Goal: Task Accomplishment & Management: Use online tool/utility

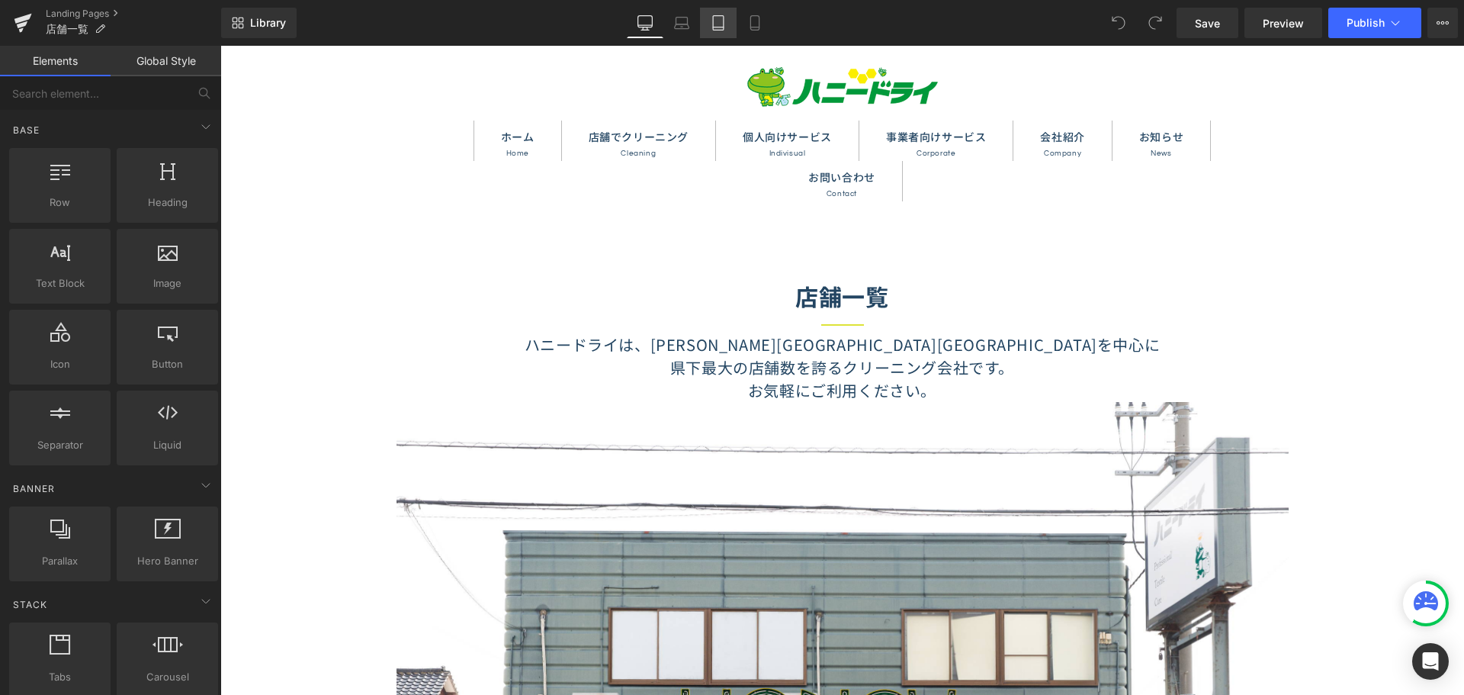
click at [715, 15] on icon at bounding box center [718, 22] width 15 height 15
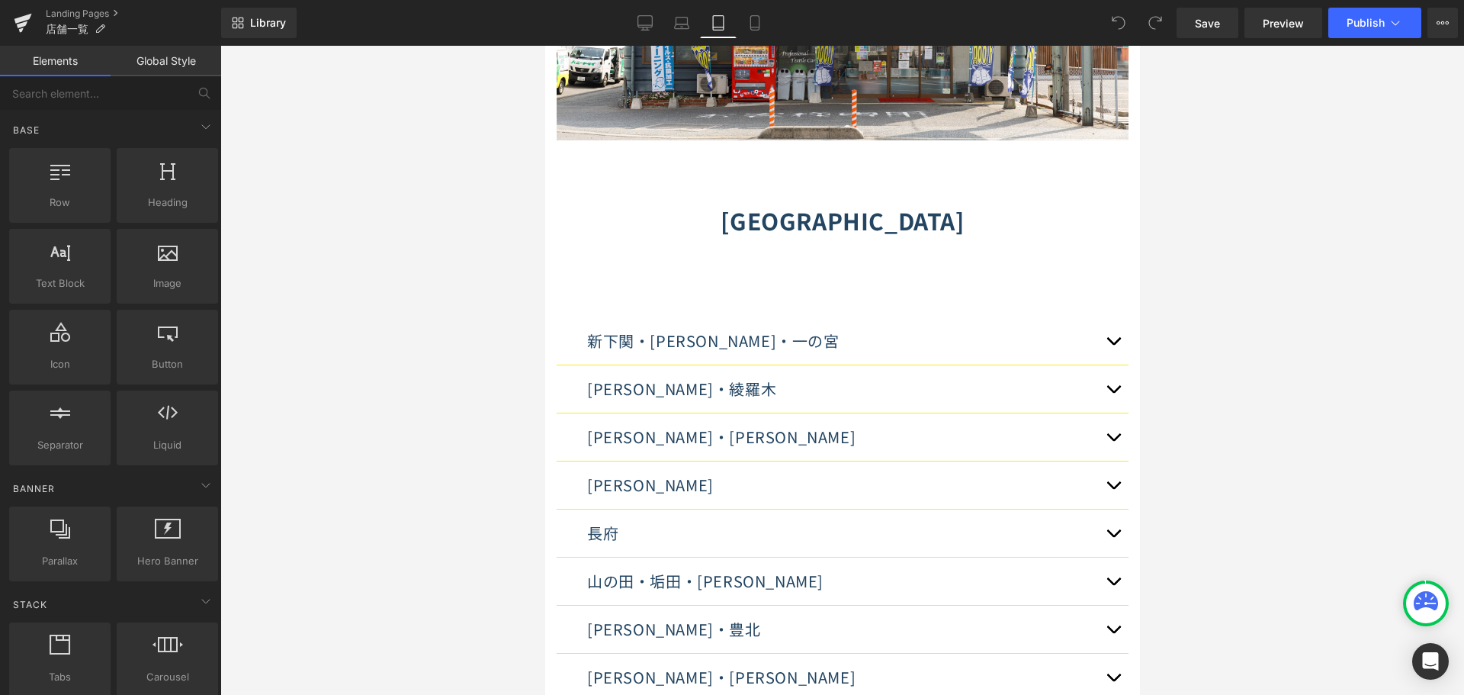
scroll to position [686, 0]
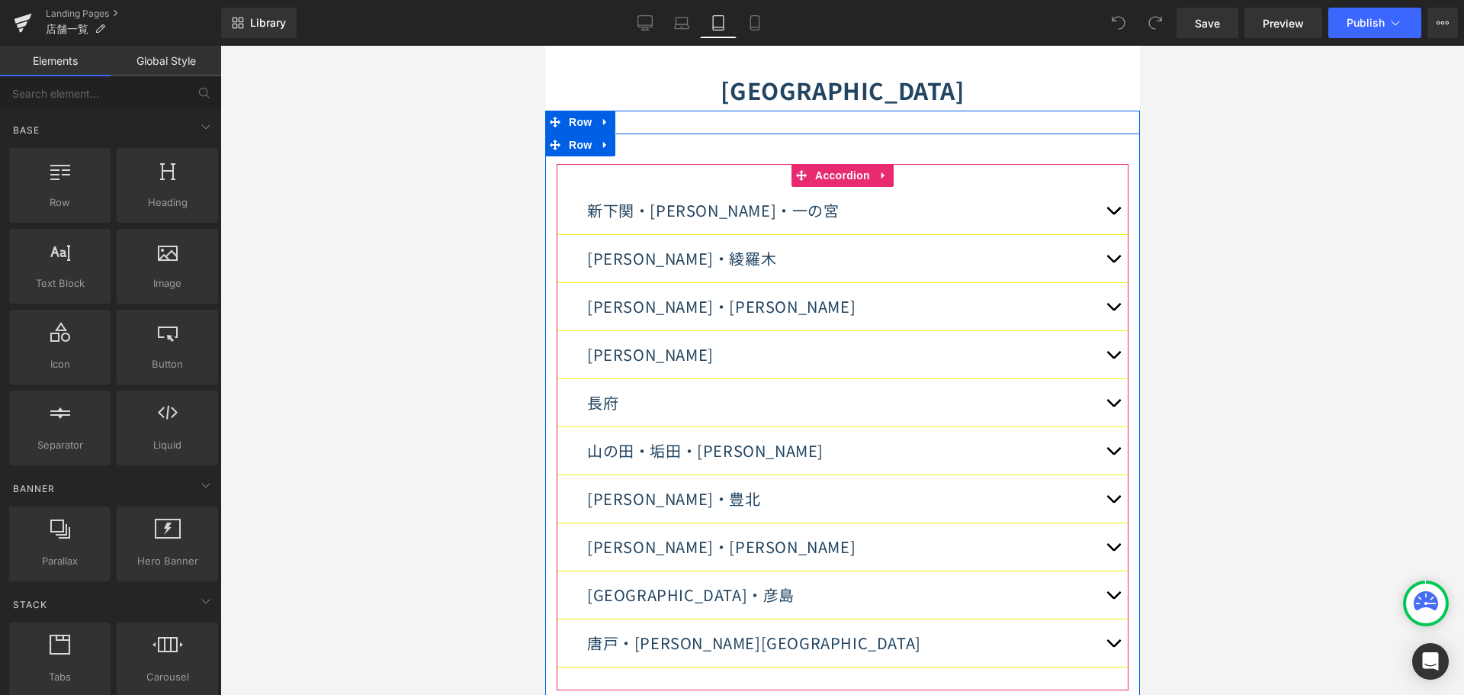
click at [1112, 214] on span "button" at bounding box center [1112, 214] width 0 height 0
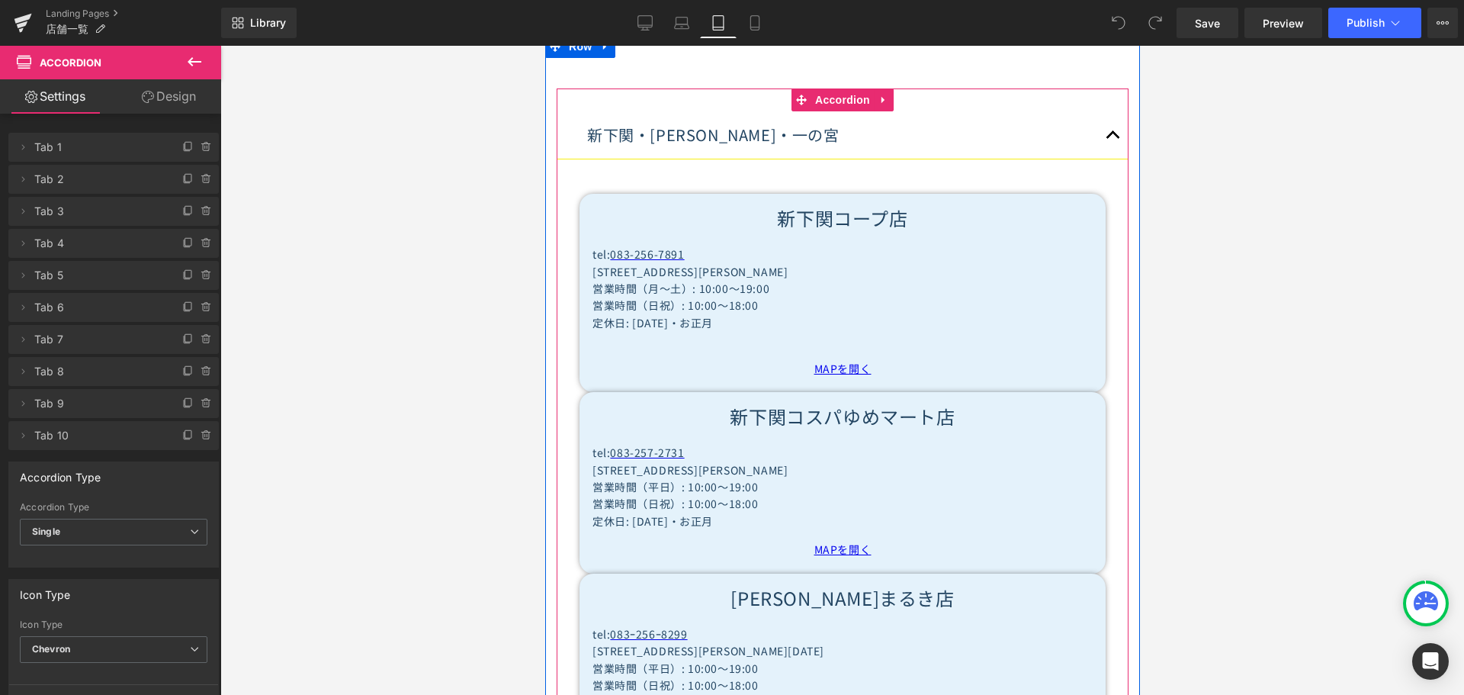
scroll to position [762, 0]
click at [627, 512] on span "定休日: [DATE]・お正月" at bounding box center [652, 519] width 120 height 15
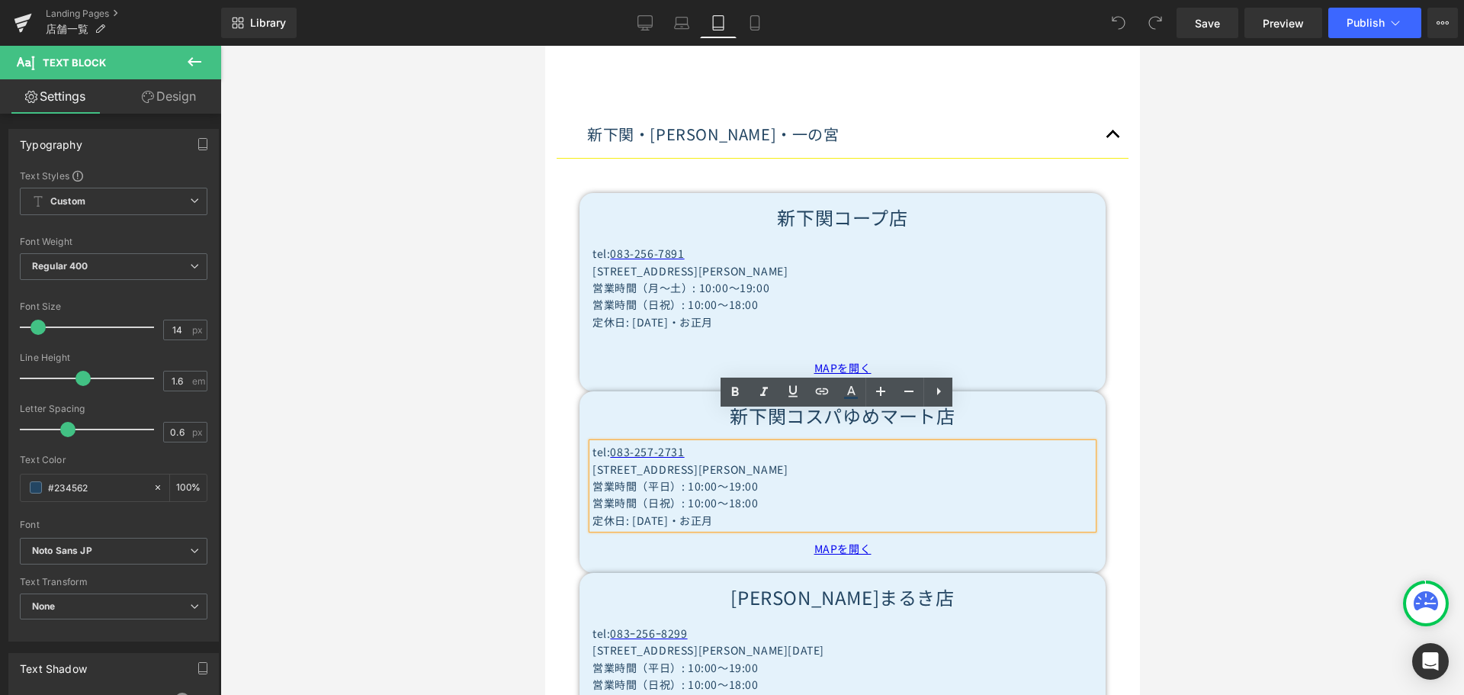
click at [627, 512] on span "定休日: [DATE]・お正月" at bounding box center [652, 519] width 120 height 15
paste div
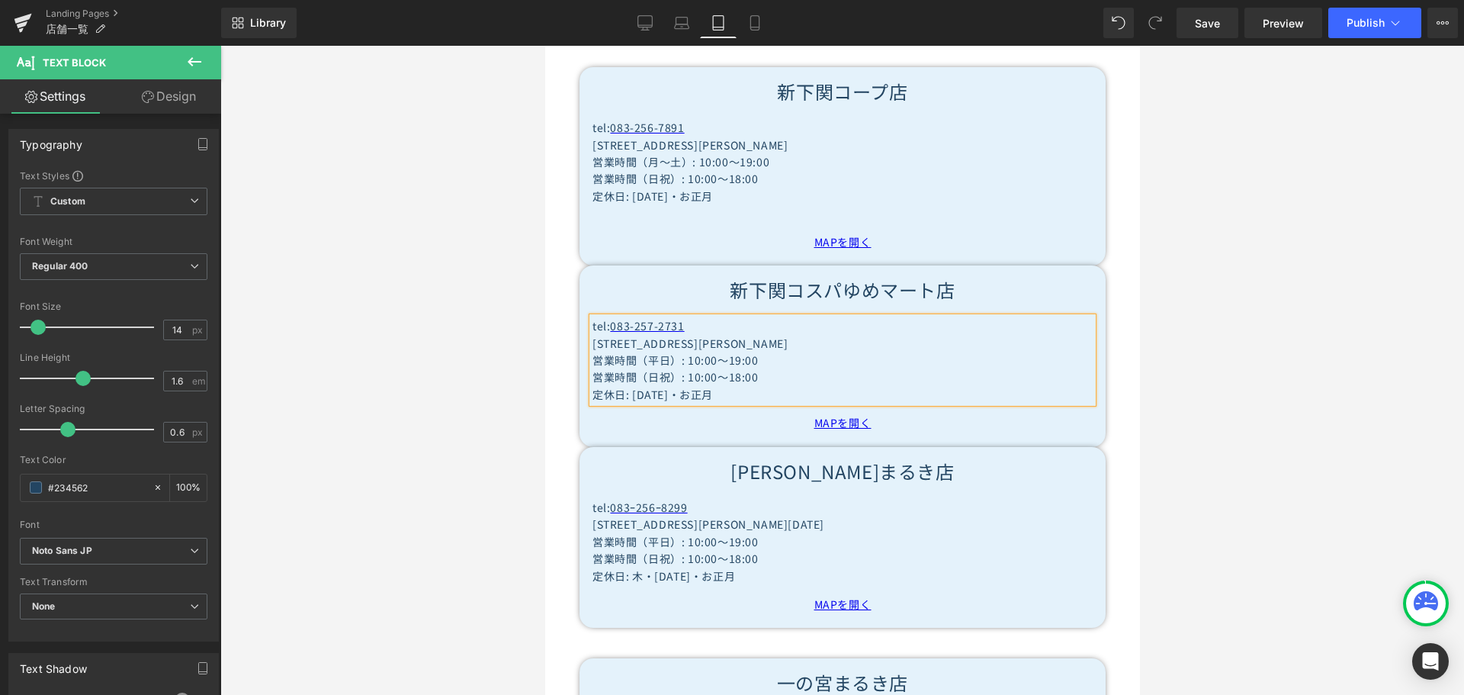
scroll to position [915, 0]
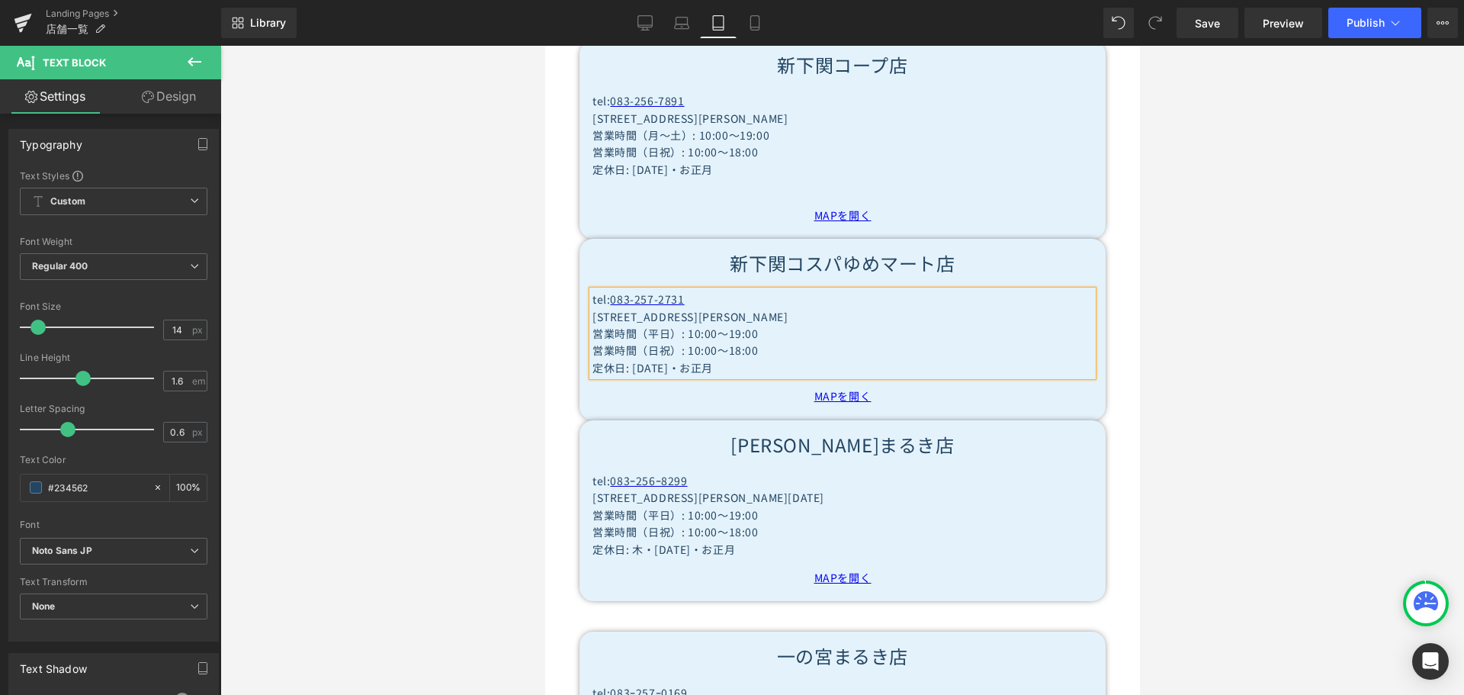
click at [644, 541] on p "定休日: 木・[DATE]・お正月" at bounding box center [842, 549] width 500 height 17
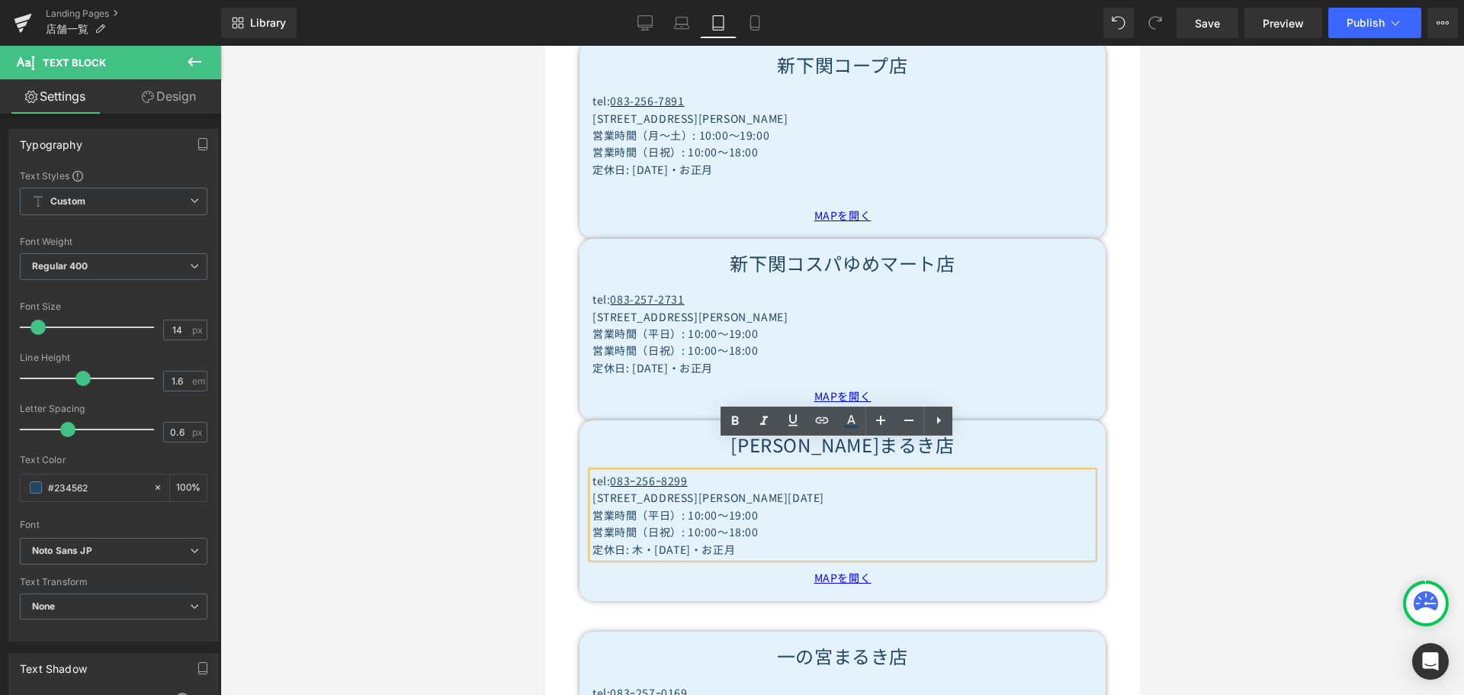
click at [647, 541] on p "定休日: 木・[DATE]・お正月" at bounding box center [842, 549] width 500 height 17
click at [626, 541] on p "定休日: 木・[DATE]・お正月" at bounding box center [842, 549] width 500 height 17
copy p "木・"
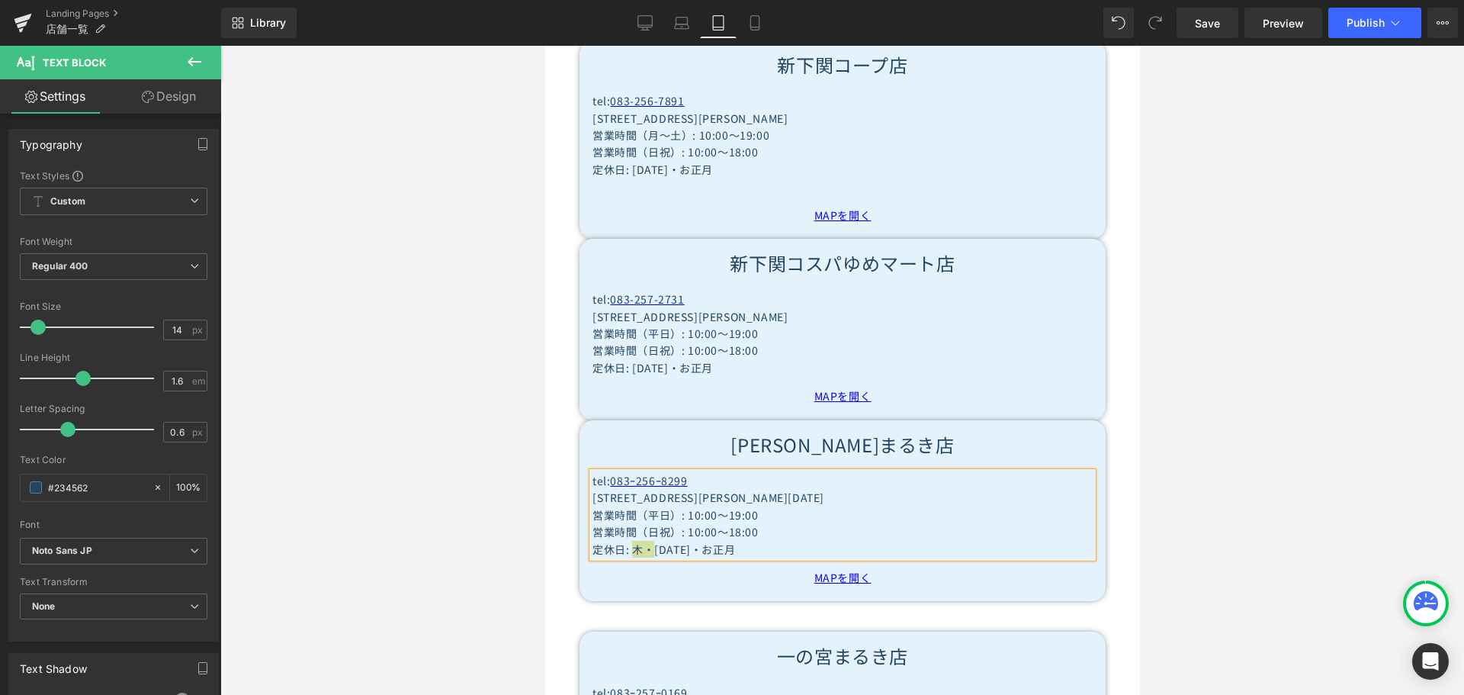
click at [483, 440] on div at bounding box center [842, 370] width 1244 height 649
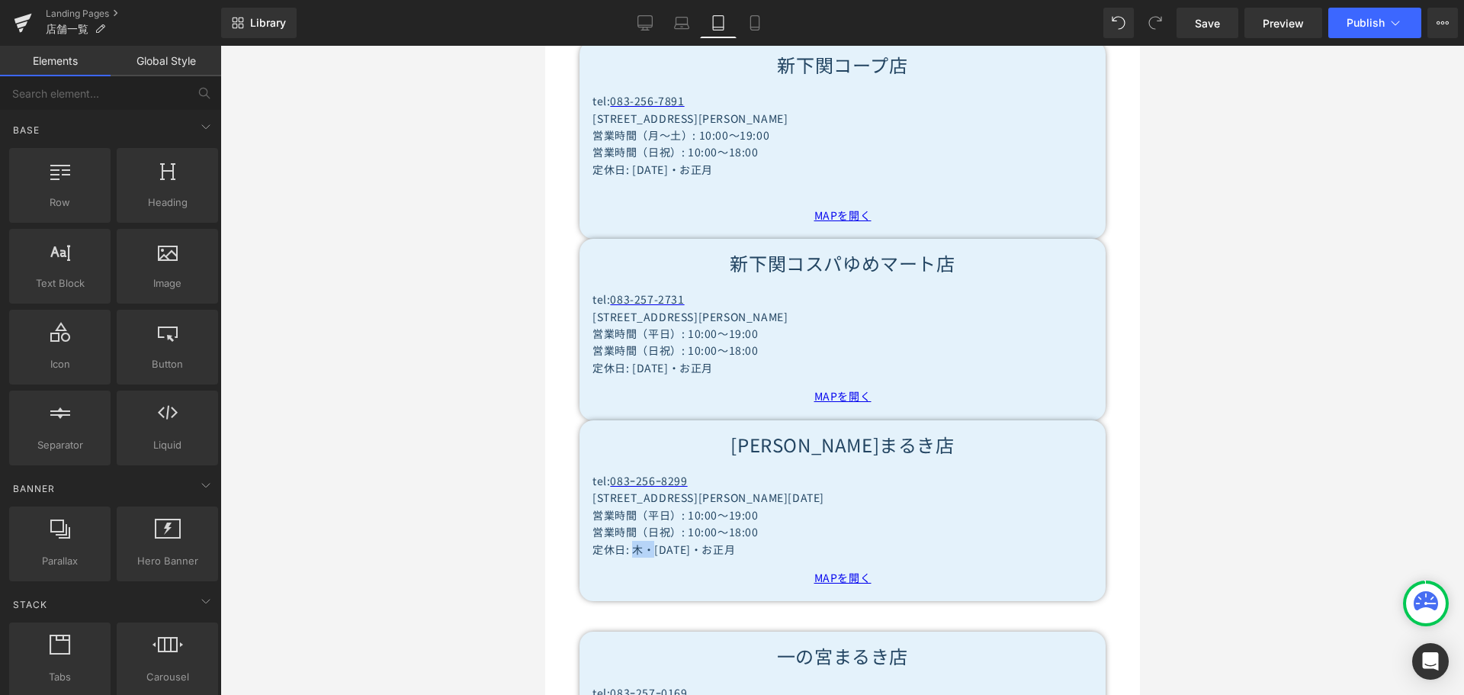
click at [657, 506] on p "営業時間（平日）: 10:00～19:00" at bounding box center [842, 514] width 500 height 17
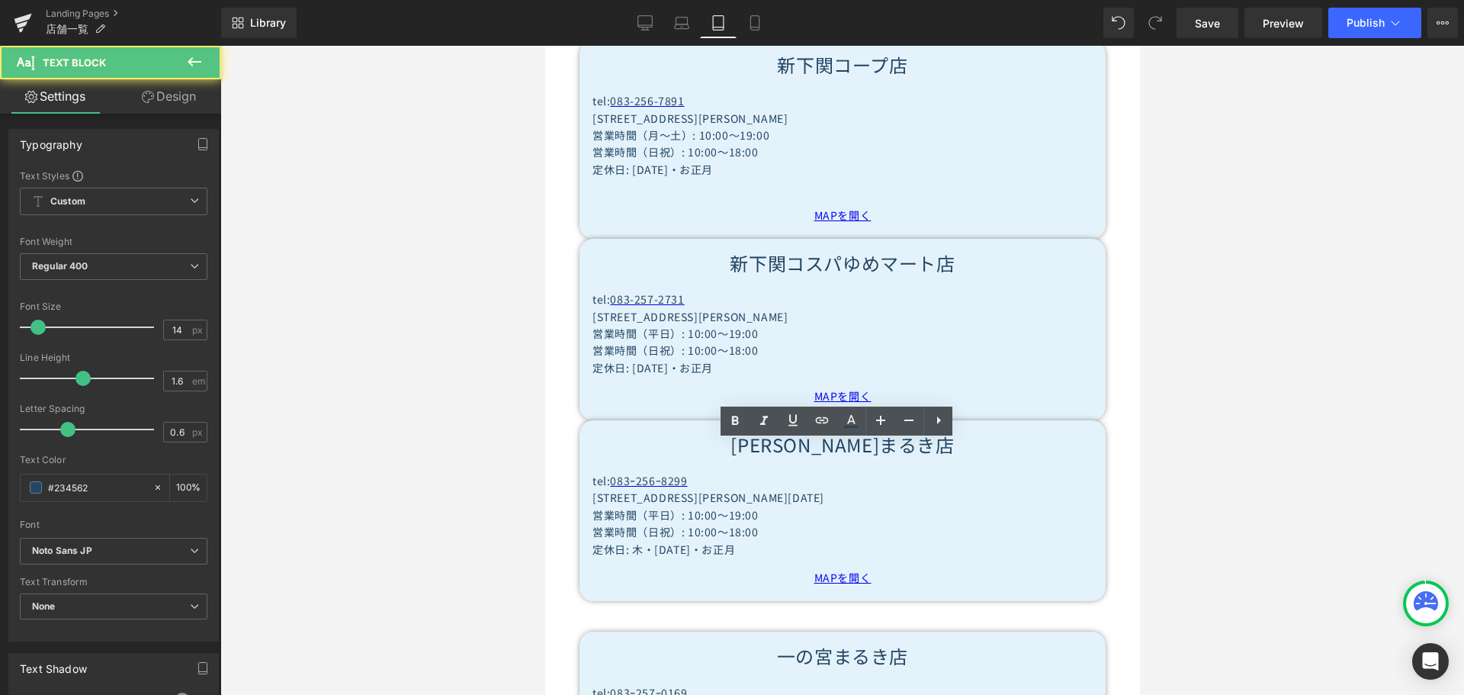
click at [489, 441] on div at bounding box center [842, 370] width 1244 height 649
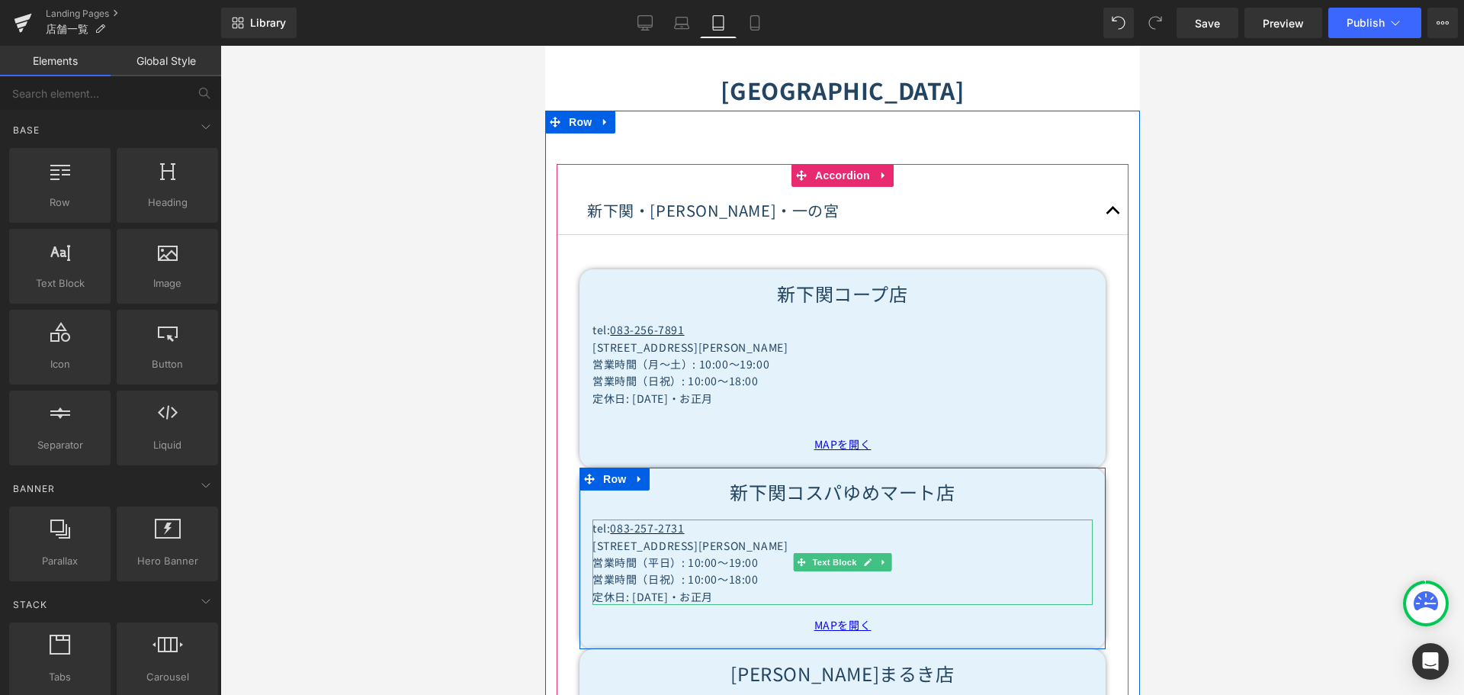
scroll to position [762, 0]
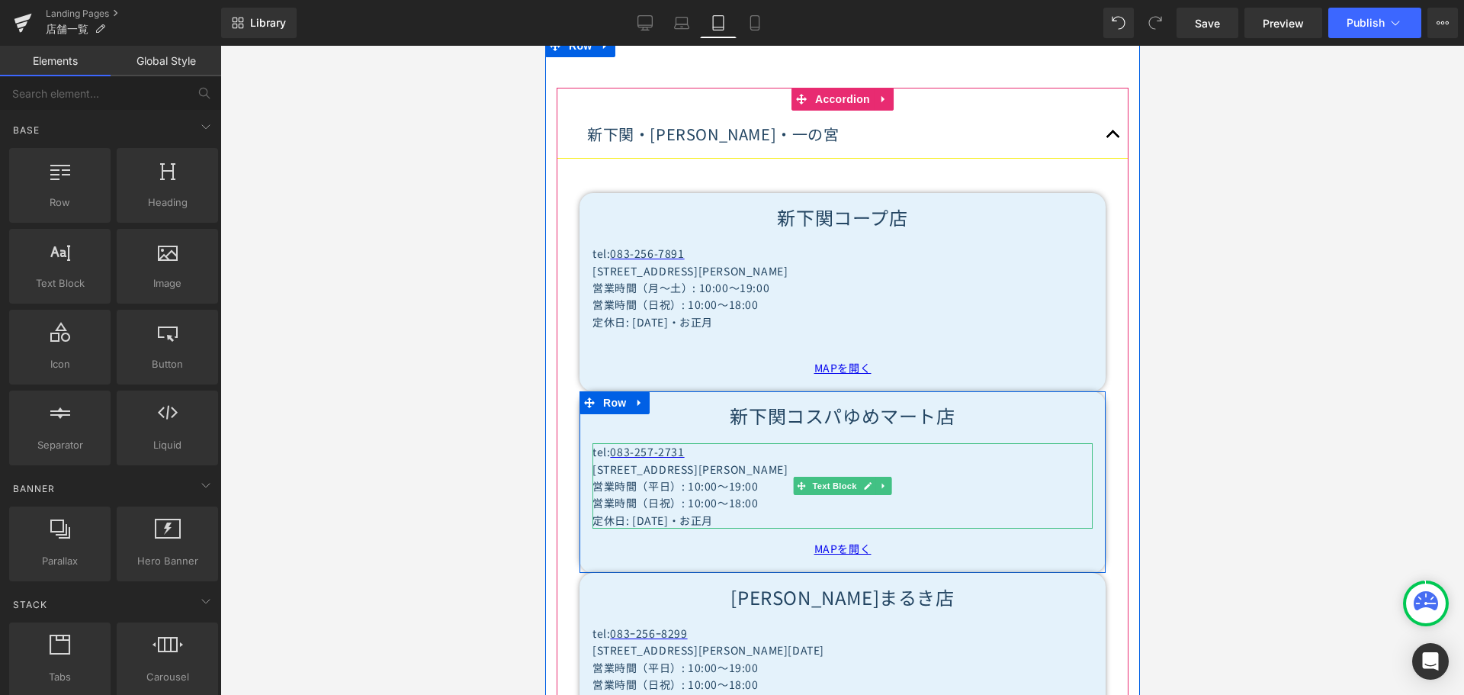
click at [628, 512] on span "定休日: [DATE]・お正月" at bounding box center [652, 519] width 120 height 15
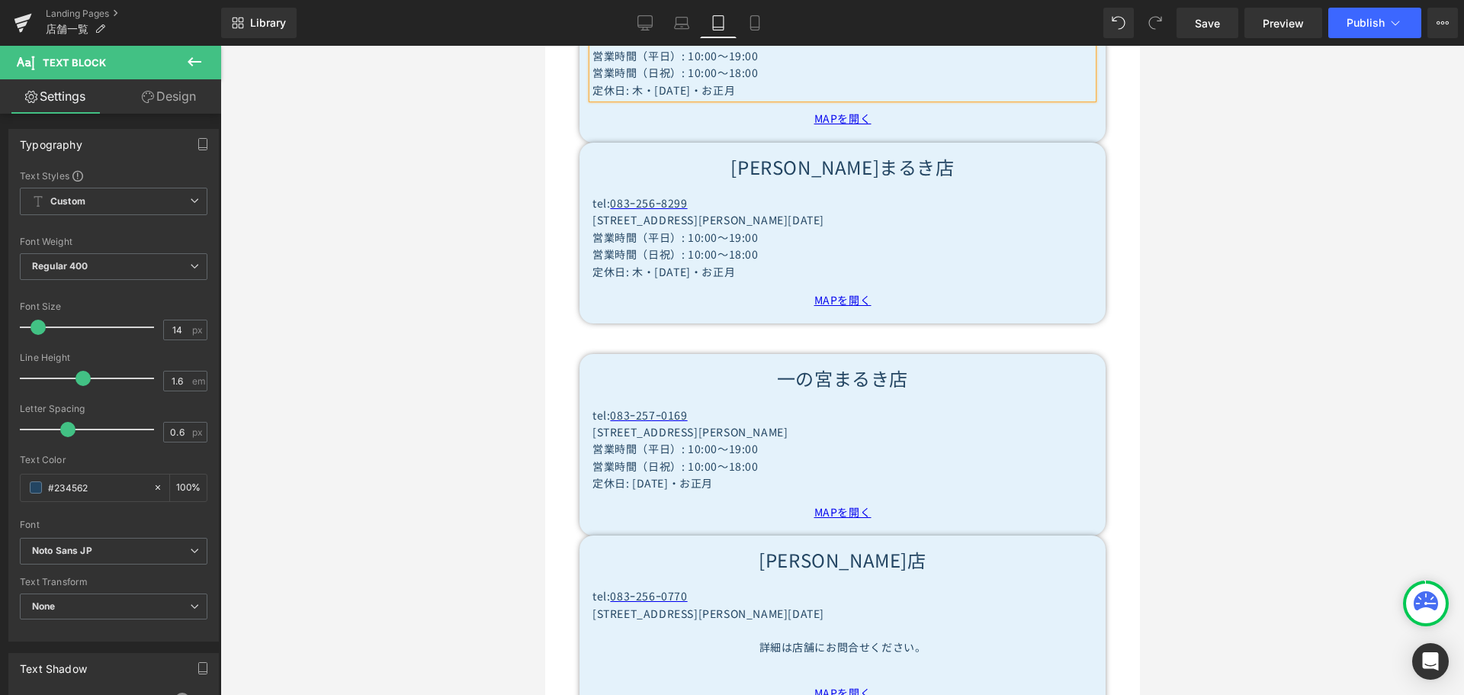
scroll to position [1220, 0]
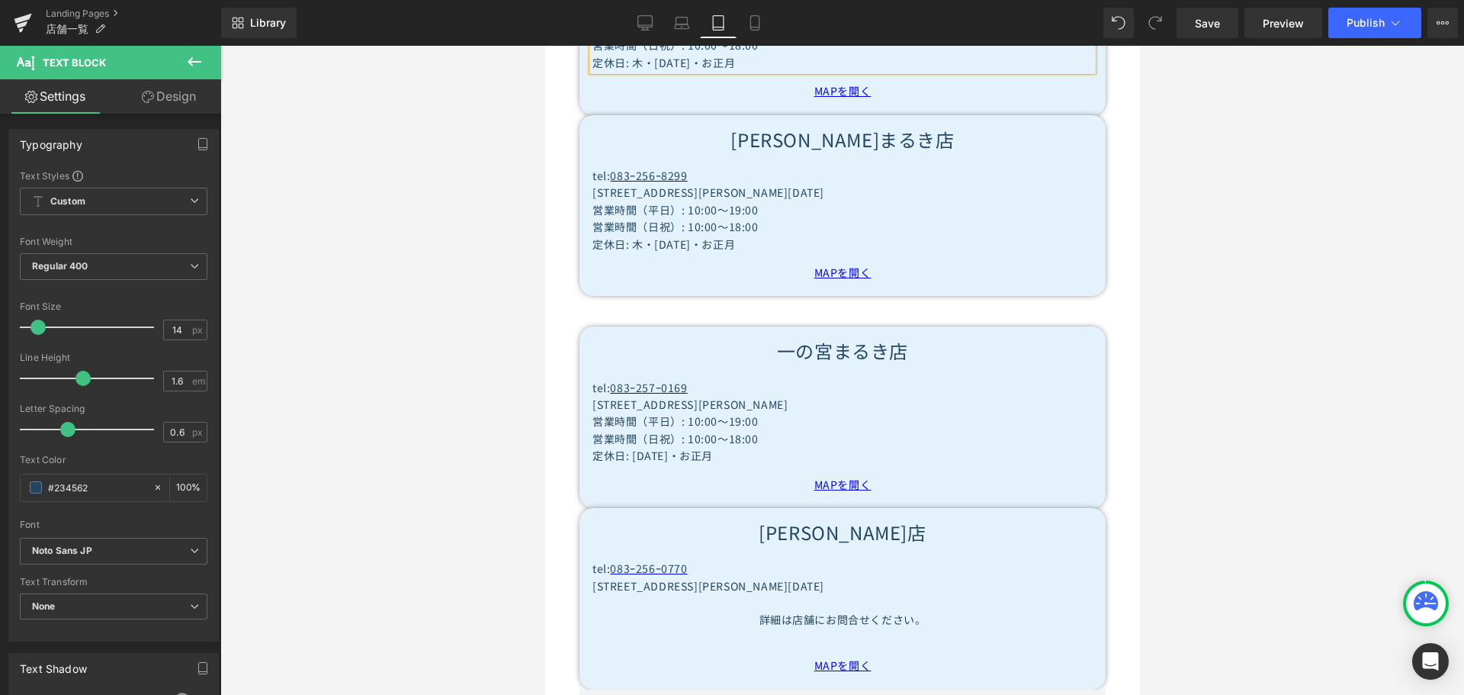
click at [626, 447] on p "定休日: [DATE]・お正月" at bounding box center [842, 455] width 500 height 17
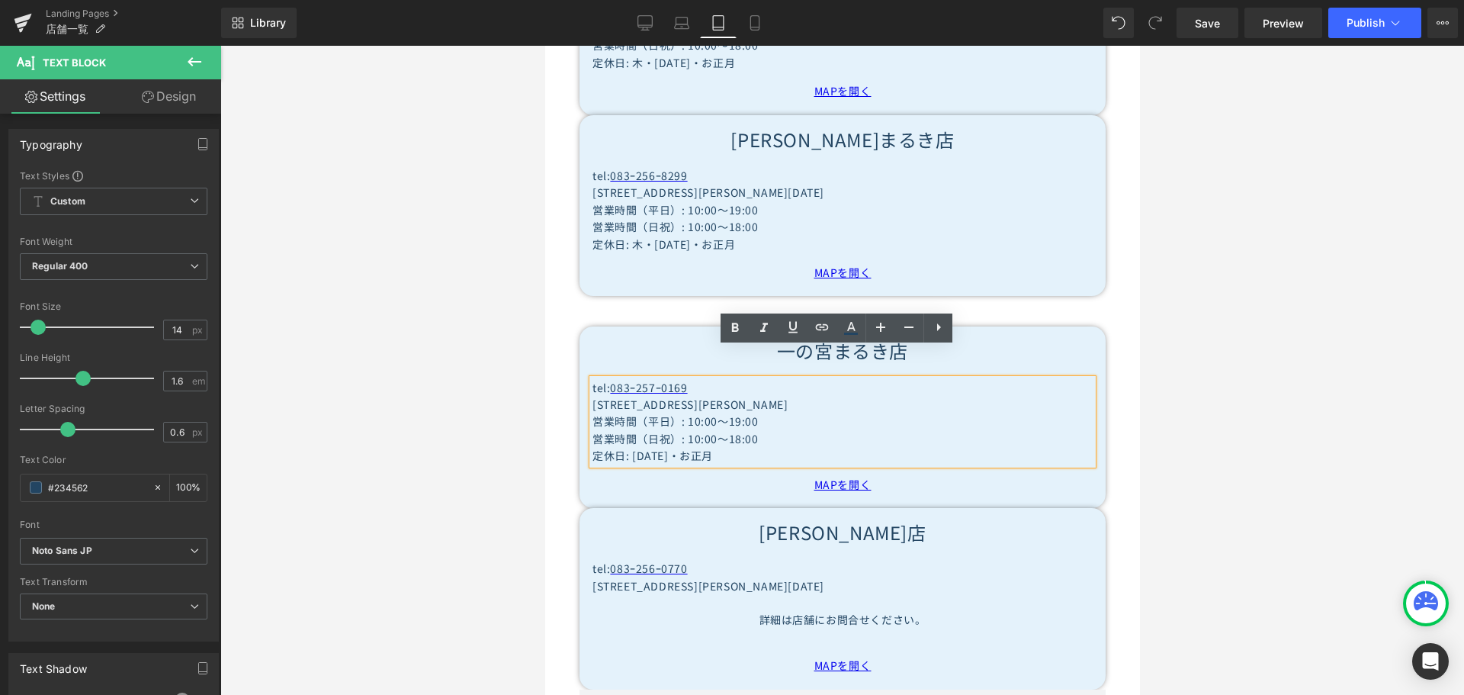
click at [627, 447] on p "定休日: [DATE]・お正月" at bounding box center [842, 455] width 500 height 17
paste div
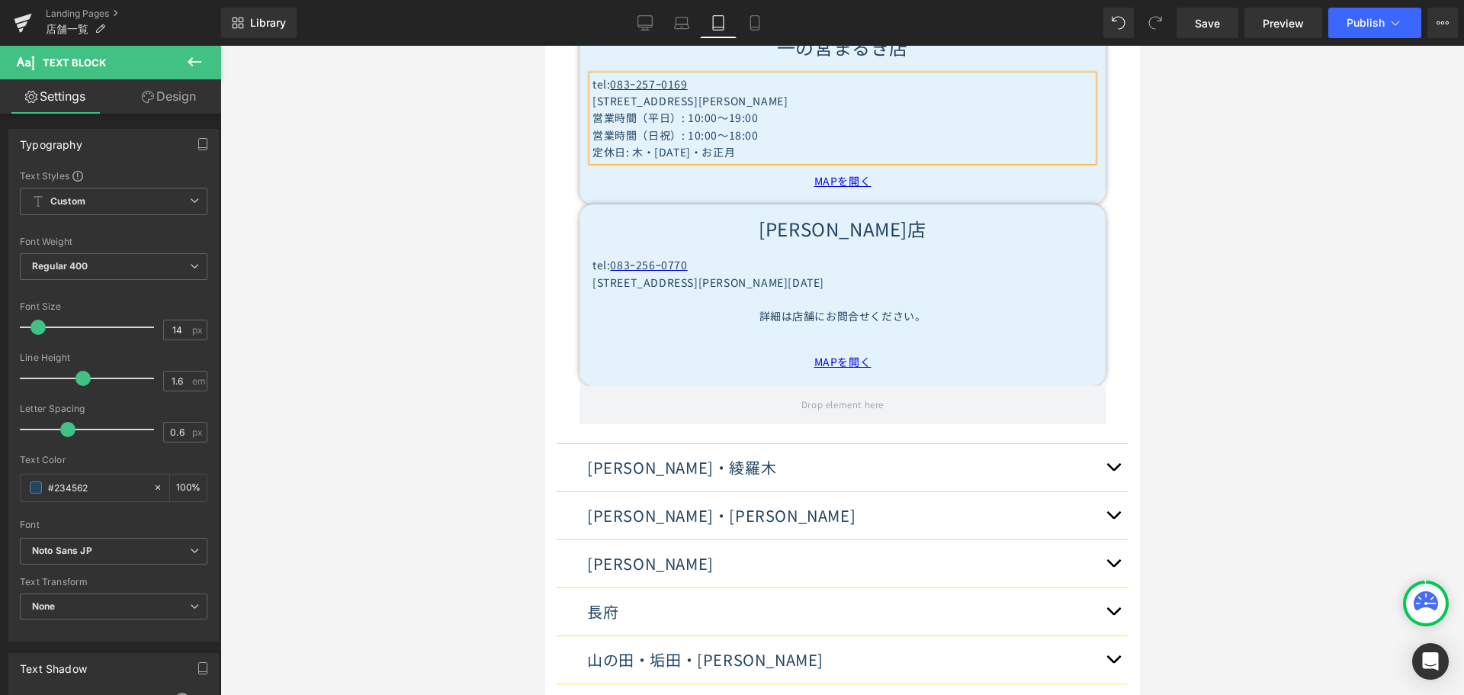
scroll to position [1525, 0]
click at [1107, 442] on button "button" at bounding box center [1112, 465] width 30 height 47
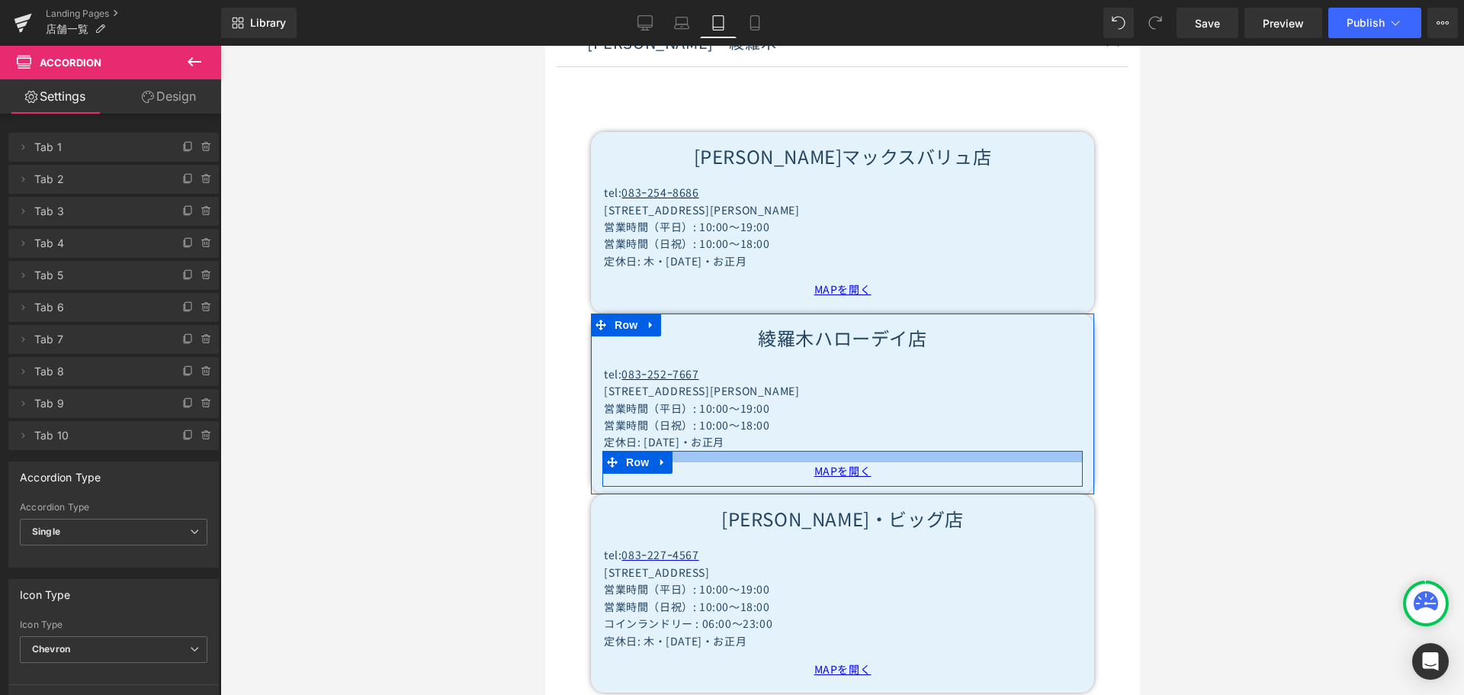
scroll to position [936, 0]
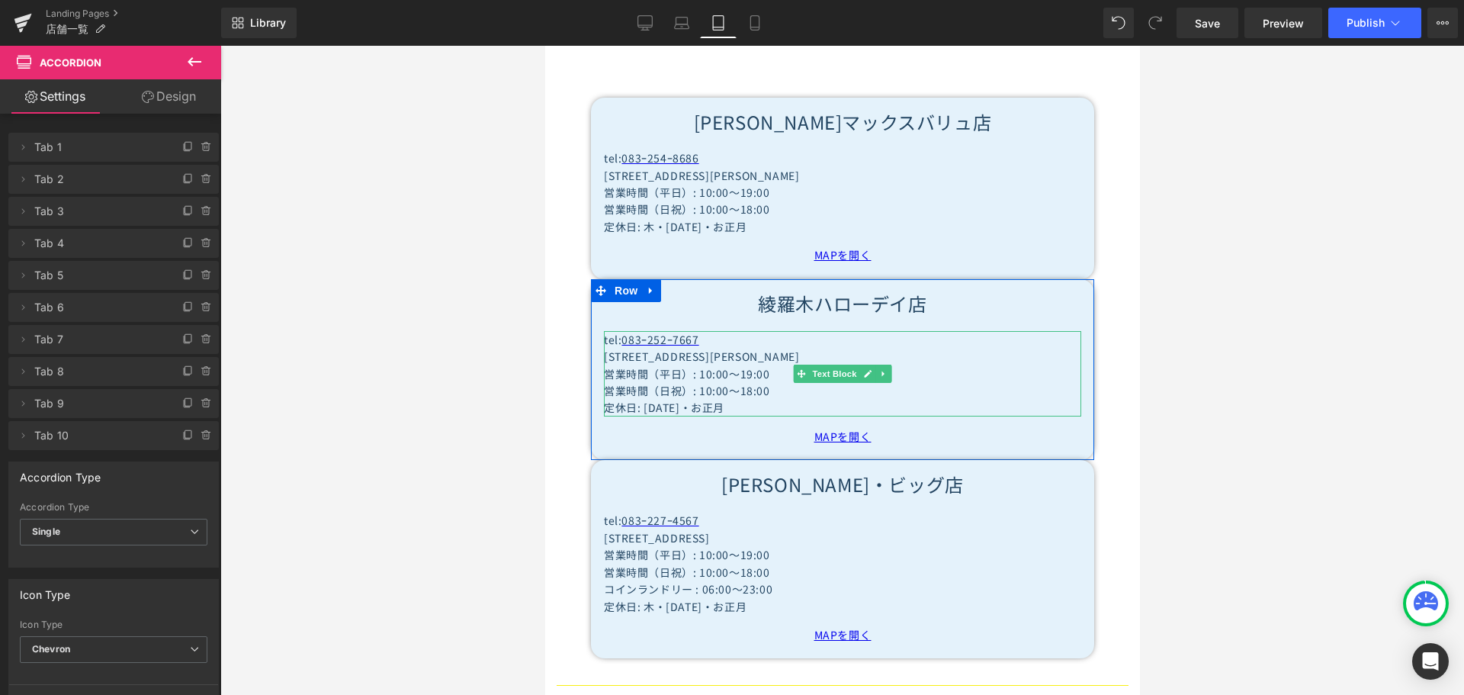
click at [637, 399] on p "定休日: [DATE]・お正月" at bounding box center [841, 407] width 477 height 17
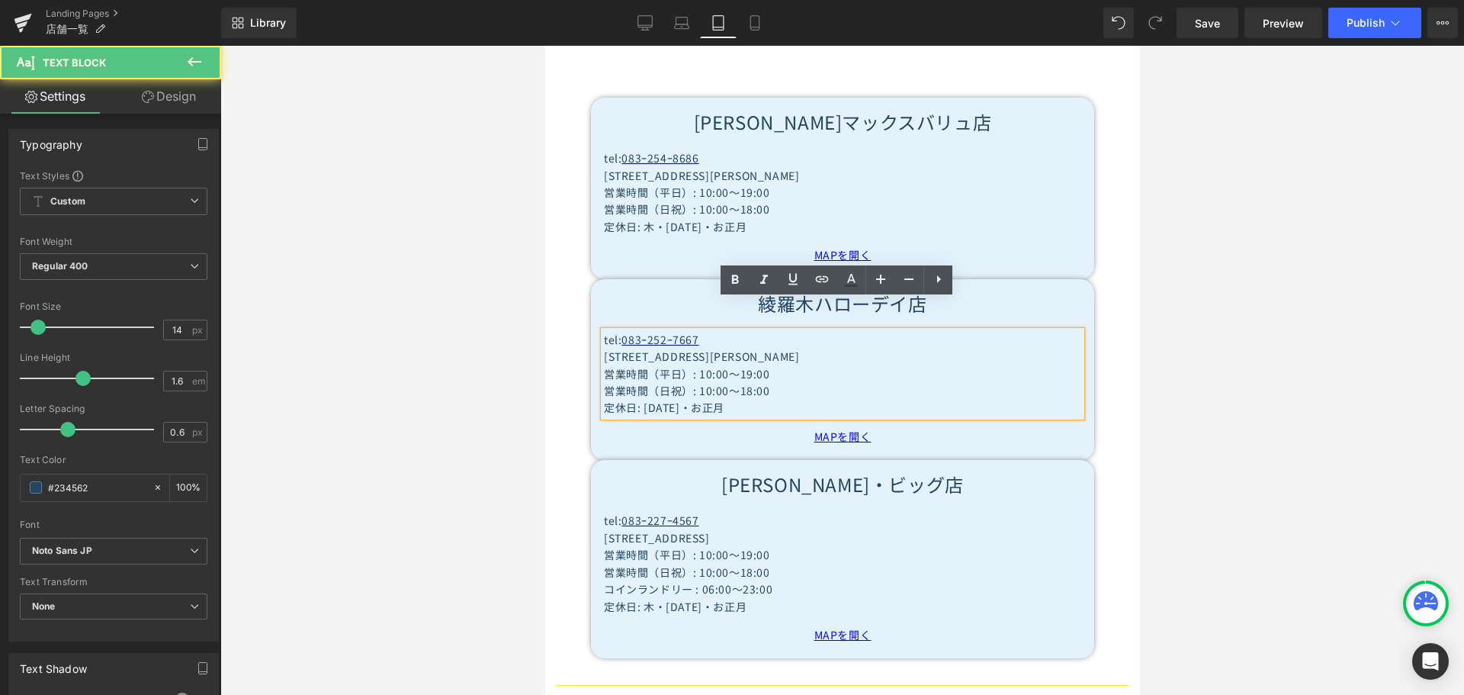
click at [637, 399] on p "定休日: [DATE]・お正月" at bounding box center [841, 407] width 477 height 17
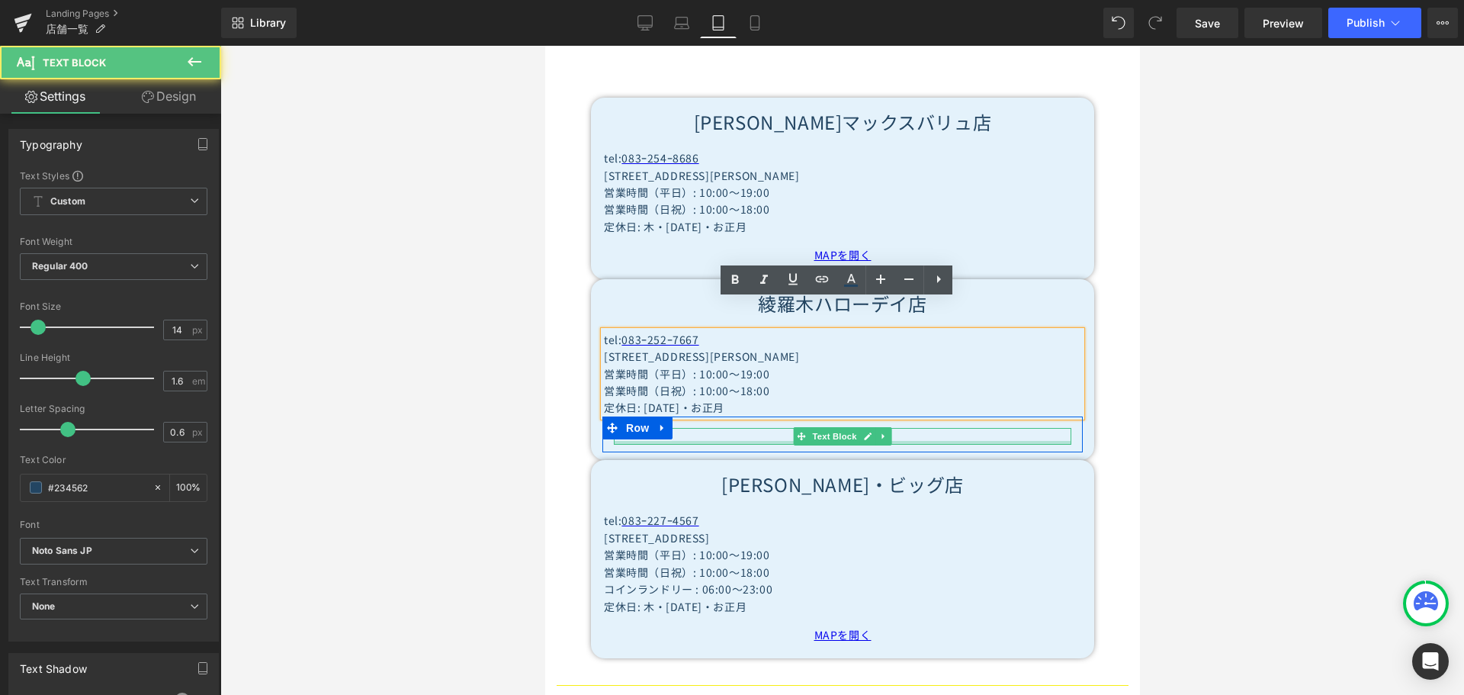
paste div
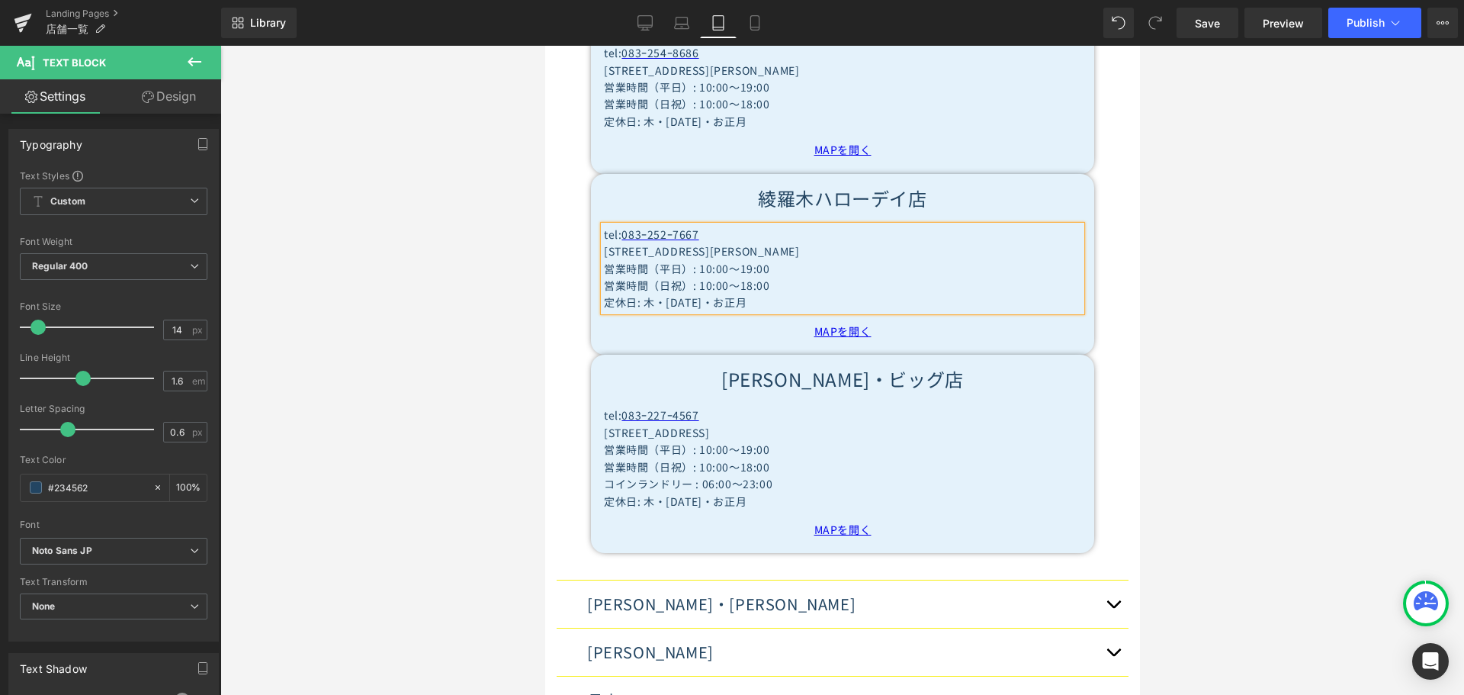
scroll to position [1089, 0]
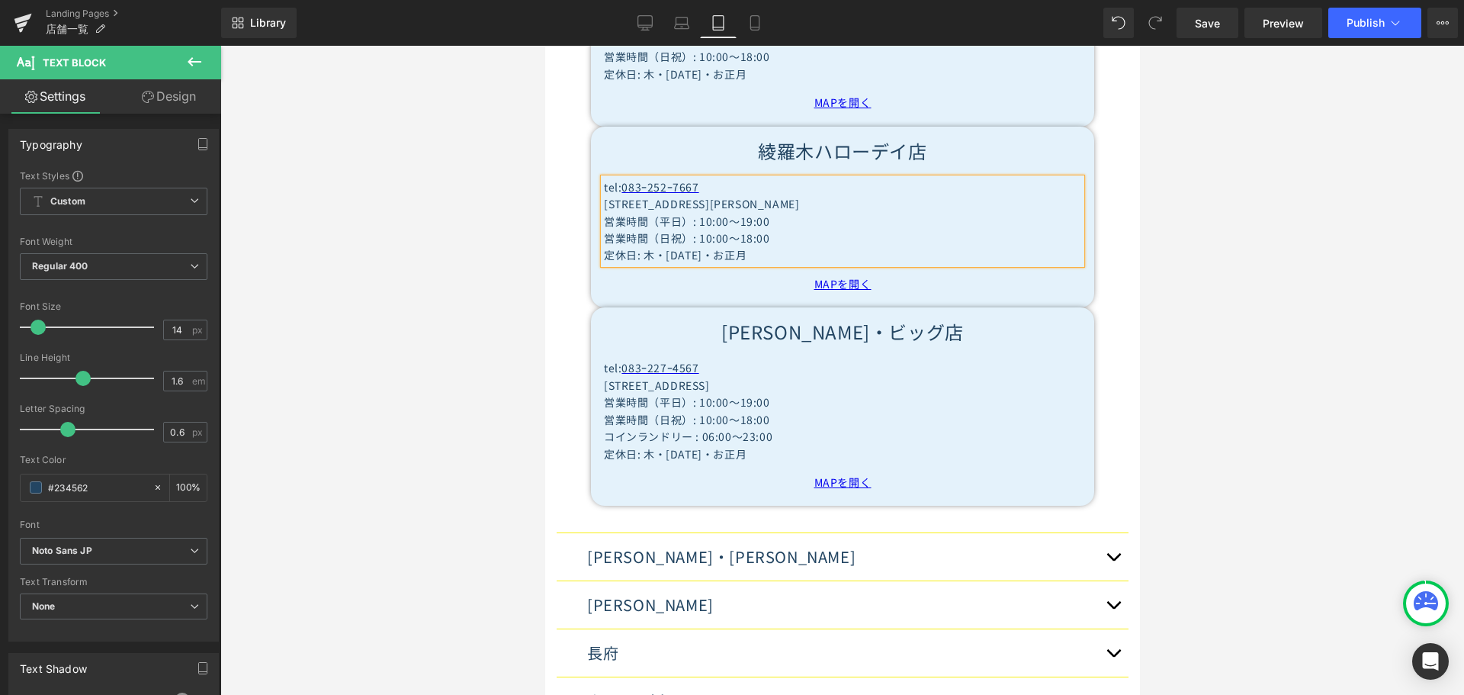
click at [1112, 560] on span "button" at bounding box center [1112, 560] width 0 height 0
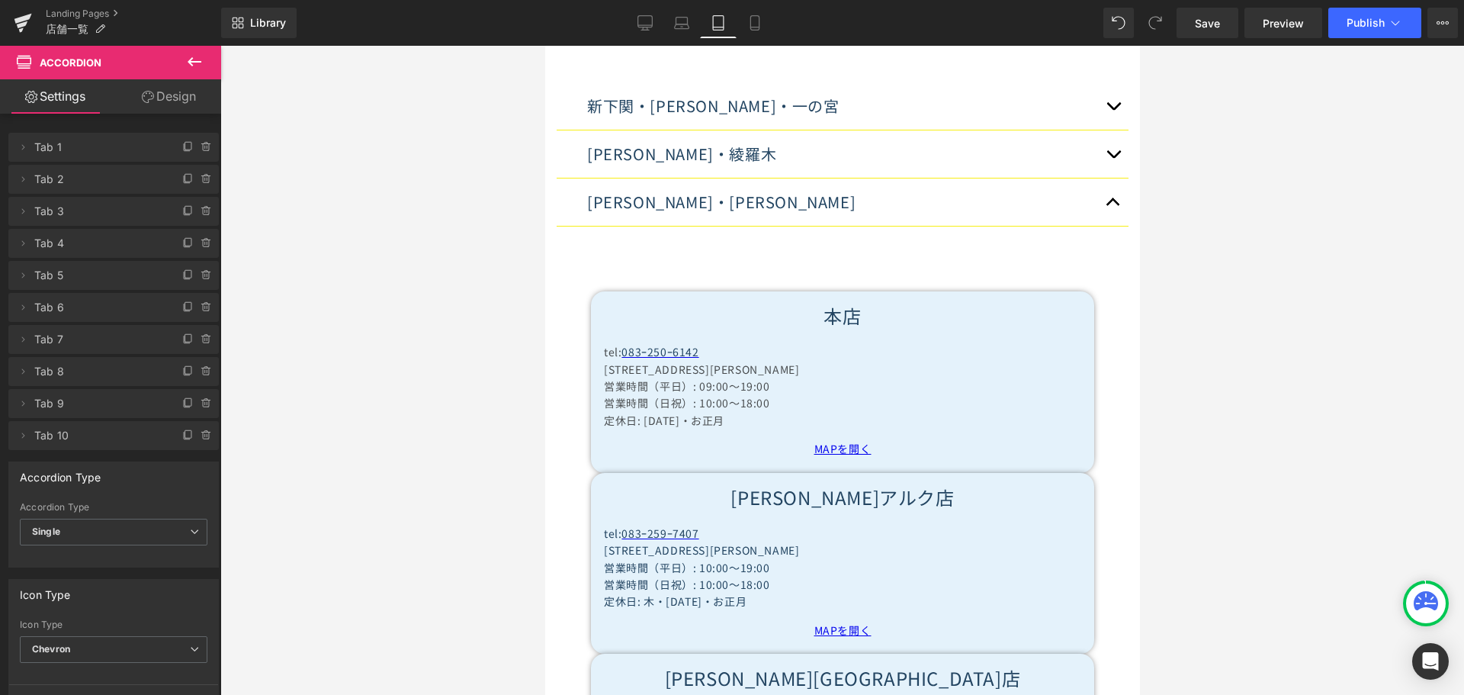
scroll to position [817, 0]
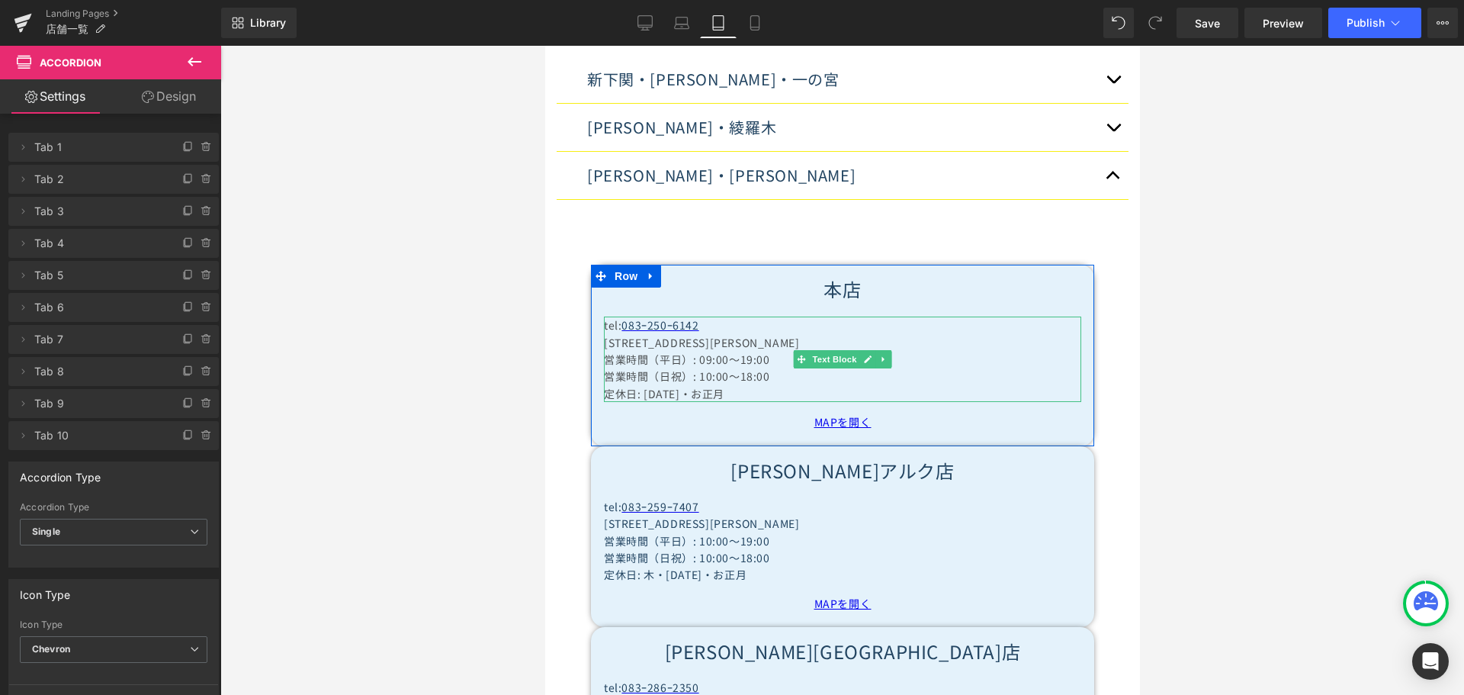
click at [638, 385] on p "定休日: [DATE]・お正月" at bounding box center [841, 393] width 477 height 17
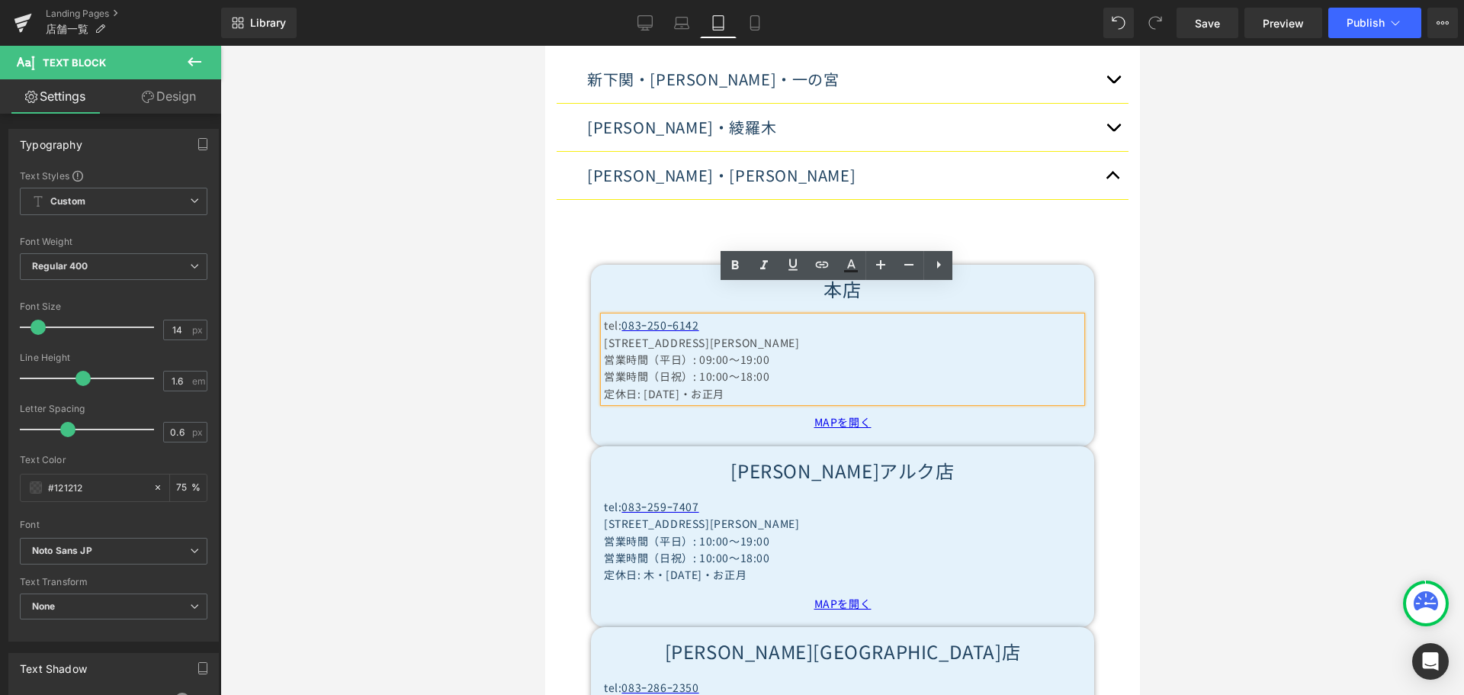
click at [637, 385] on p "定休日: [DATE]・お正月" at bounding box center [841, 393] width 477 height 17
paste div
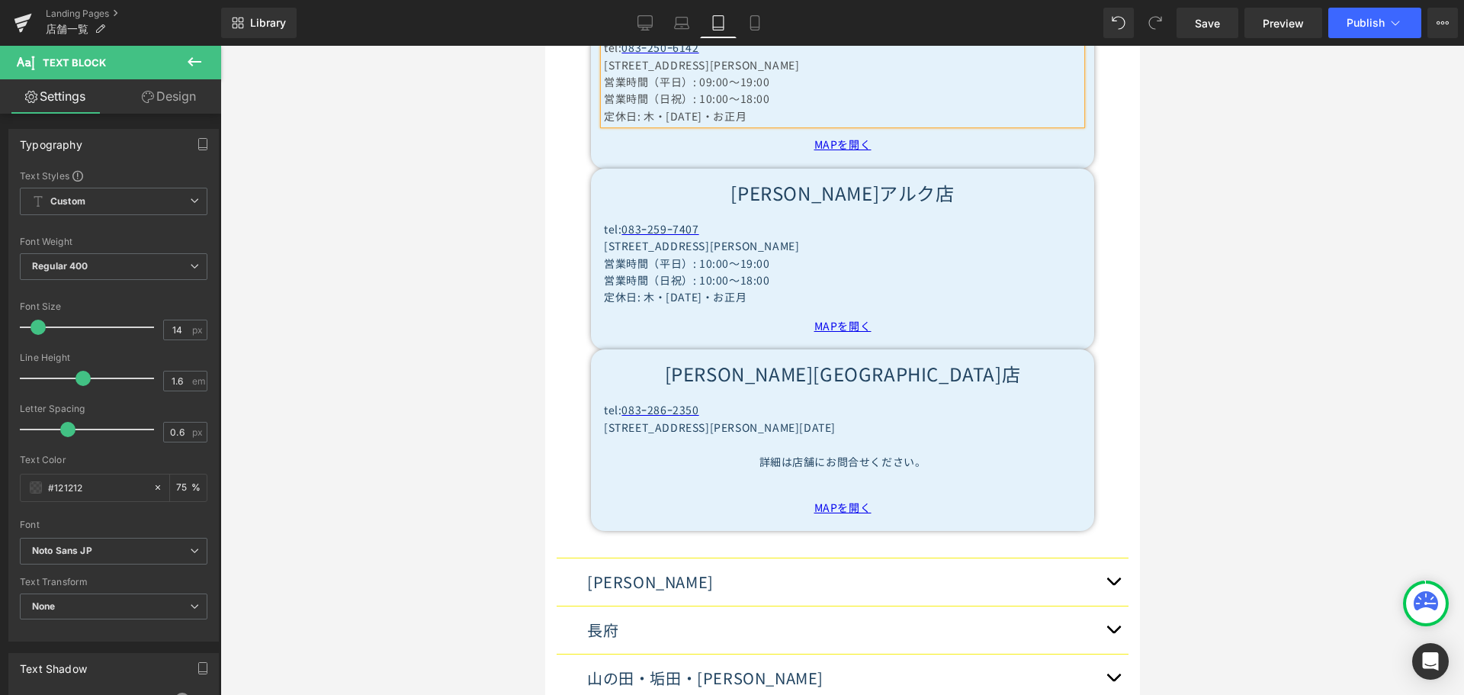
scroll to position [1122, 0]
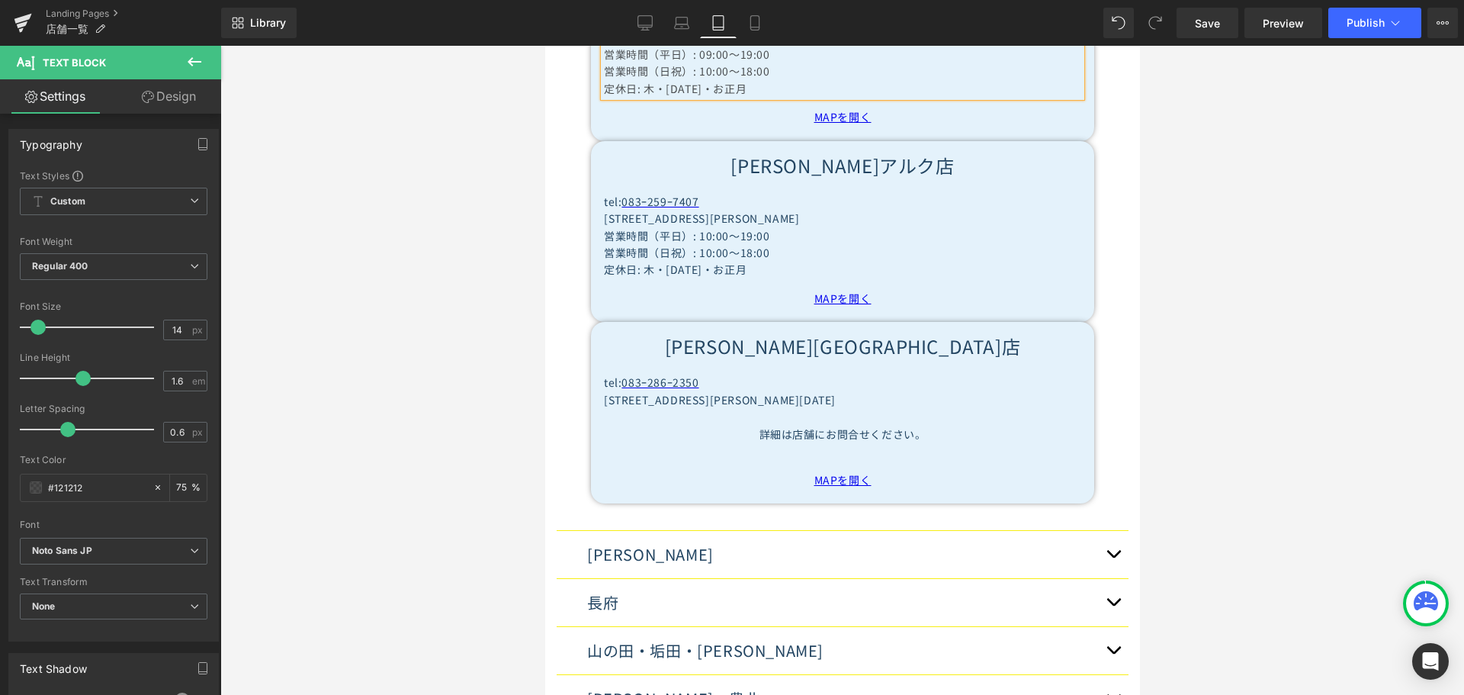
click at [1106, 531] on button "button" at bounding box center [1112, 554] width 30 height 47
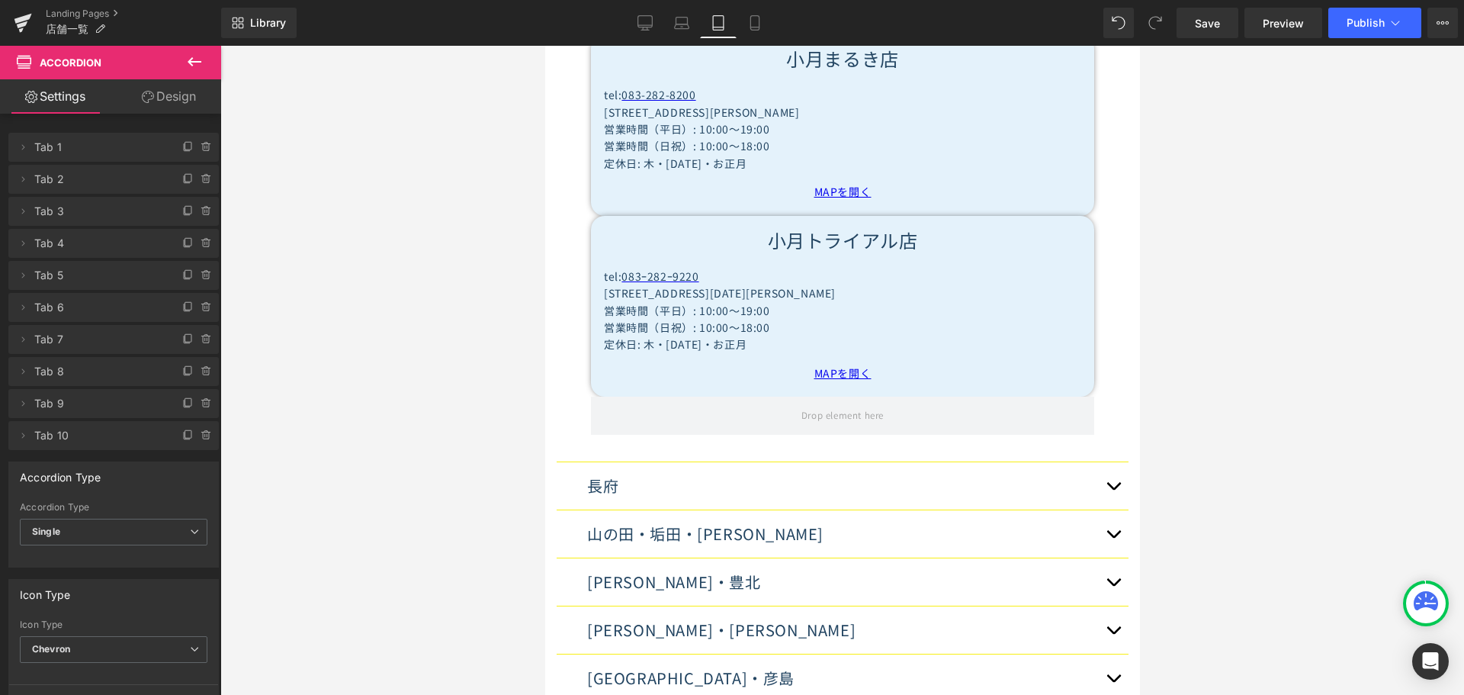
scroll to position [1096, 0]
click at [1112, 489] on span "button" at bounding box center [1112, 489] width 0 height 0
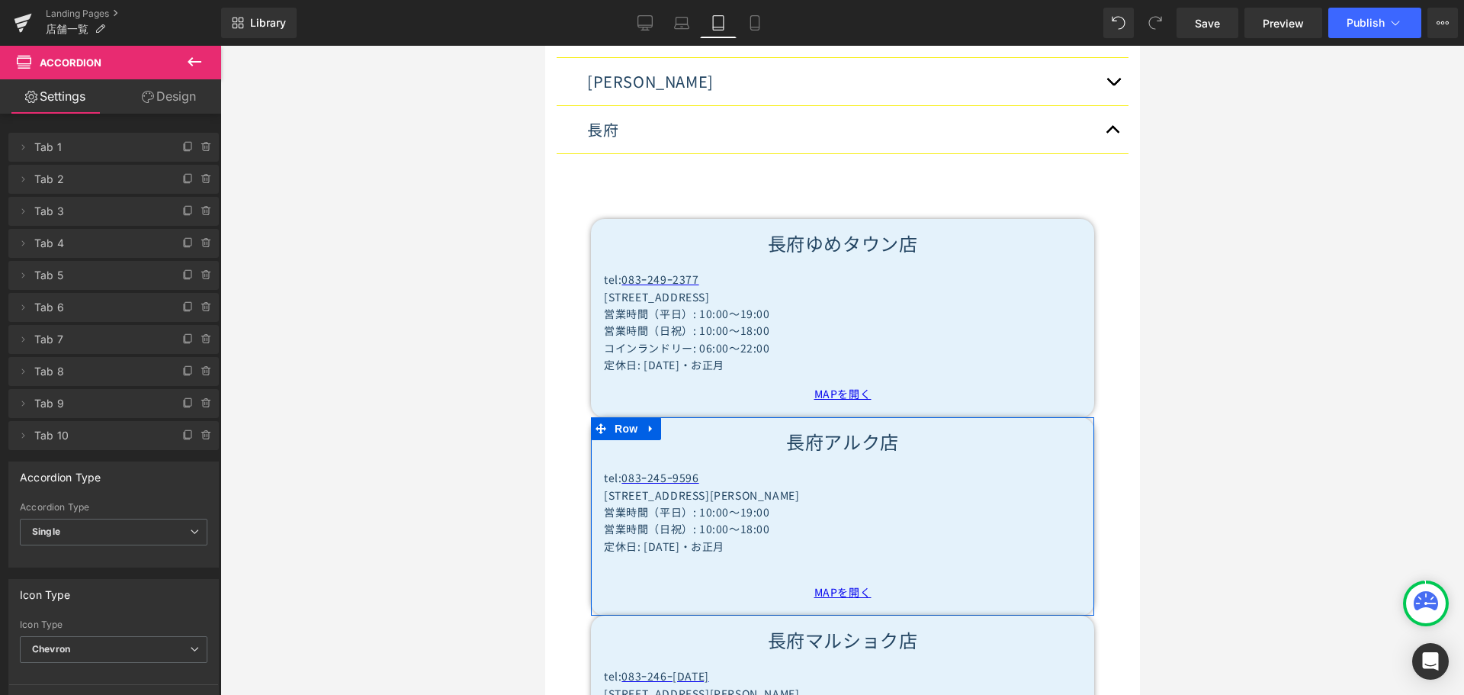
scroll to position [985, 0]
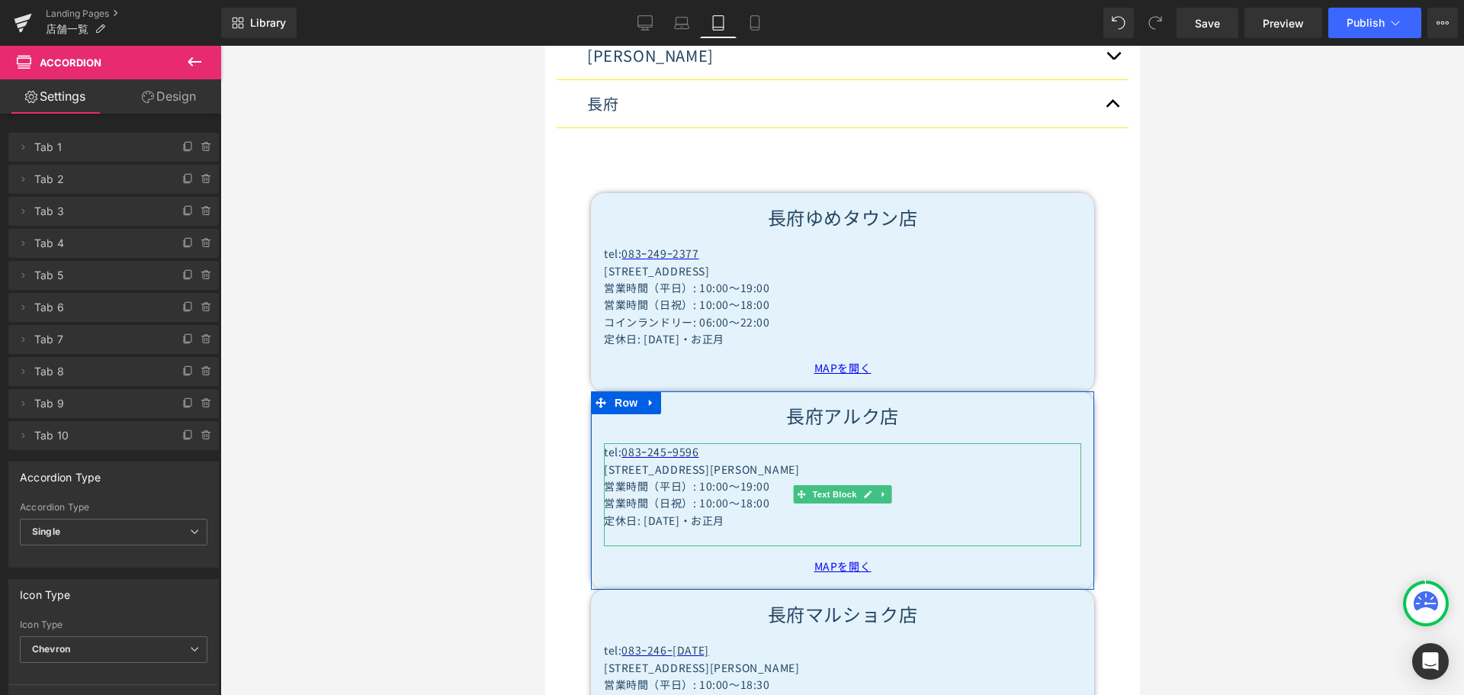
click at [640, 512] on p "定休日: [DATE]・お正月" at bounding box center [841, 520] width 477 height 17
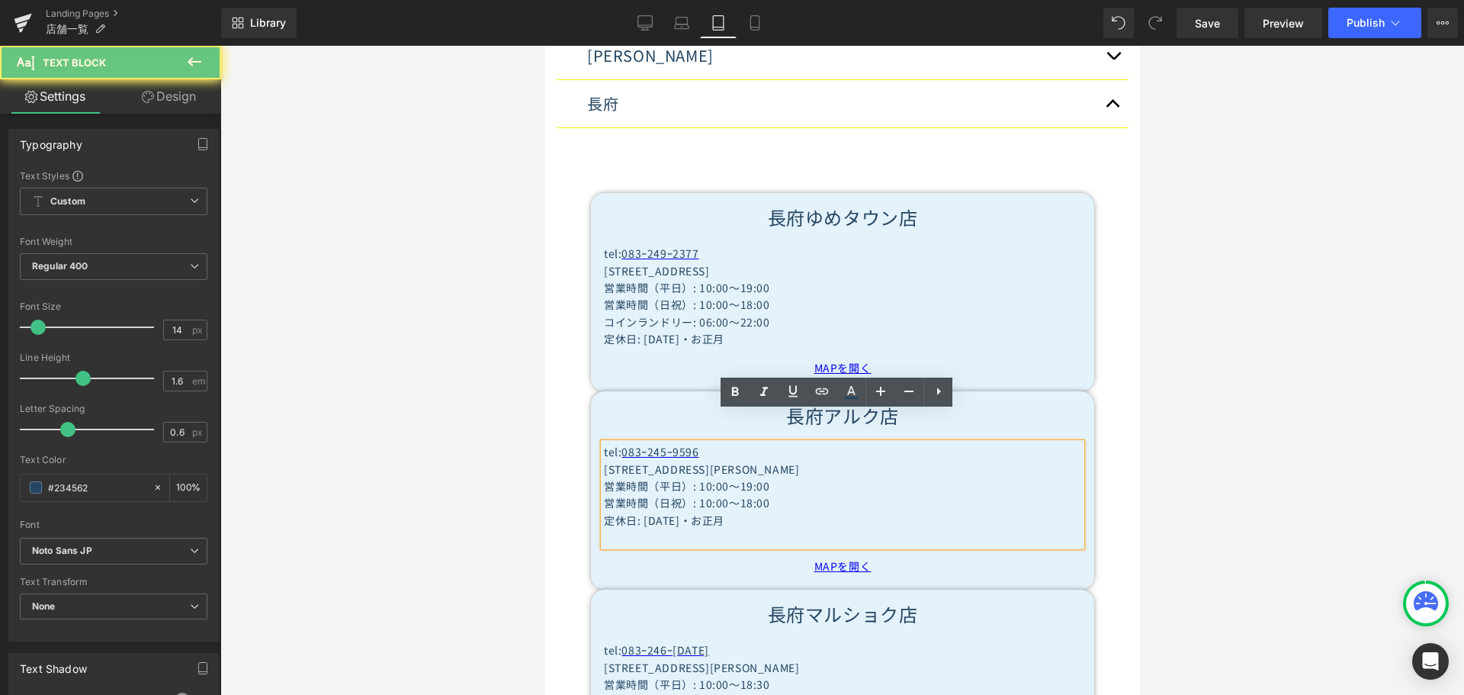
click at [639, 512] on p "定休日: [DATE]・お正月" at bounding box center [841, 520] width 477 height 17
paste div
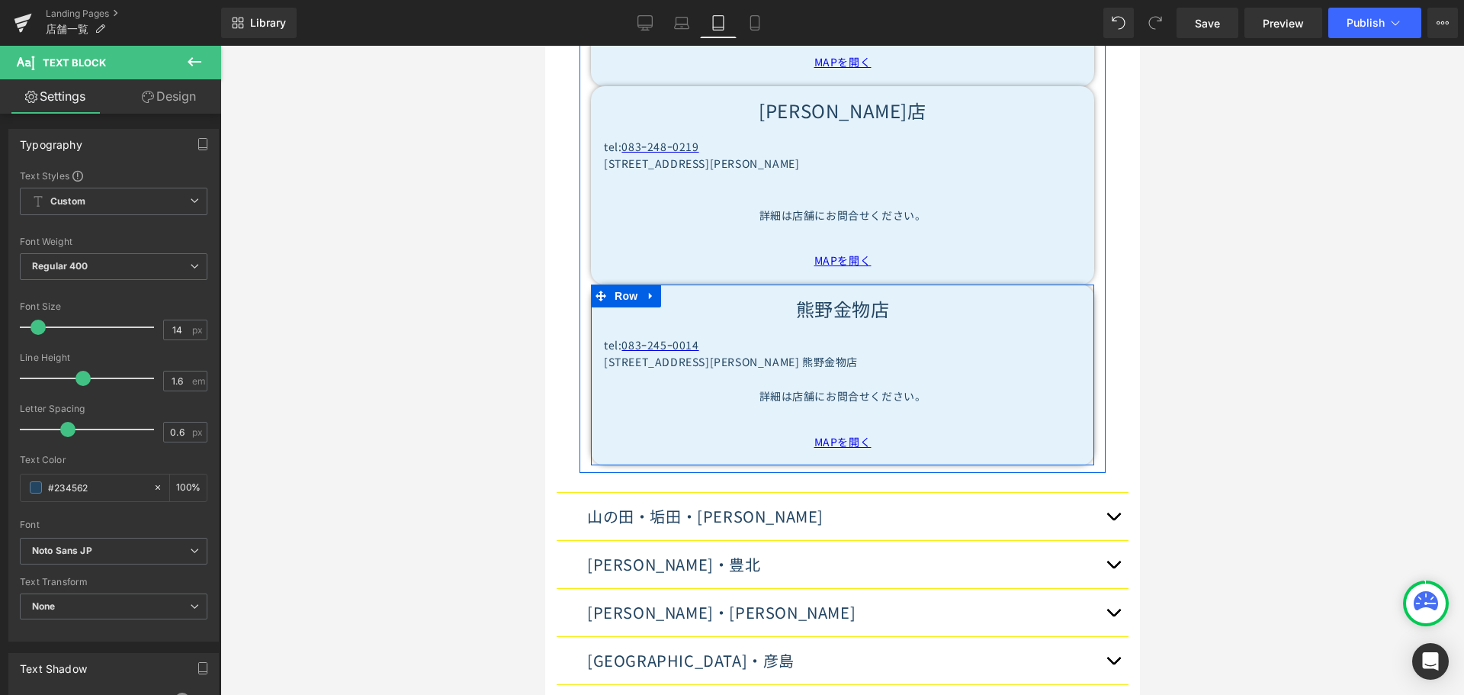
scroll to position [1900, 0]
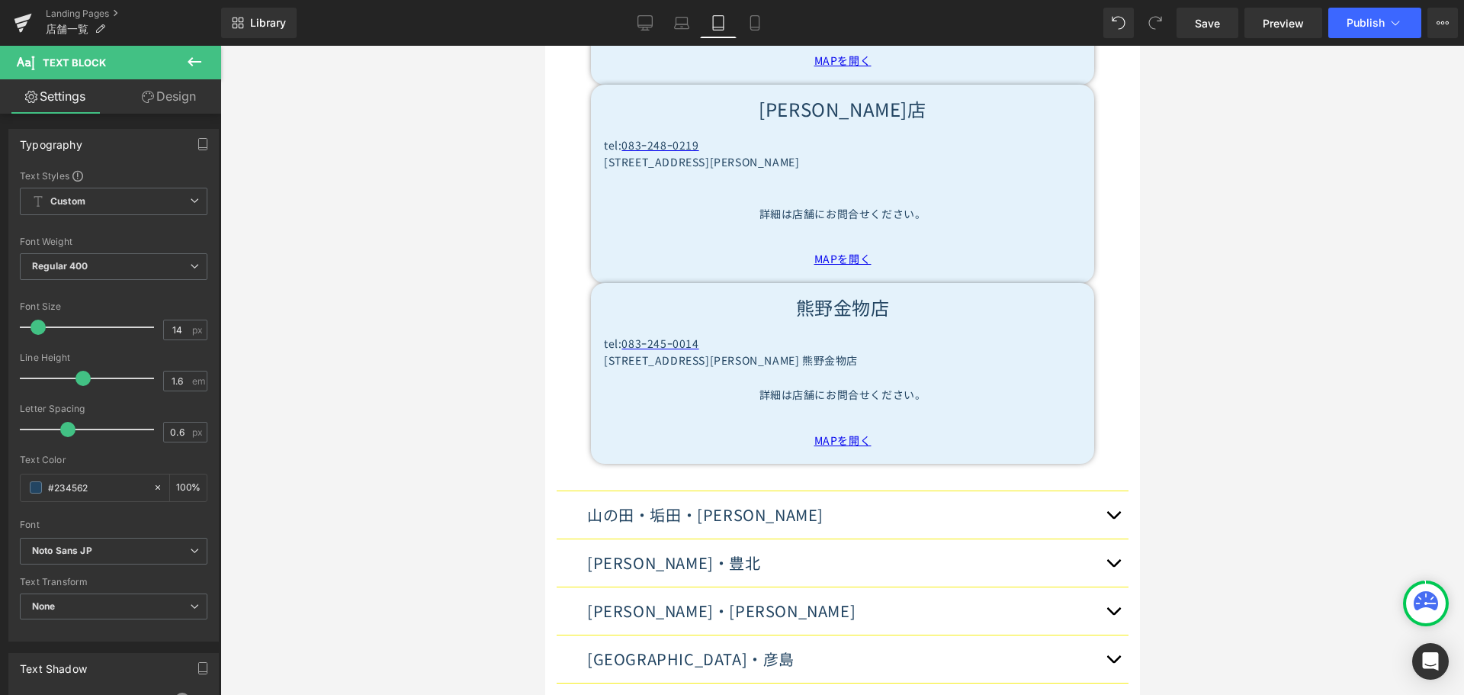
click at [1112, 518] on span "button" at bounding box center [1112, 518] width 0 height 0
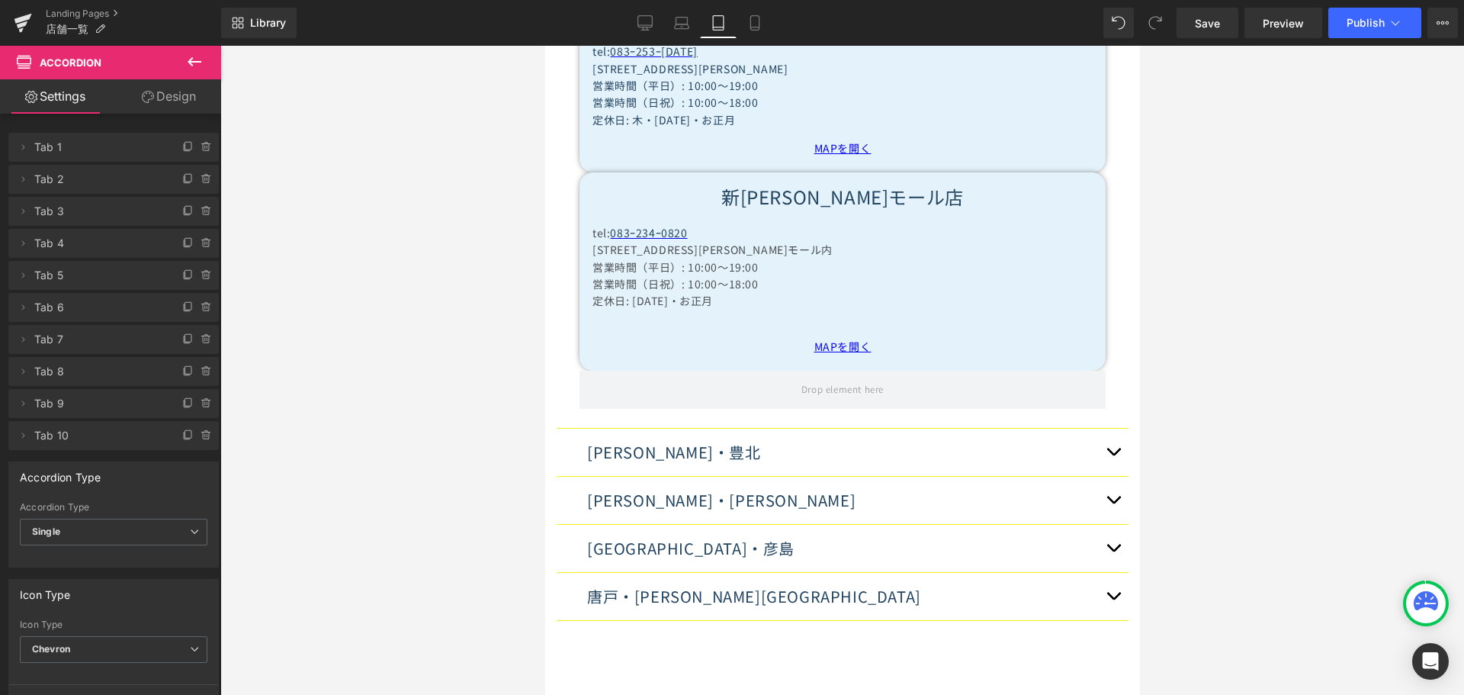
scroll to position [1232, 0]
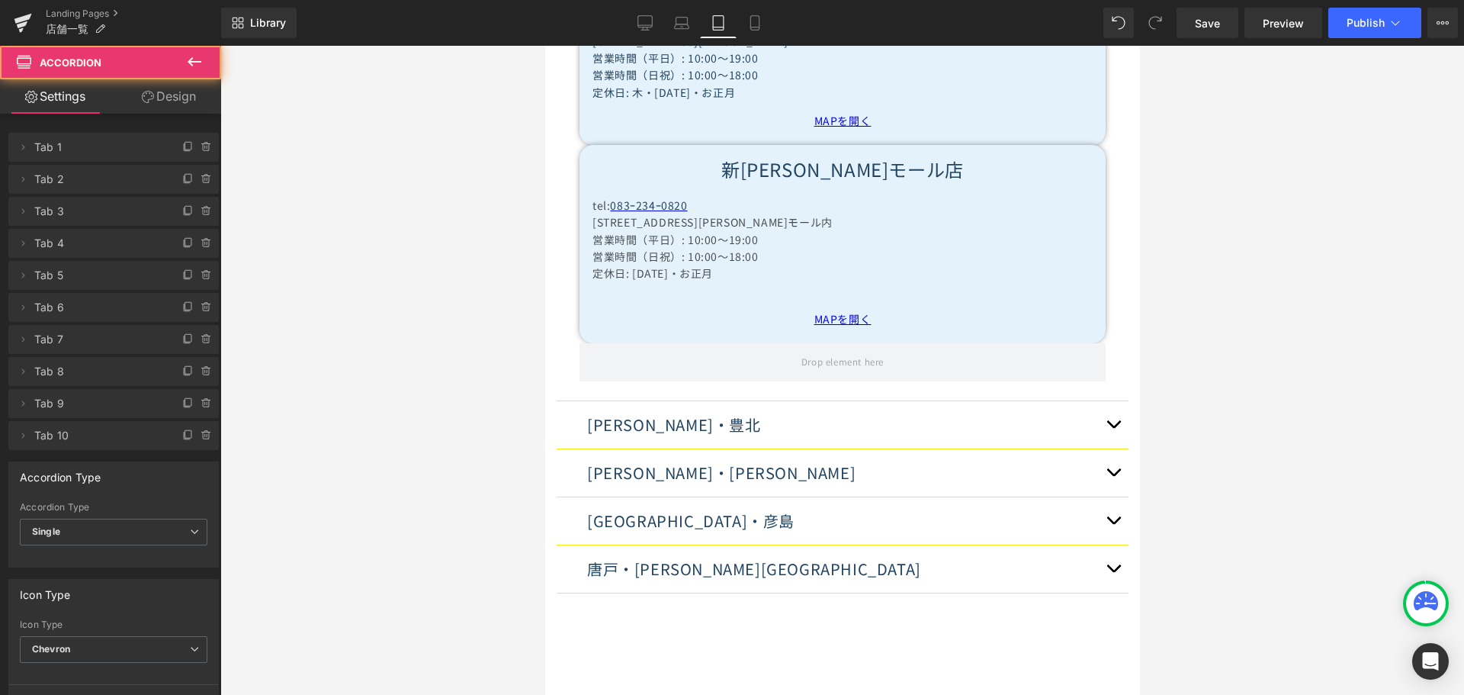
click at [1112, 428] on span "button" at bounding box center [1112, 428] width 0 height 0
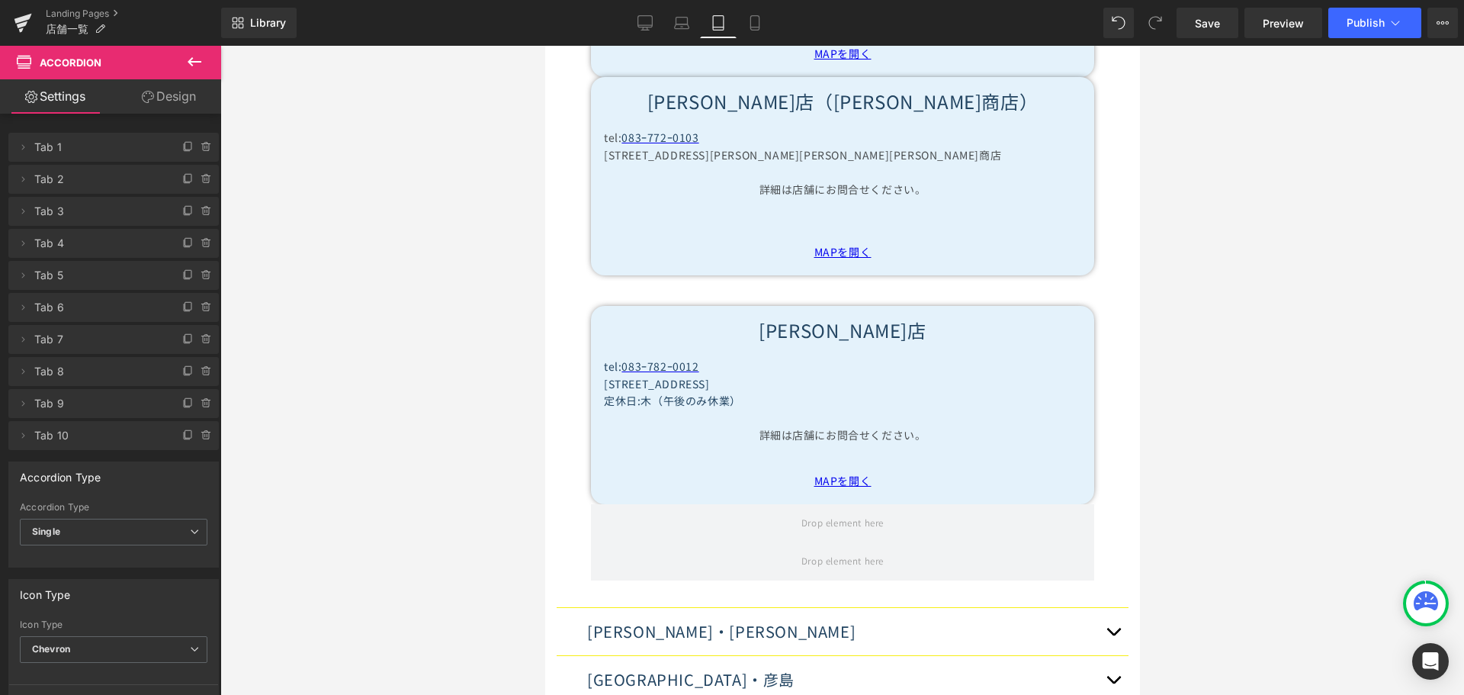
scroll to position [1751, 0]
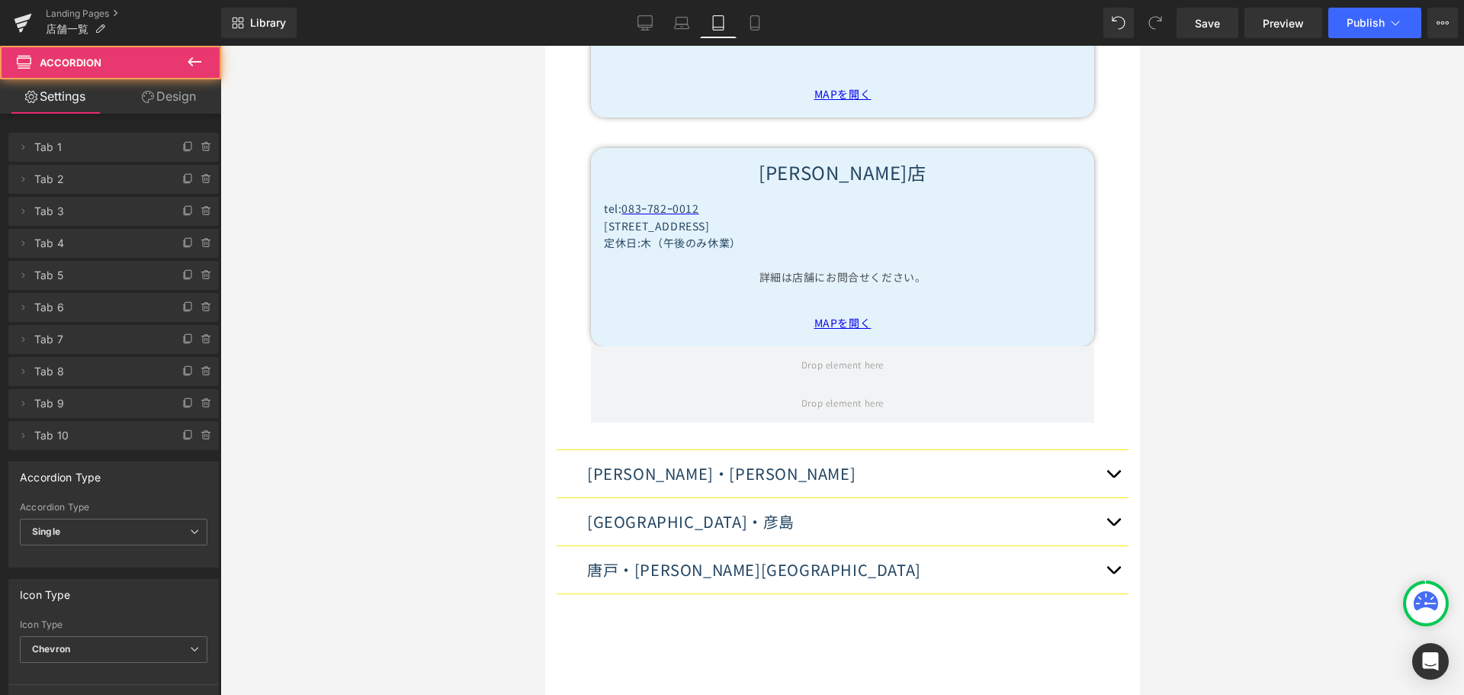
click at [1112, 477] on span "button" at bounding box center [1112, 477] width 0 height 0
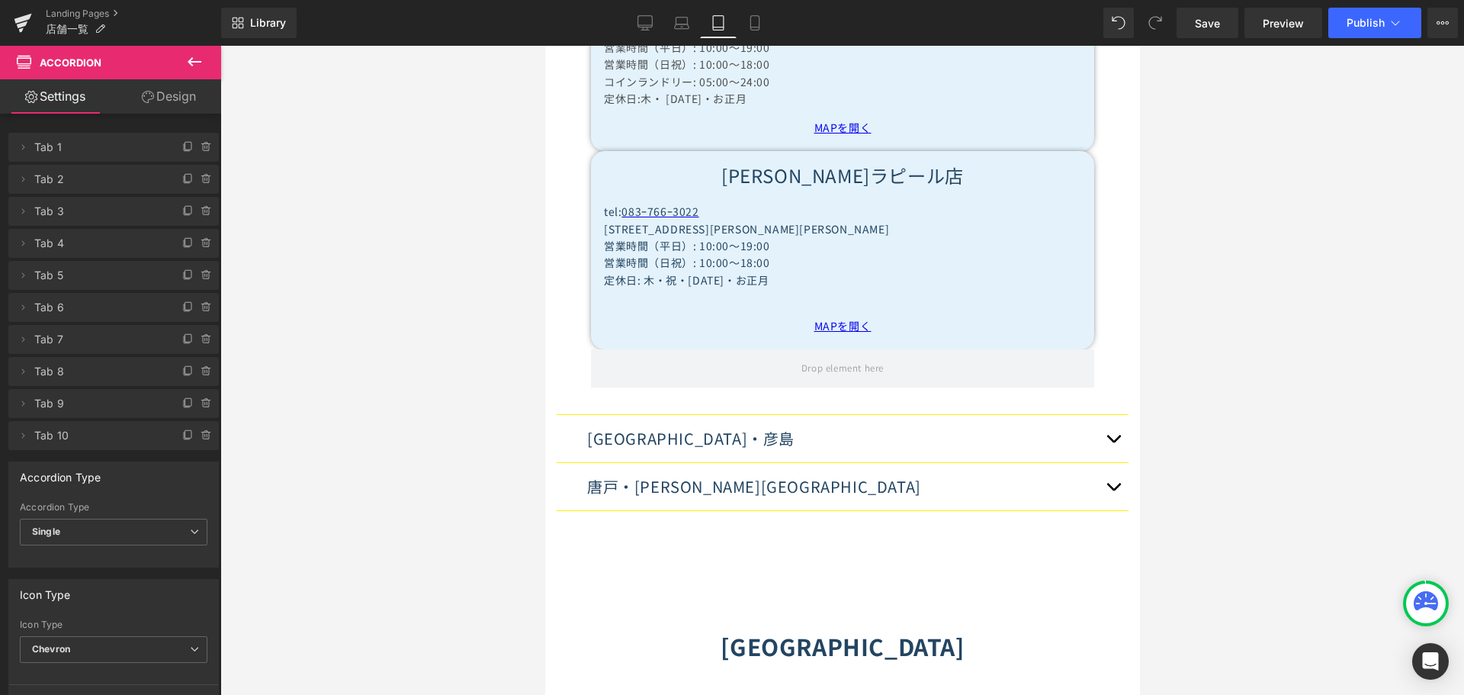
click at [1104, 415] on button "button" at bounding box center [1112, 438] width 30 height 47
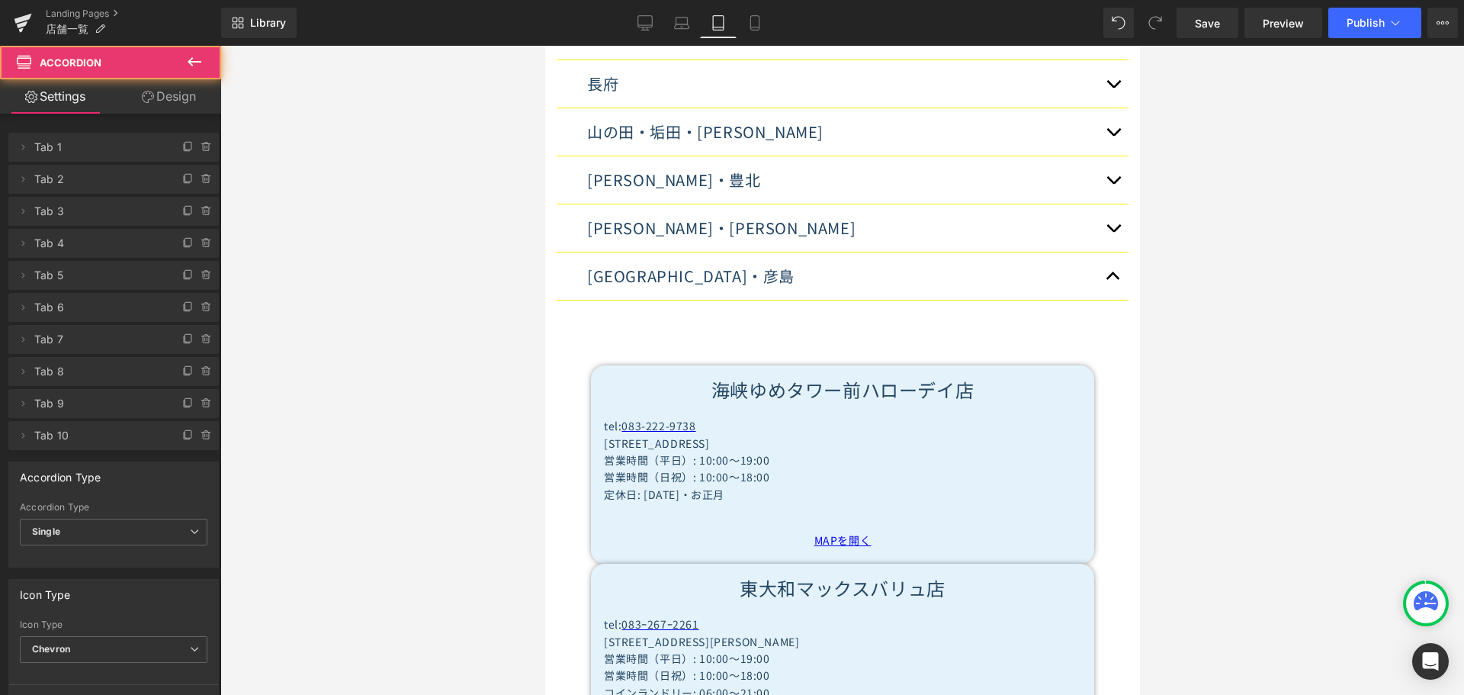
scroll to position [1071, 0]
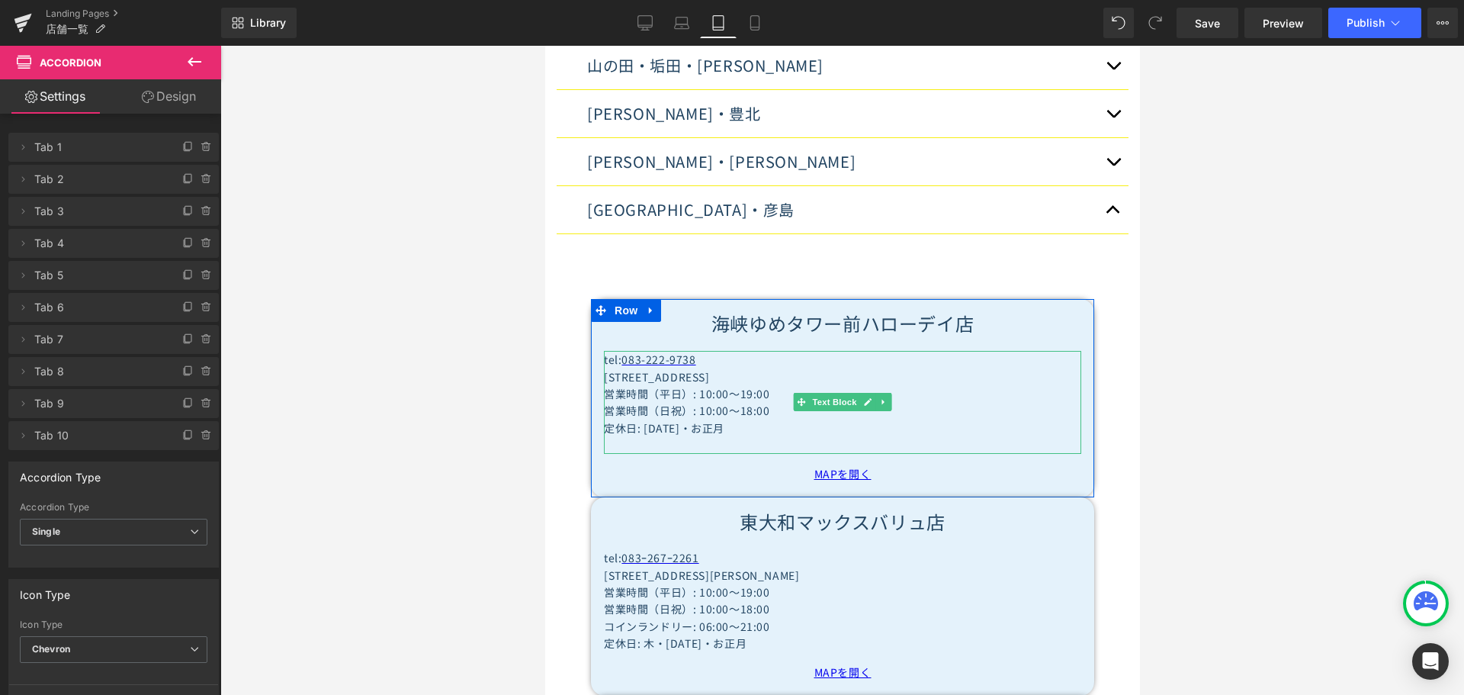
click at [641, 419] on p "定休日: [DATE]・お正月" at bounding box center [841, 427] width 477 height 17
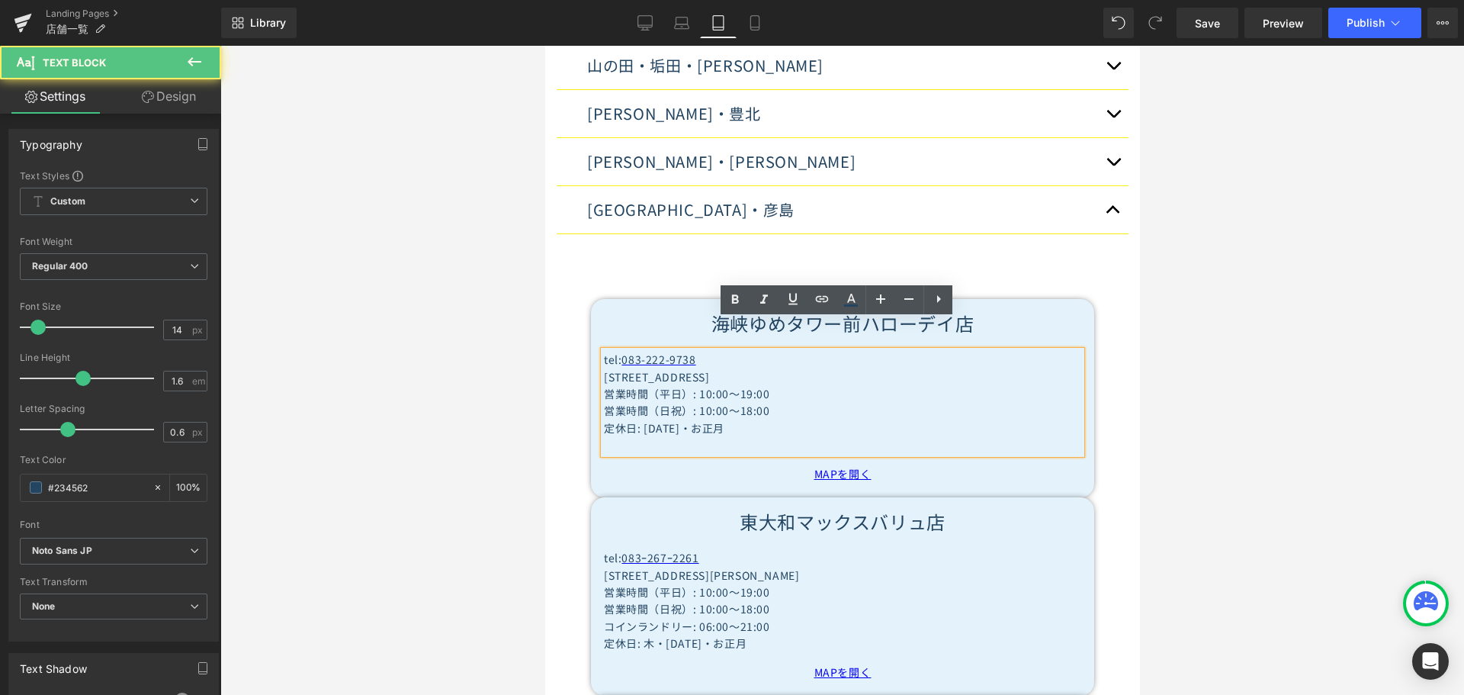
click at [638, 419] on p "定休日: [DATE]・お正月" at bounding box center [841, 427] width 477 height 17
paste div
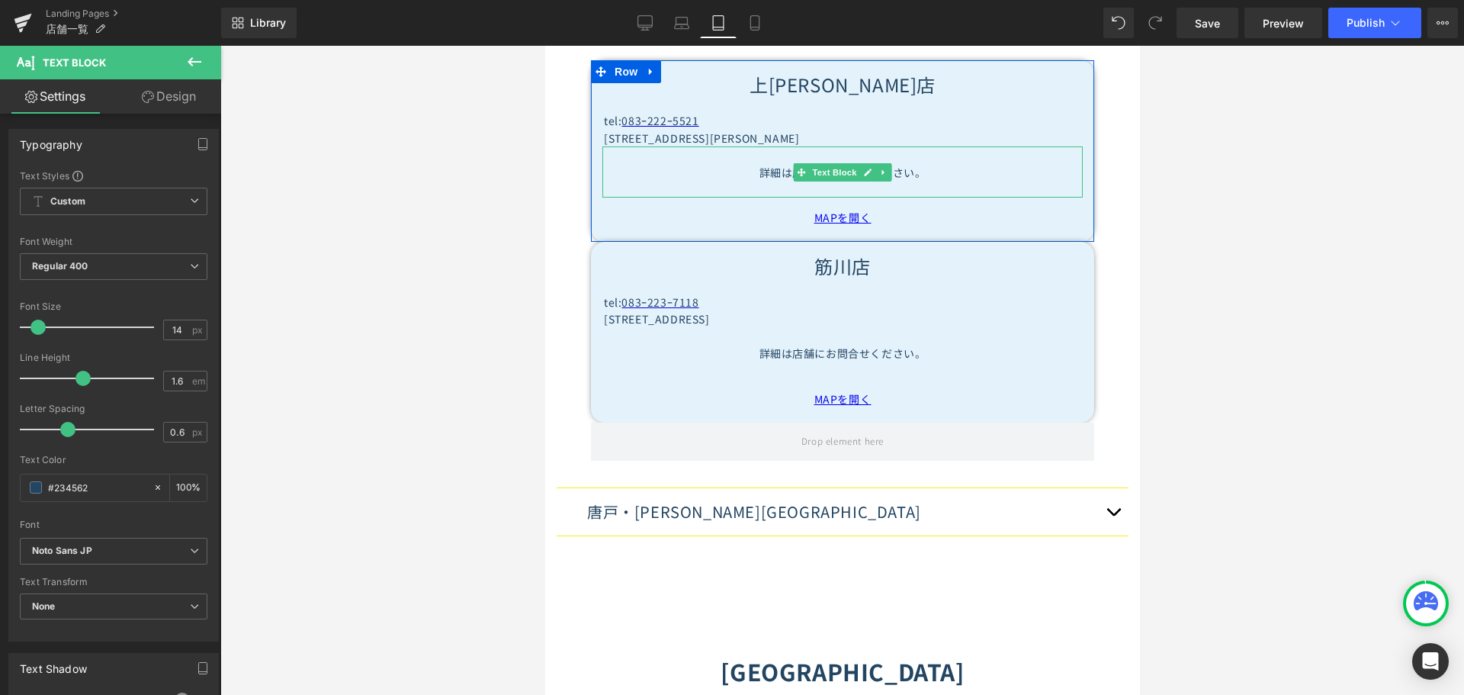
scroll to position [1986, 0]
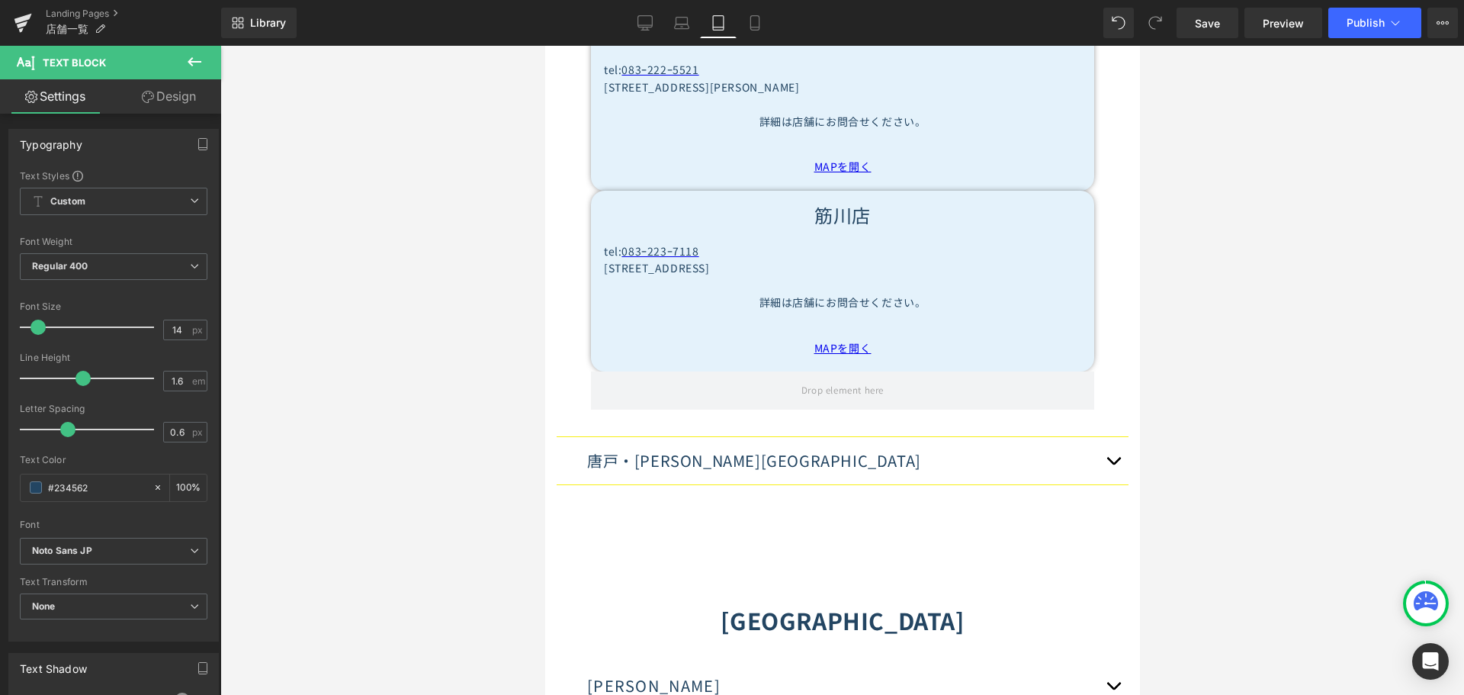
click at [1112, 464] on span "button" at bounding box center [1112, 464] width 0 height 0
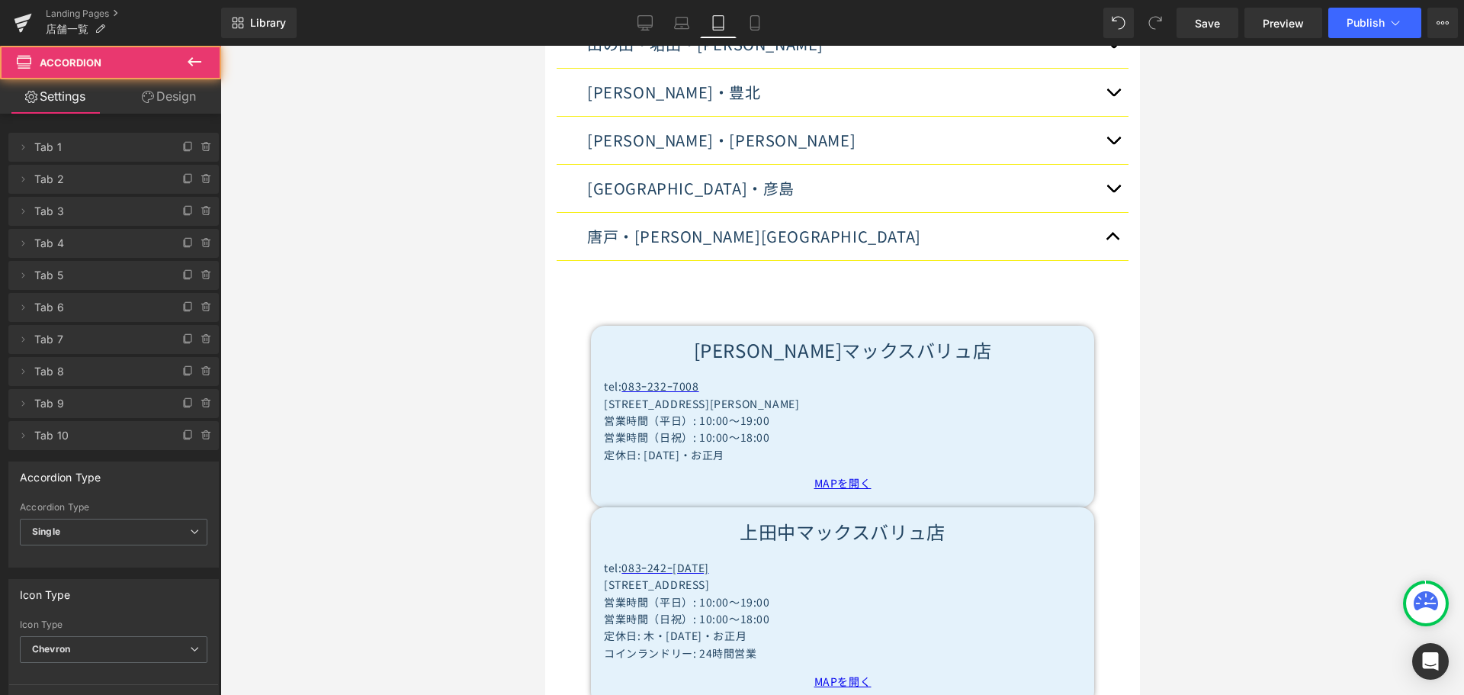
scroll to position [1097, 0]
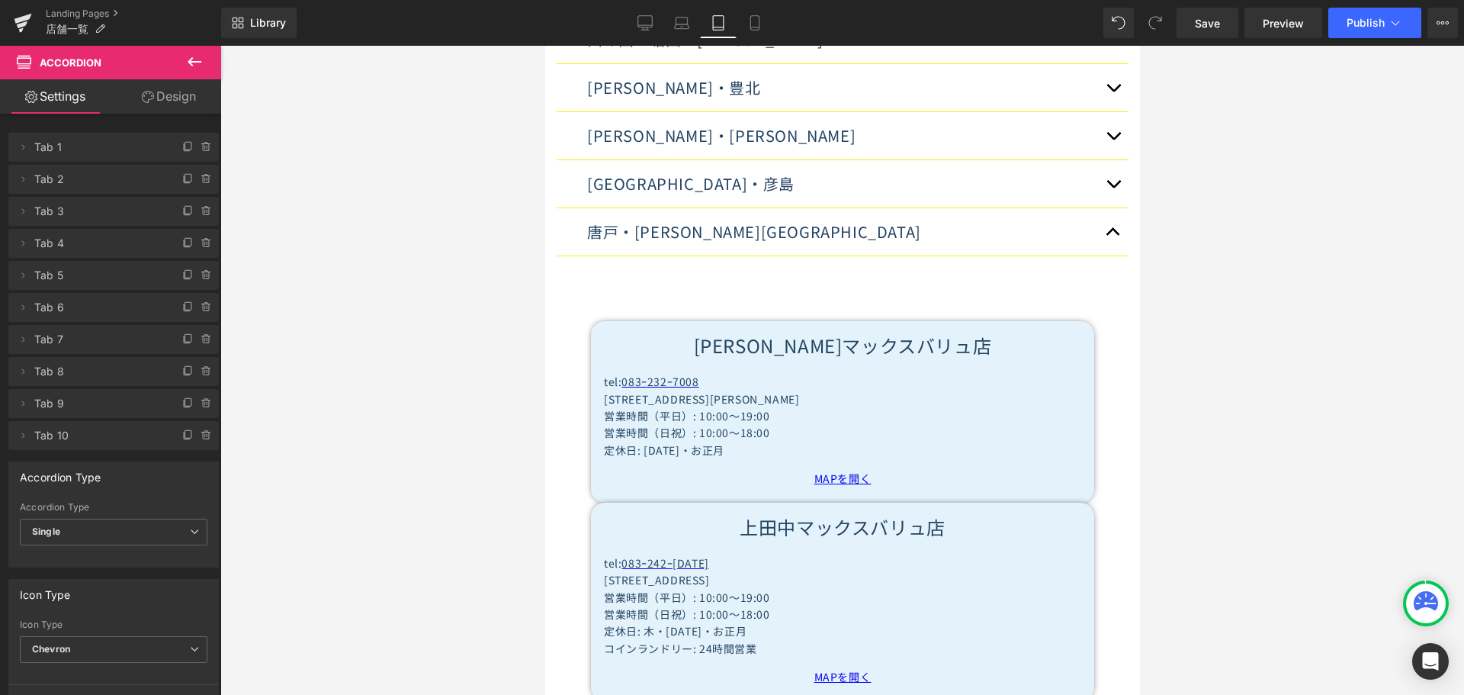
click at [639, 441] on p "定休日: [DATE]・お正月" at bounding box center [841, 449] width 477 height 17
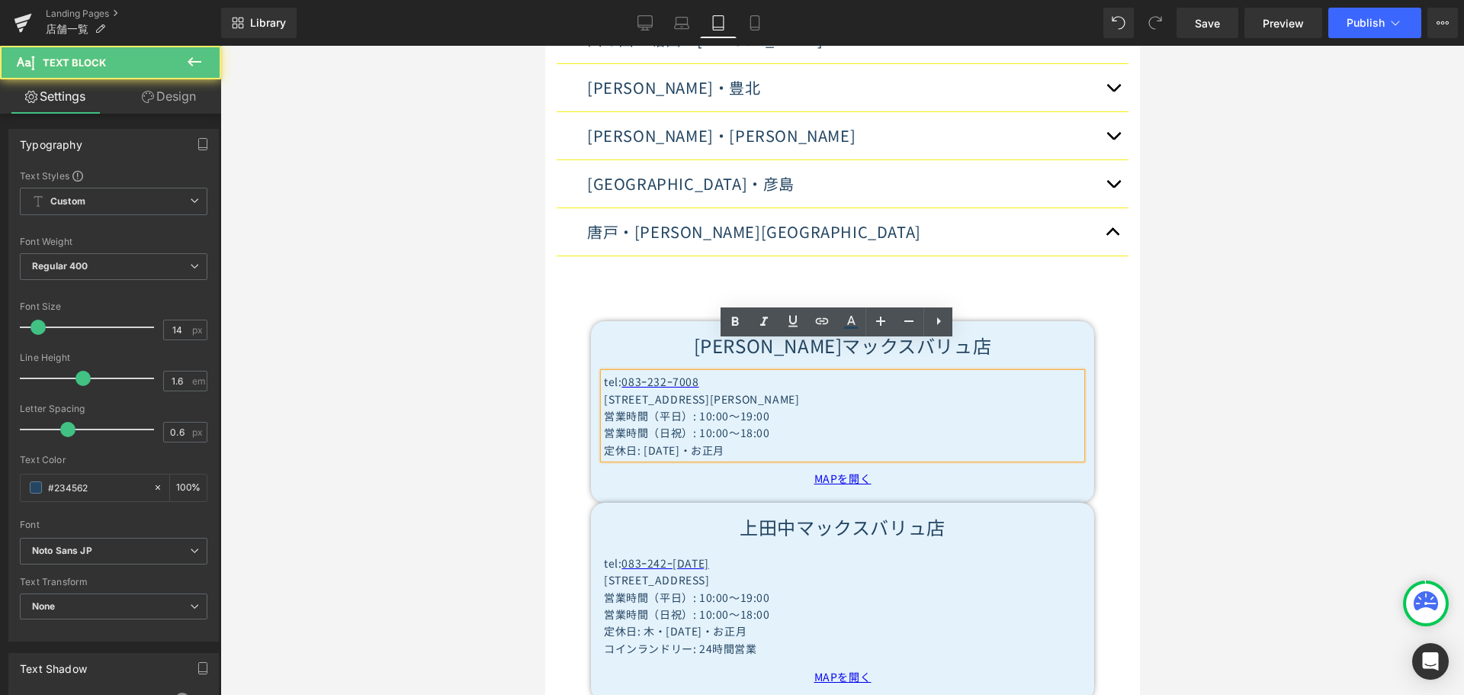
click at [643, 441] on p "定休日: [DATE]・お正月" at bounding box center [841, 449] width 477 height 17
click at [632, 441] on p "定休日: [DATE]・お正月" at bounding box center [841, 449] width 477 height 17
click at [640, 441] on p "定休日: [DATE]・お正月" at bounding box center [841, 449] width 477 height 17
paste div
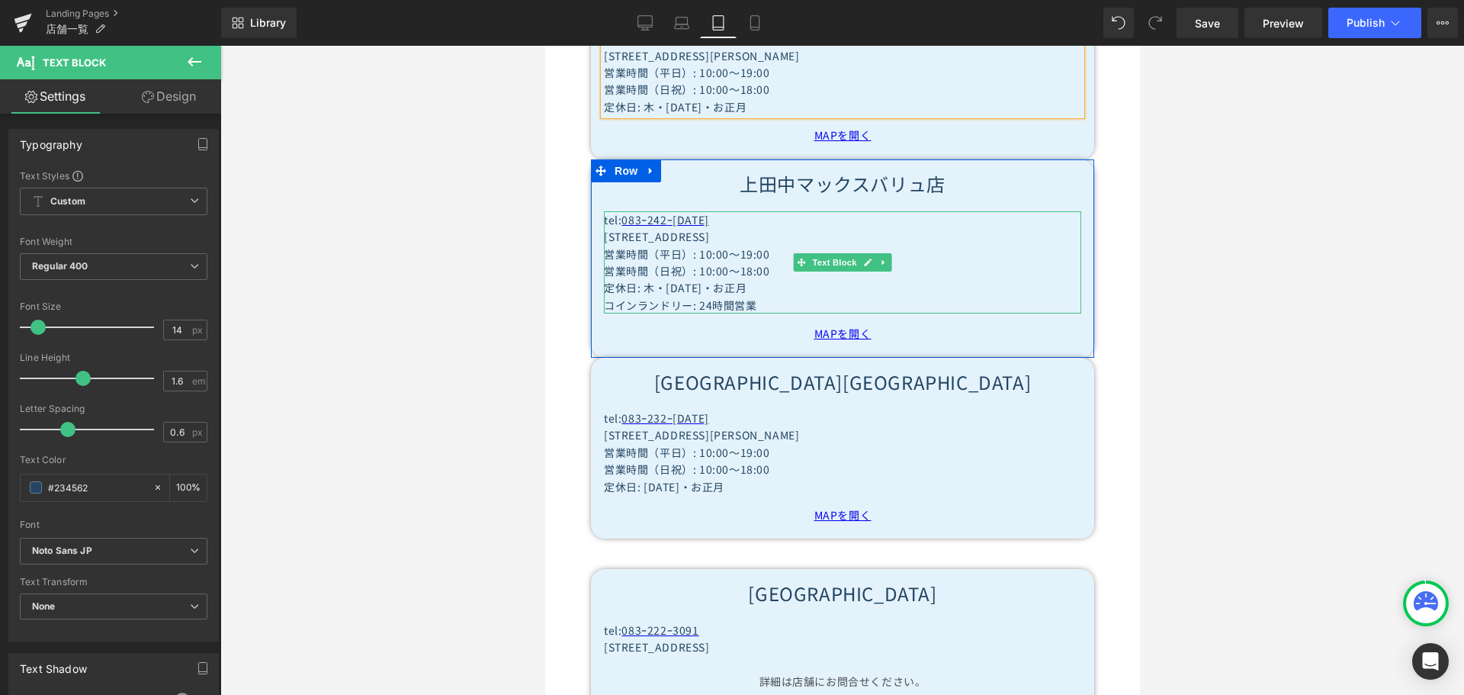
scroll to position [1478, 0]
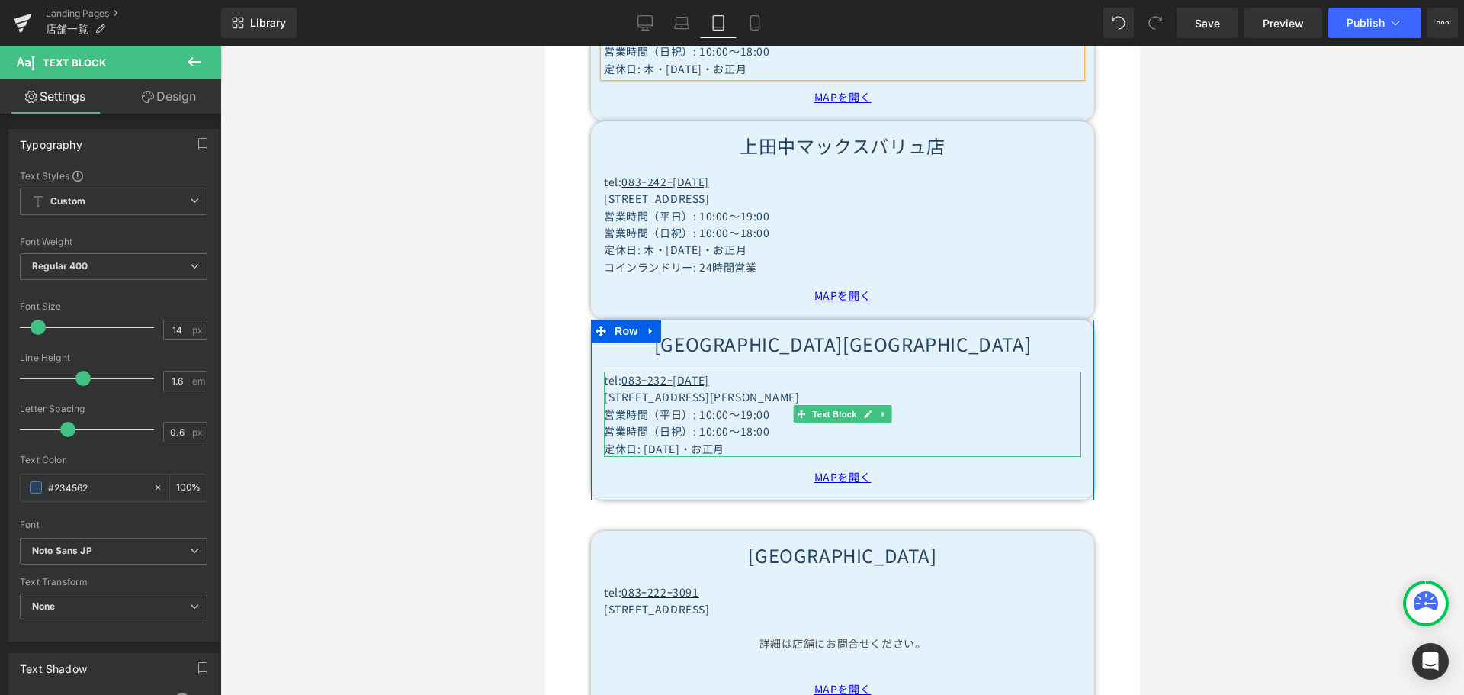
click at [638, 440] on p "定休日: [DATE]・お正月" at bounding box center [841, 448] width 477 height 17
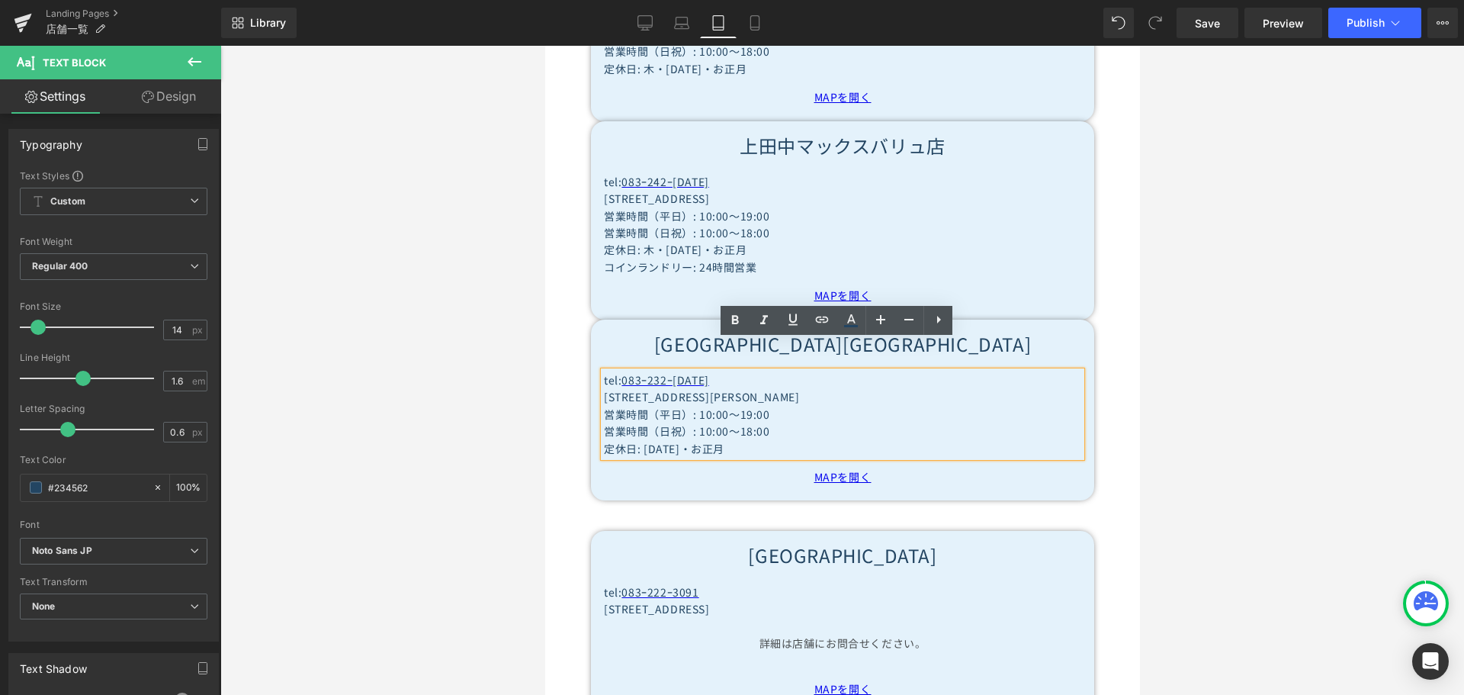
click at [637, 440] on p "定休日: [DATE]・お正月" at bounding box center [841, 448] width 477 height 17
paste div
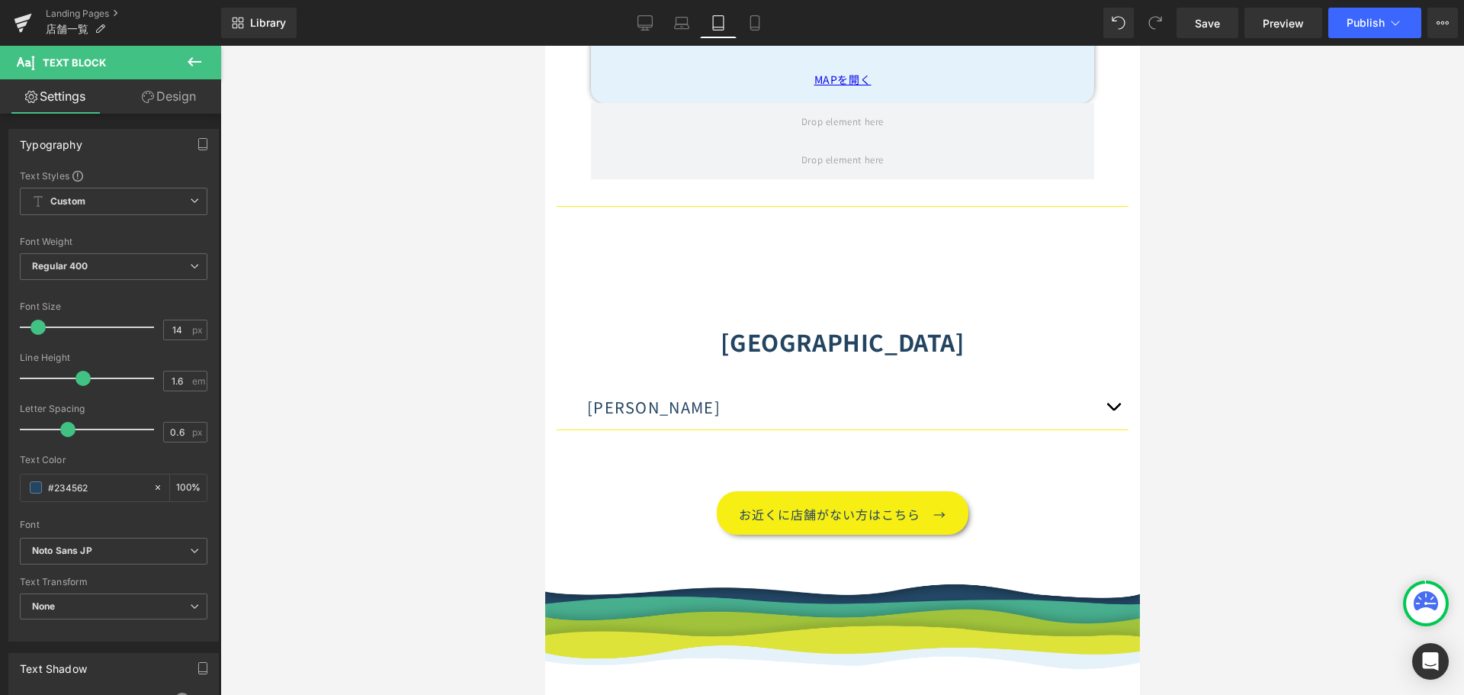
scroll to position [2088, 0]
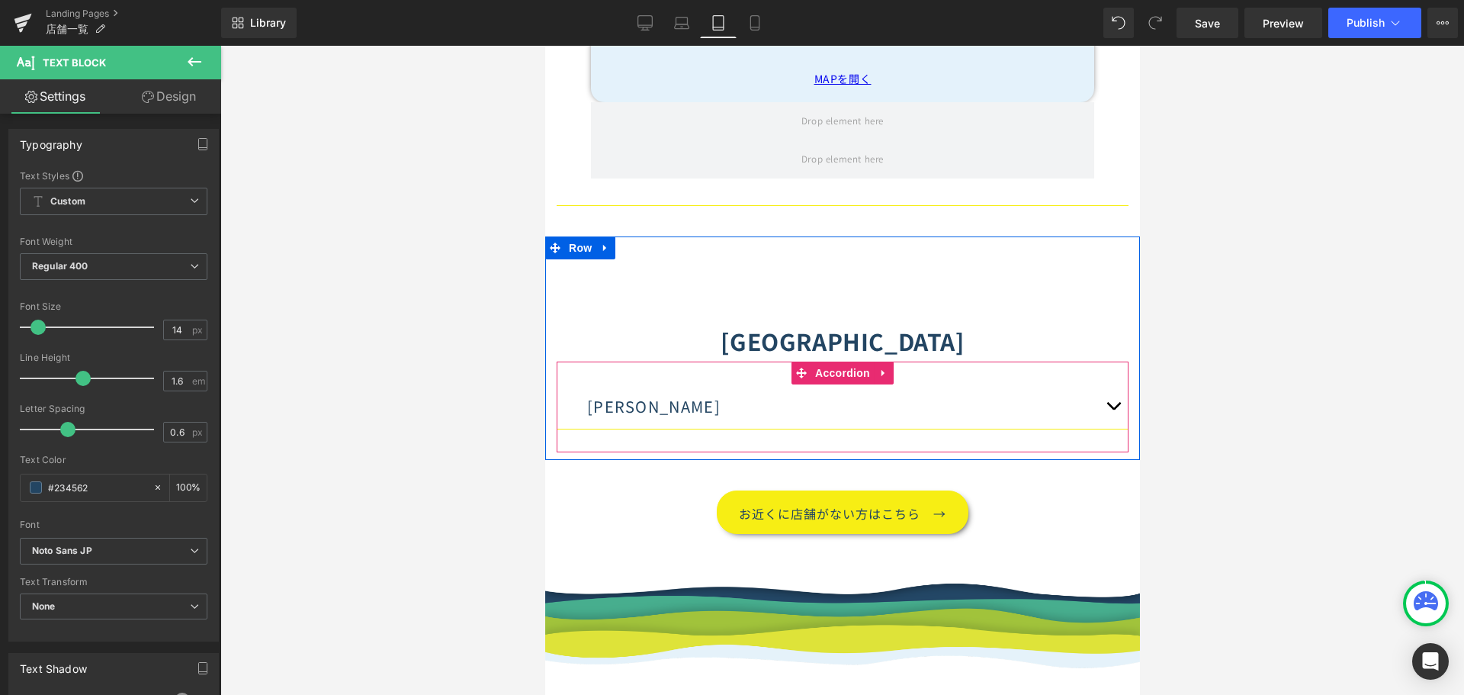
click at [1106, 384] on button "button" at bounding box center [1112, 406] width 30 height 44
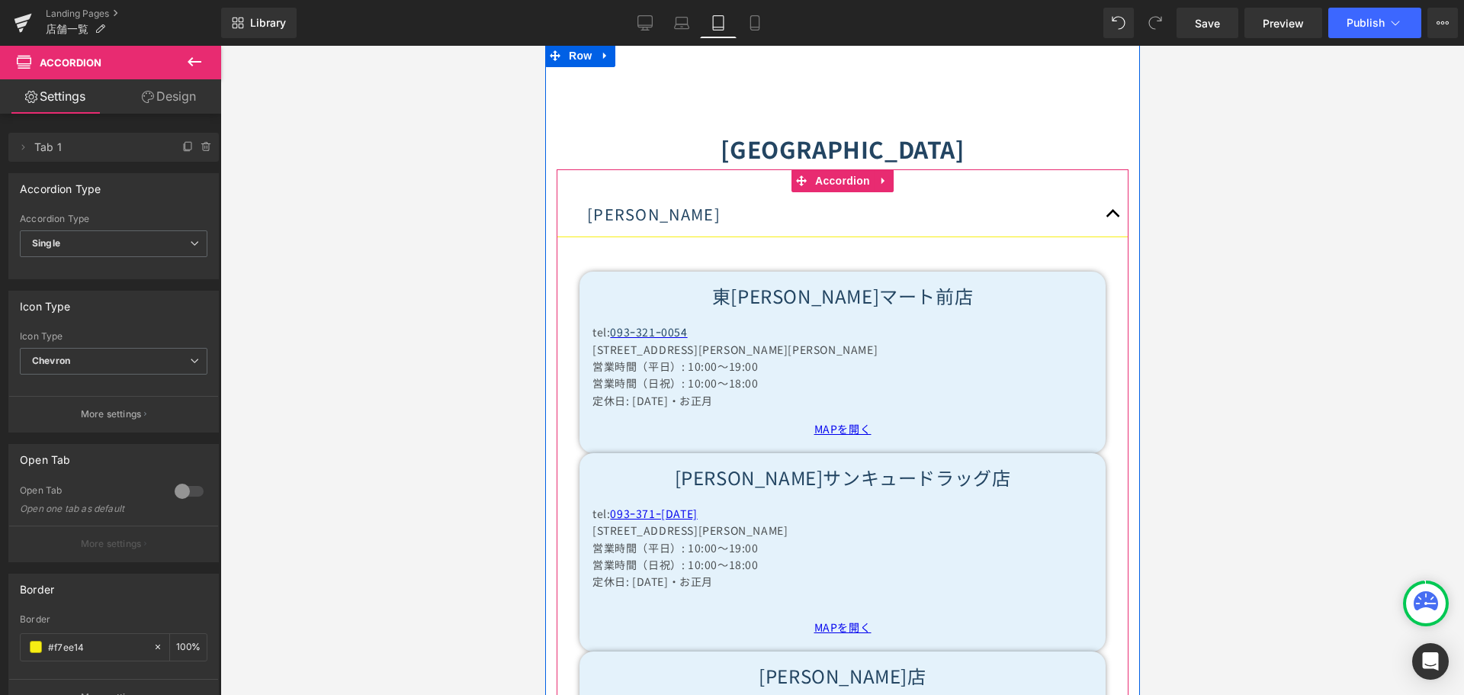
scroll to position [2317, 0]
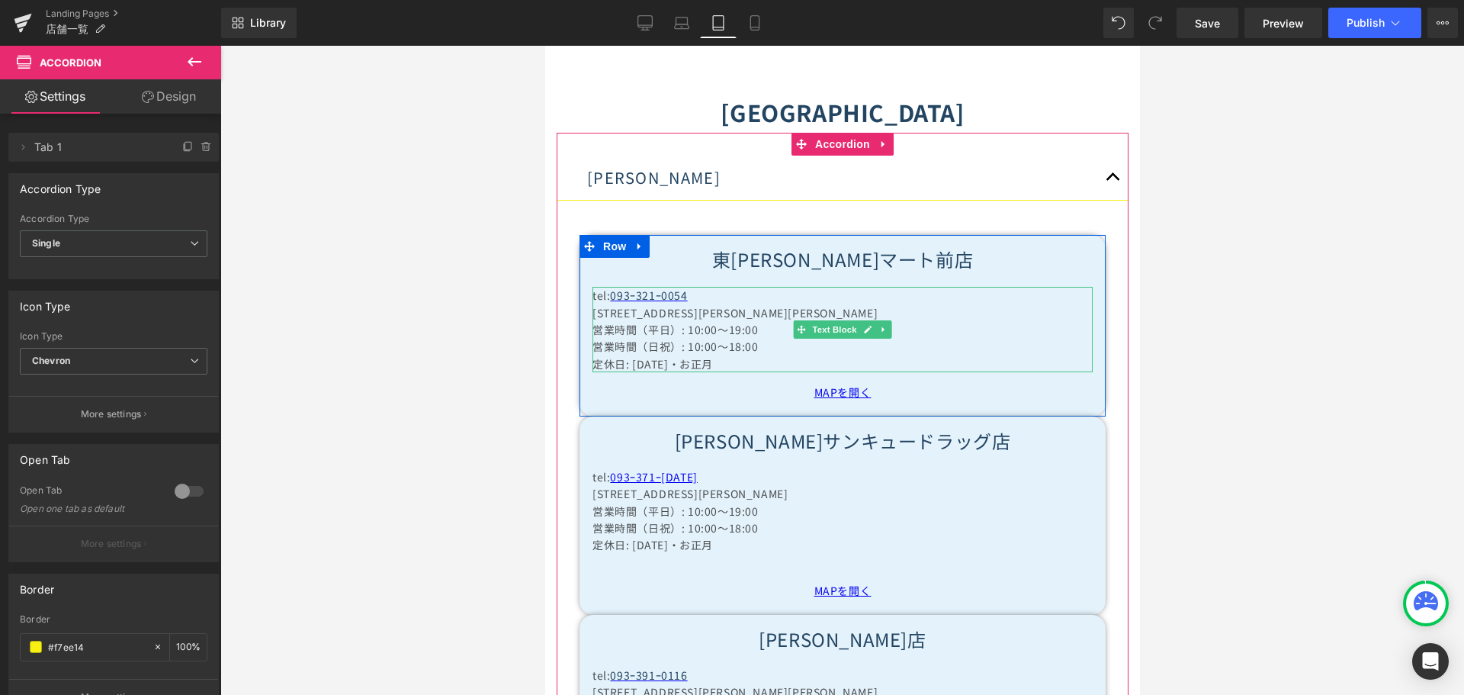
click at [624, 355] on p "定休日: [DATE]・お正月" at bounding box center [842, 363] width 500 height 17
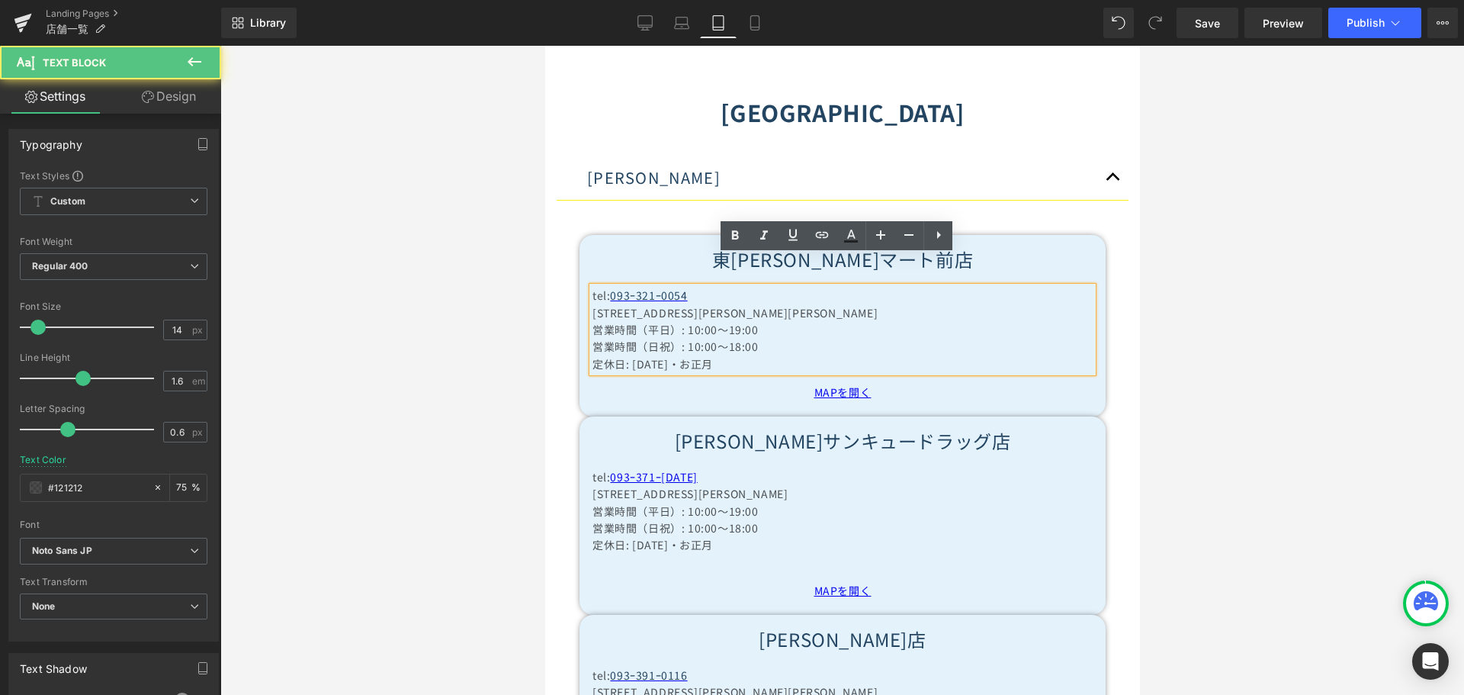
click at [624, 355] on p "定休日: [DATE]・お正月" at bounding box center [842, 363] width 500 height 17
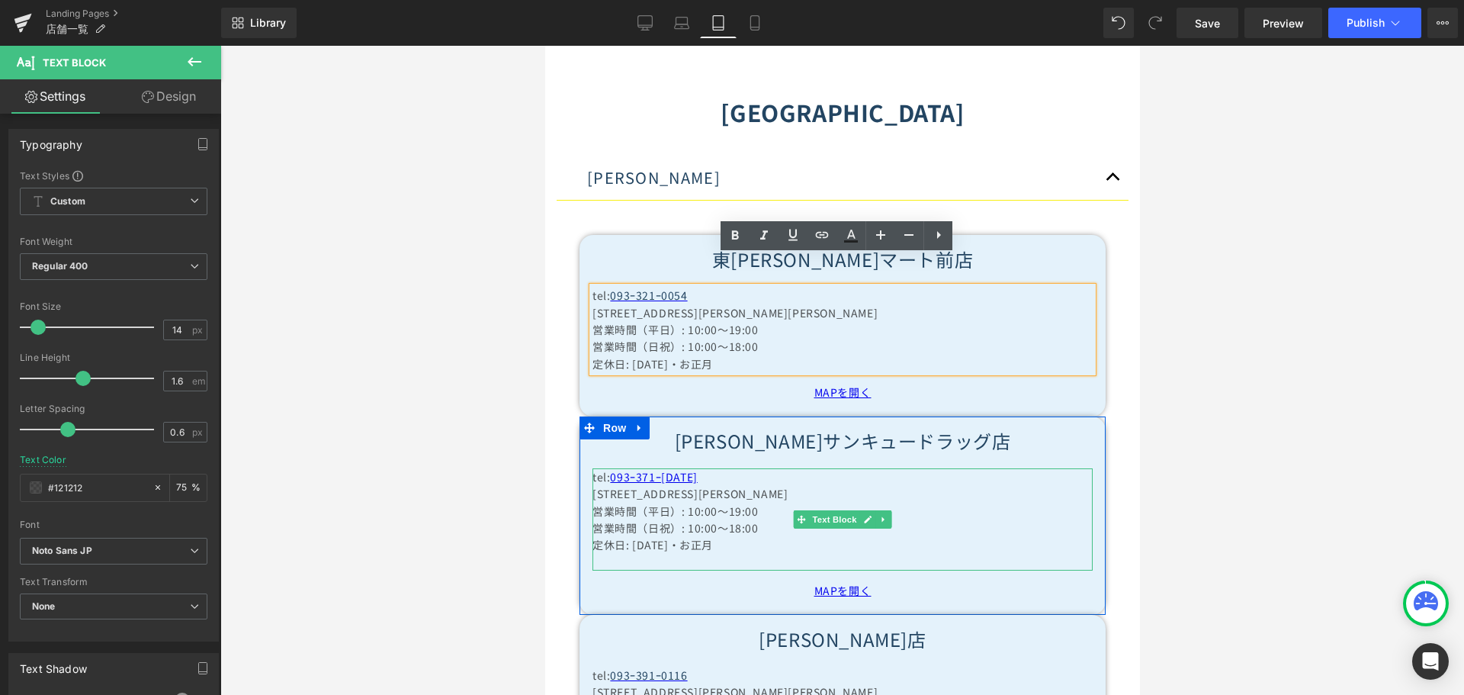
paste div
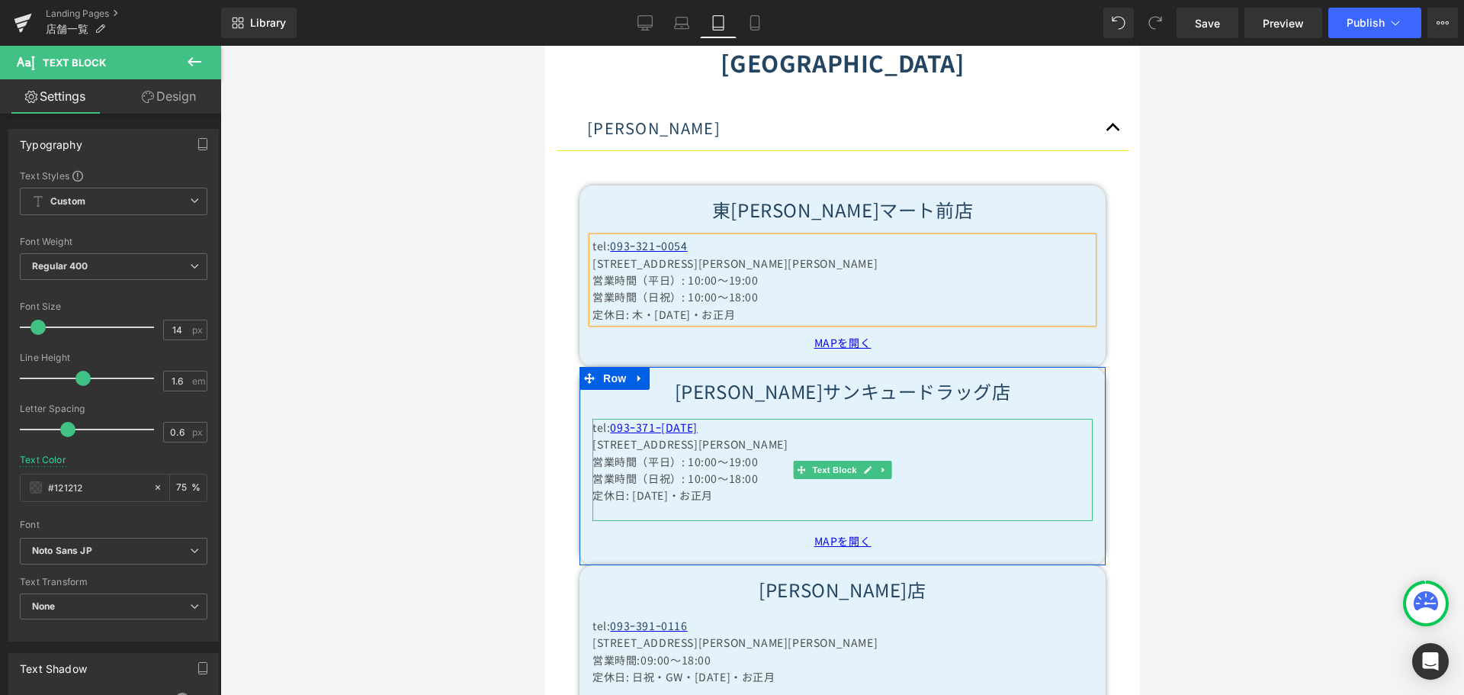
scroll to position [2393, 0]
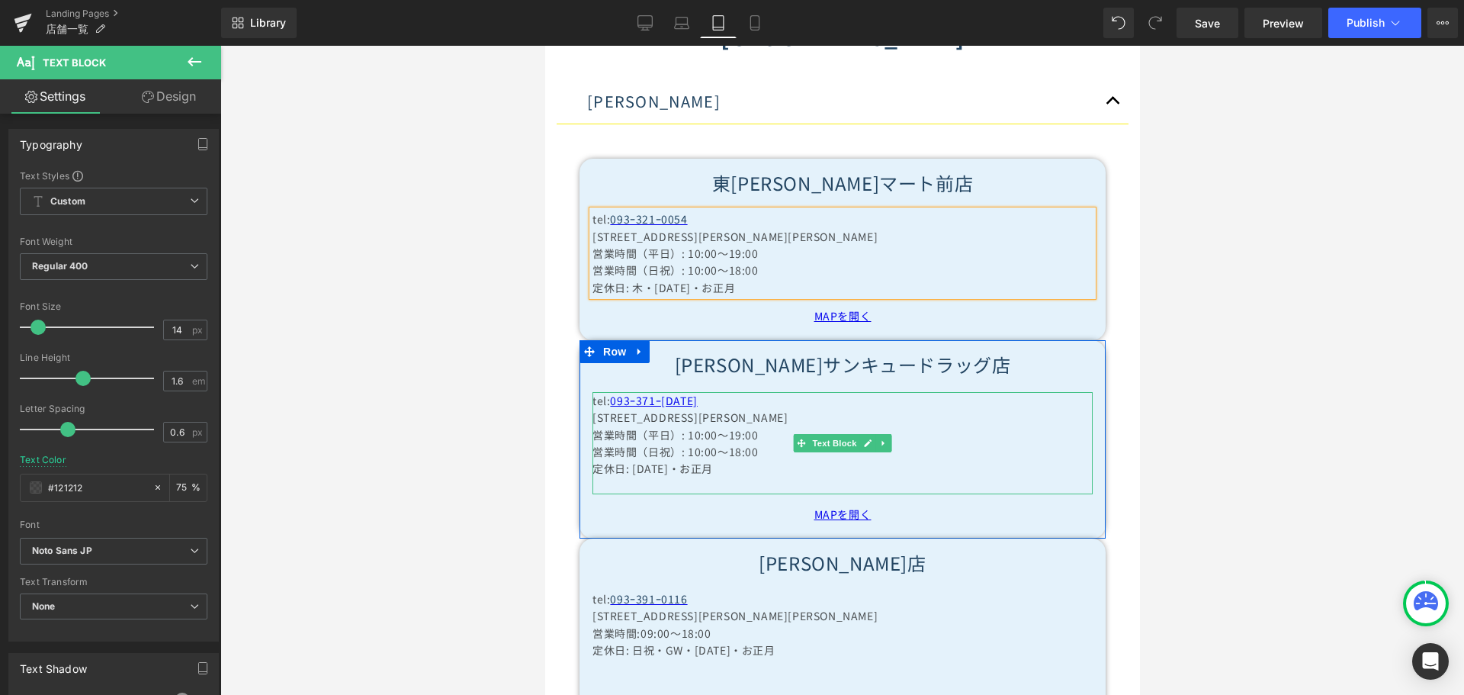
click at [626, 460] on p "定休日: [DATE]・お正月" at bounding box center [842, 468] width 500 height 17
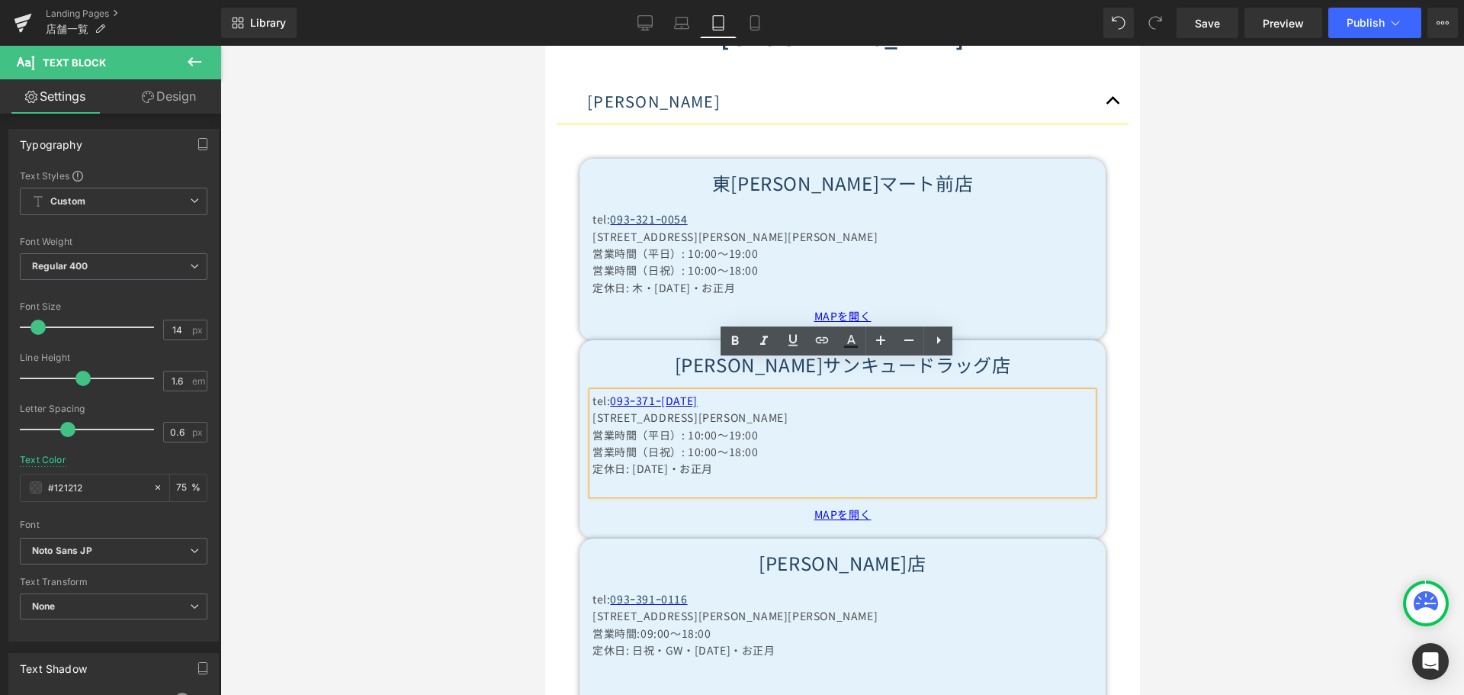
click at [625, 460] on p "定休日: [DATE]・お正月" at bounding box center [842, 468] width 500 height 17
paste div
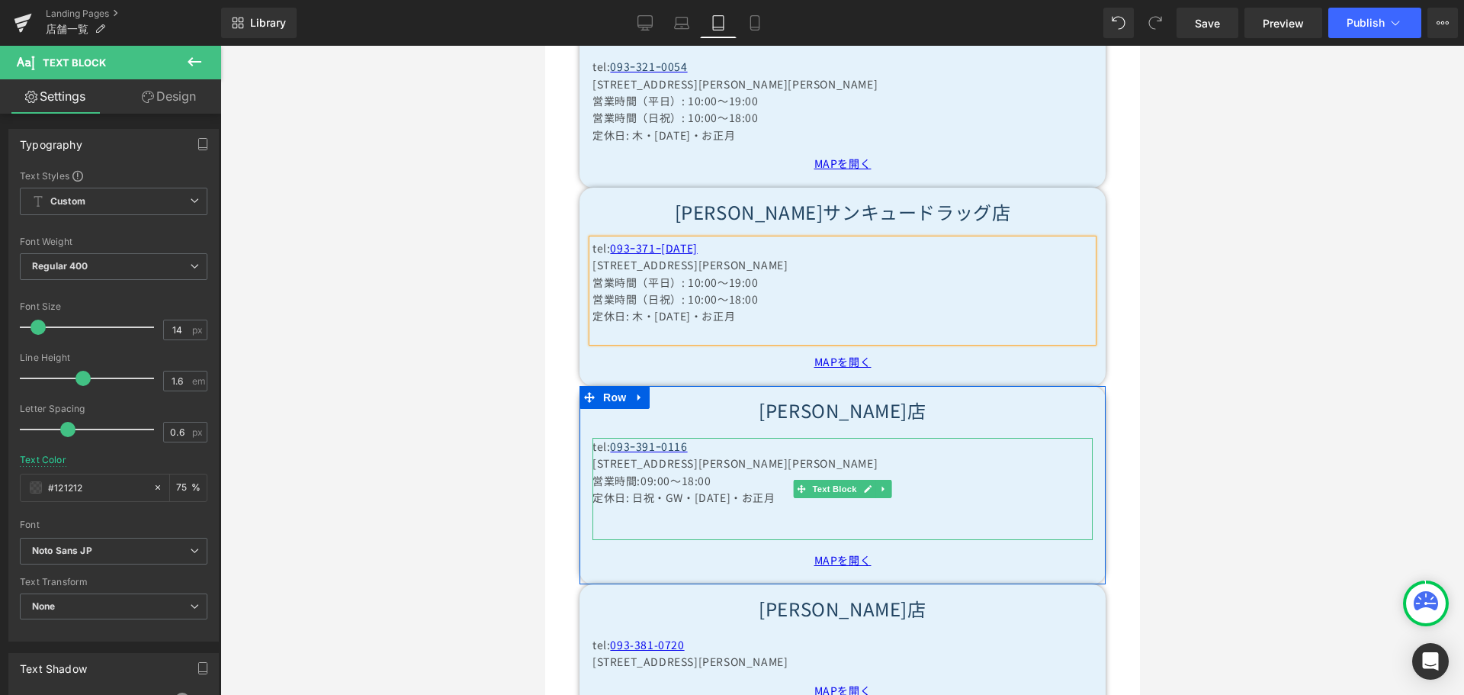
scroll to position [2698, 0]
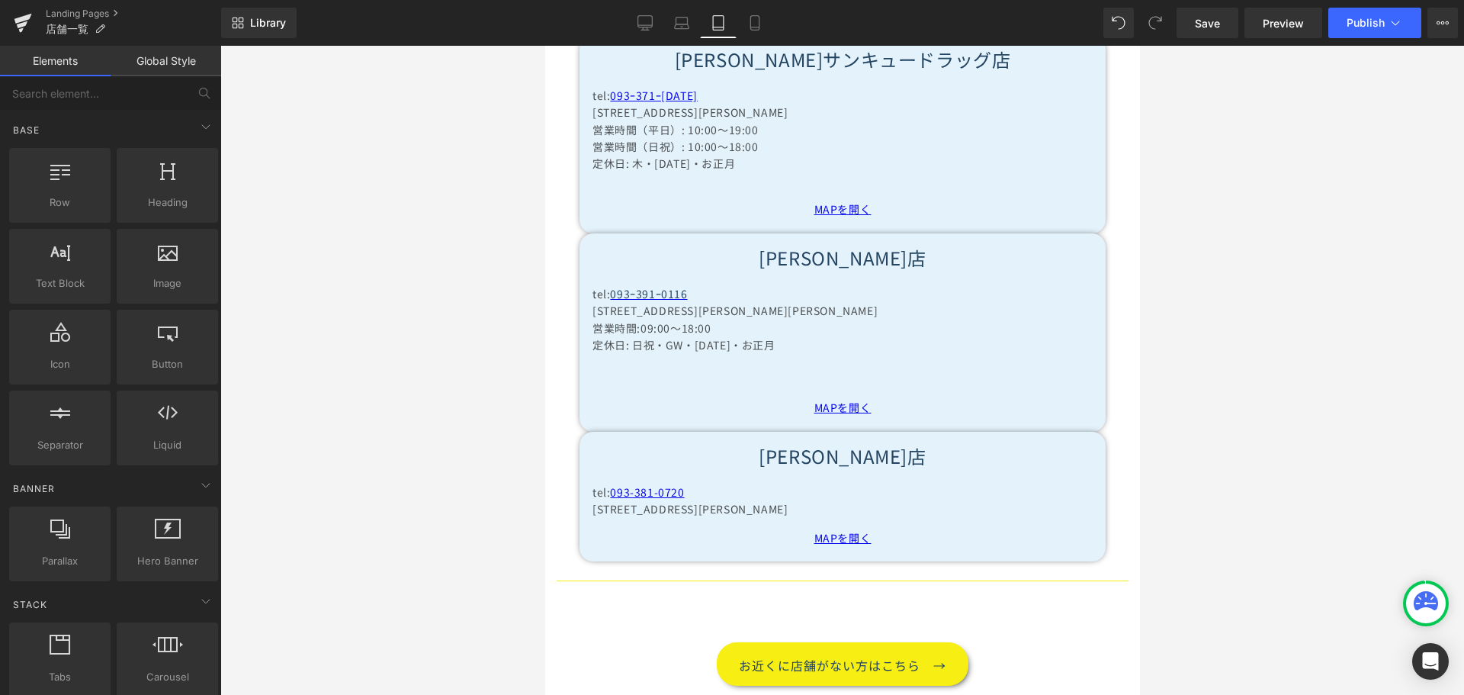
click at [478, 495] on div at bounding box center [842, 370] width 1244 height 649
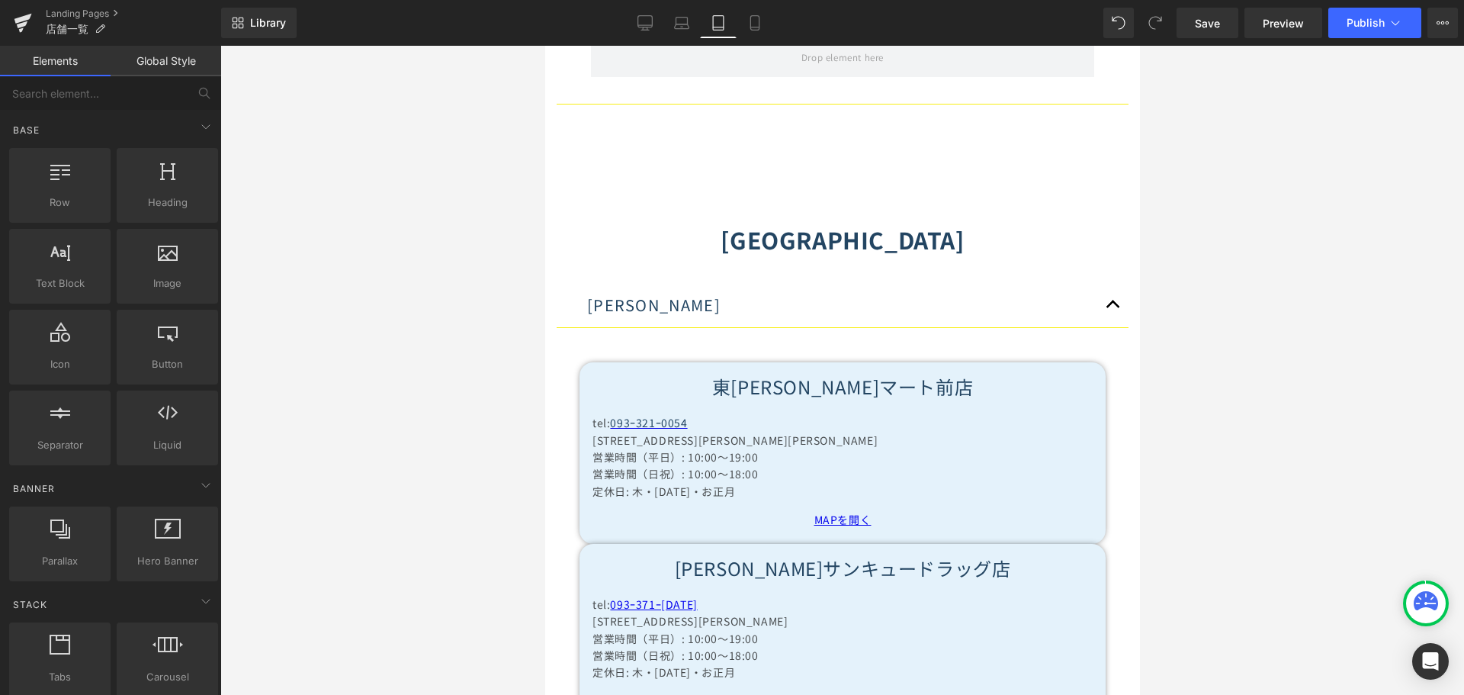
scroll to position [2088, 0]
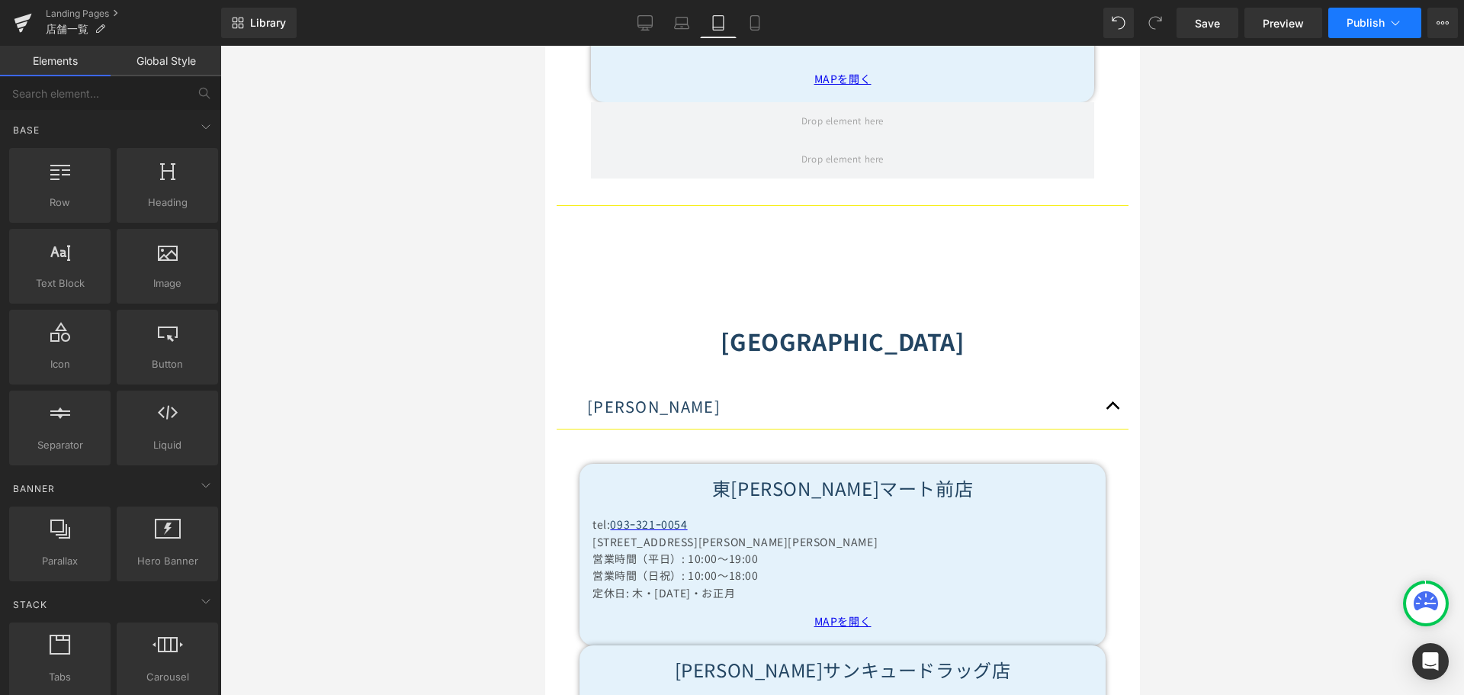
click at [1382, 26] on span "Publish" at bounding box center [1365, 23] width 38 height 12
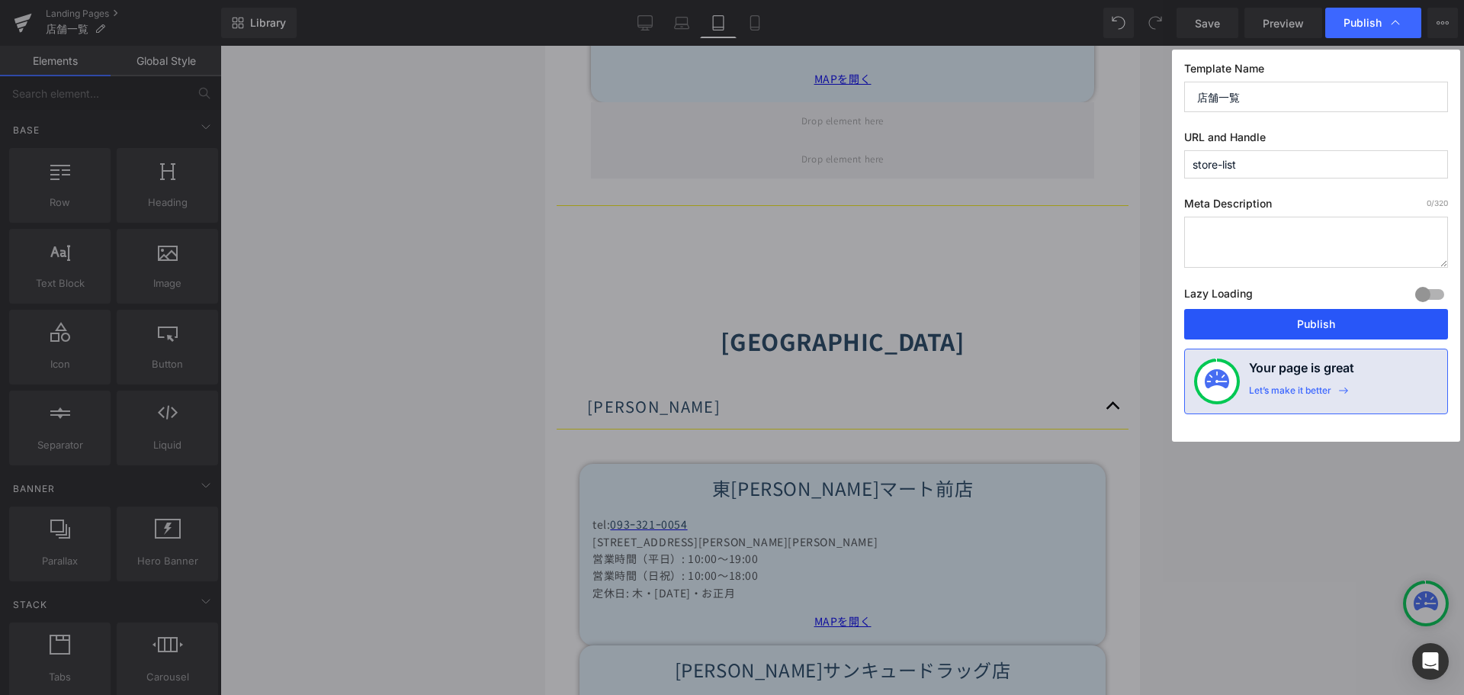
click at [1306, 329] on button "Publish" at bounding box center [1316, 324] width 264 height 30
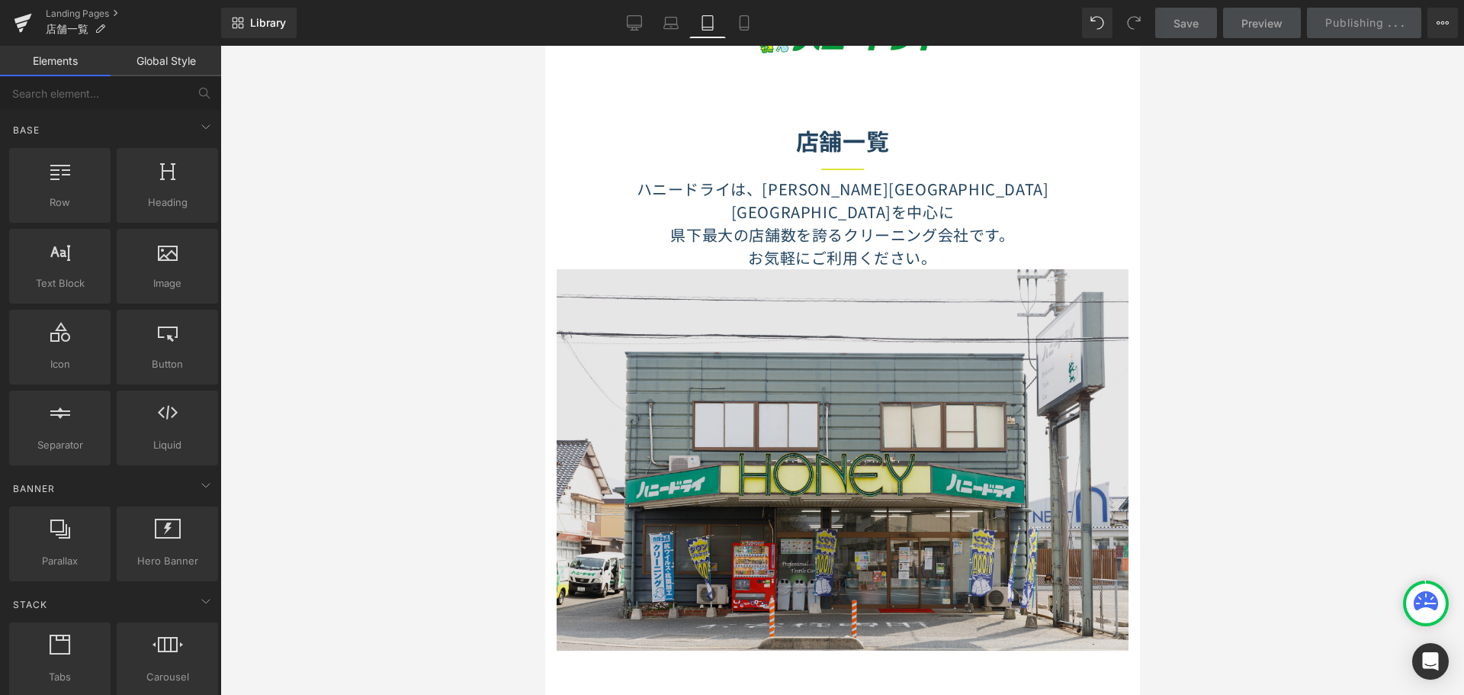
scroll to position [0, 0]
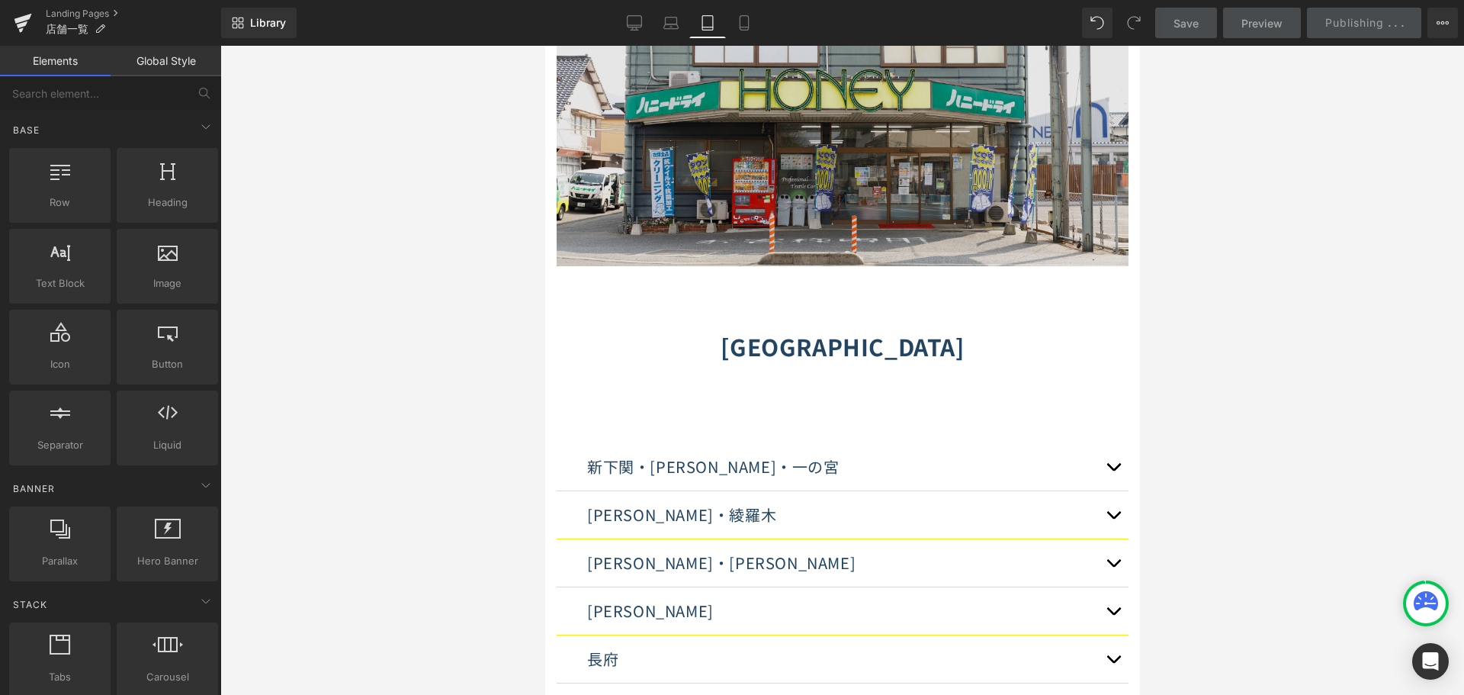
scroll to position [457, 0]
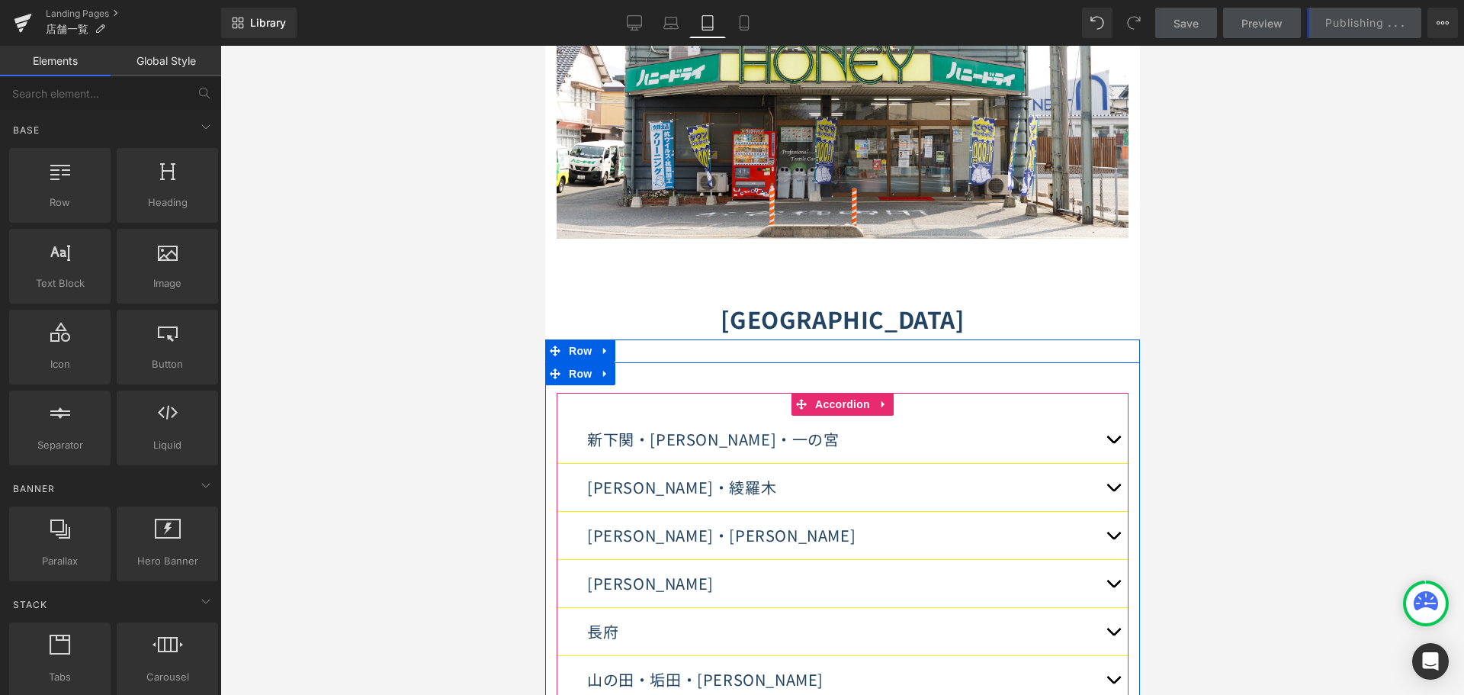
click at [1112, 443] on span "button" at bounding box center [1112, 443] width 0 height 0
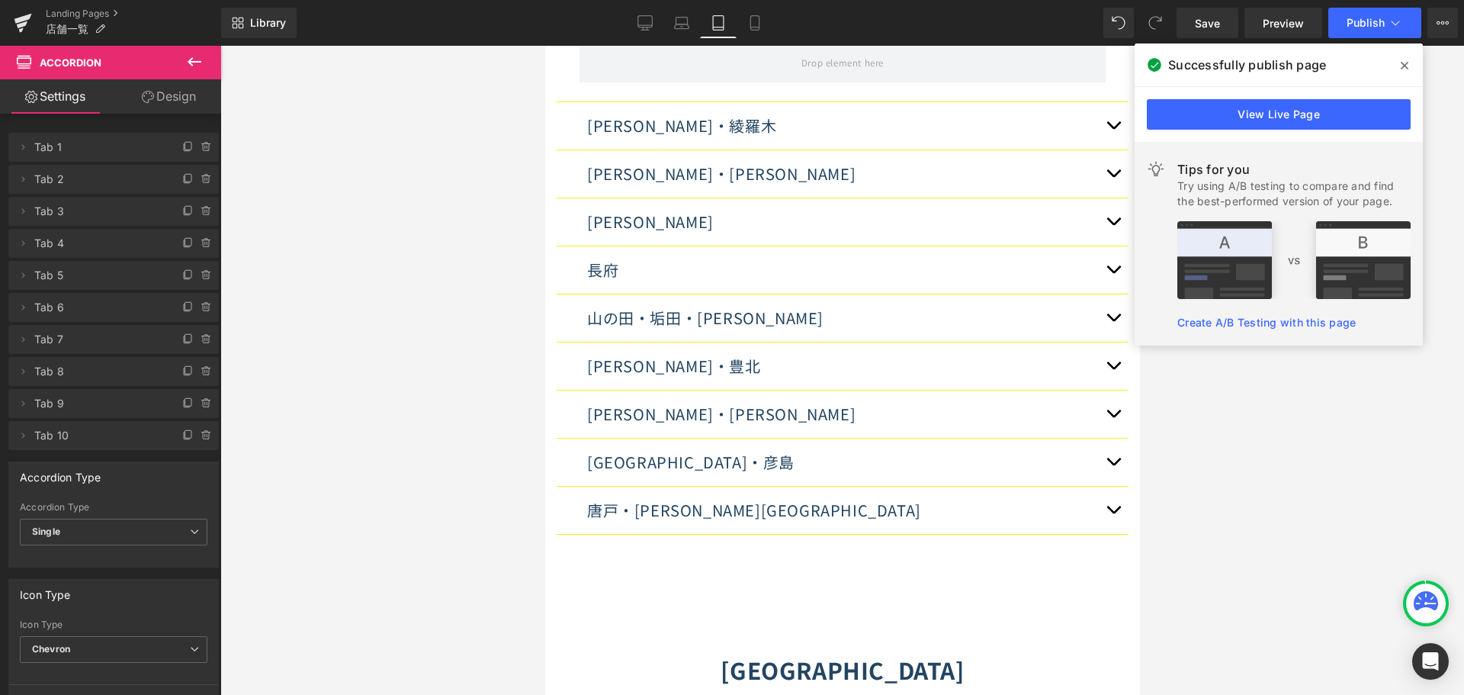
scroll to position [1754, 0]
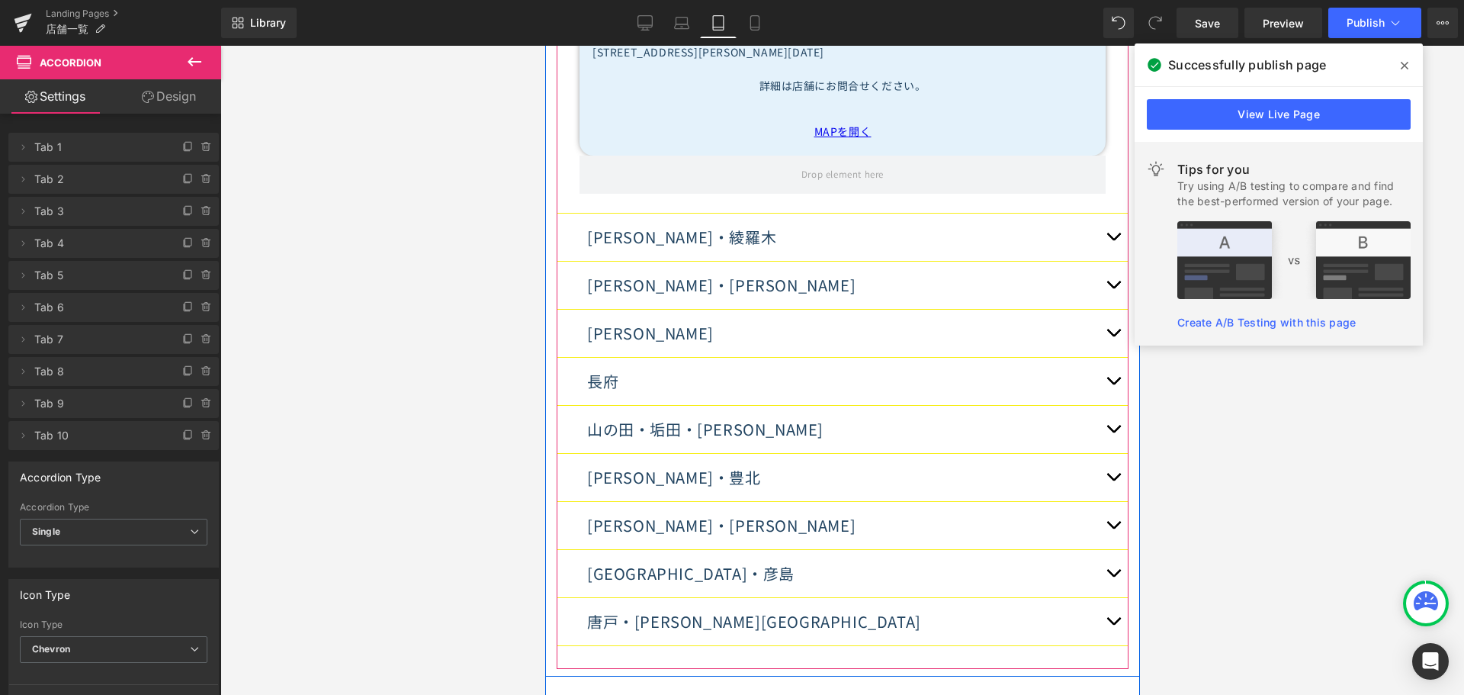
click at [1112, 432] on span "button" at bounding box center [1112, 432] width 0 height 0
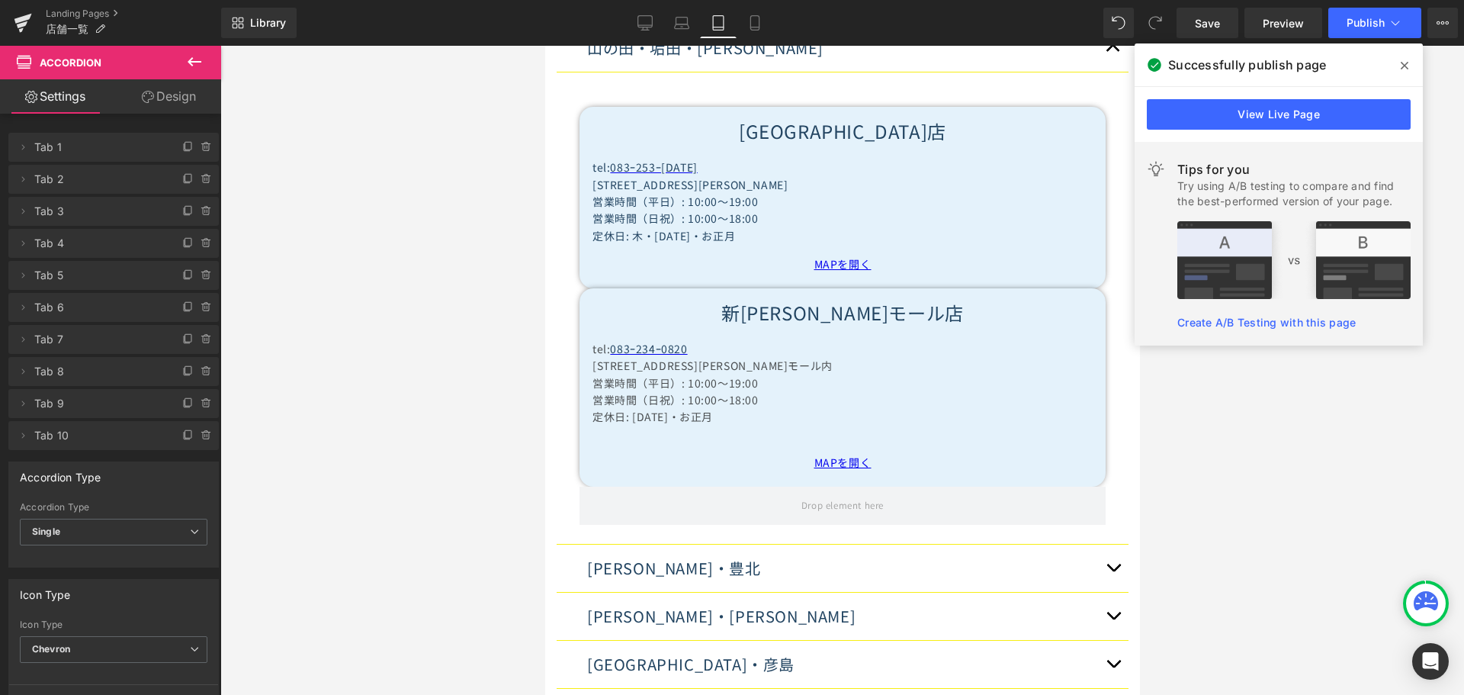
scroll to position [688, 0]
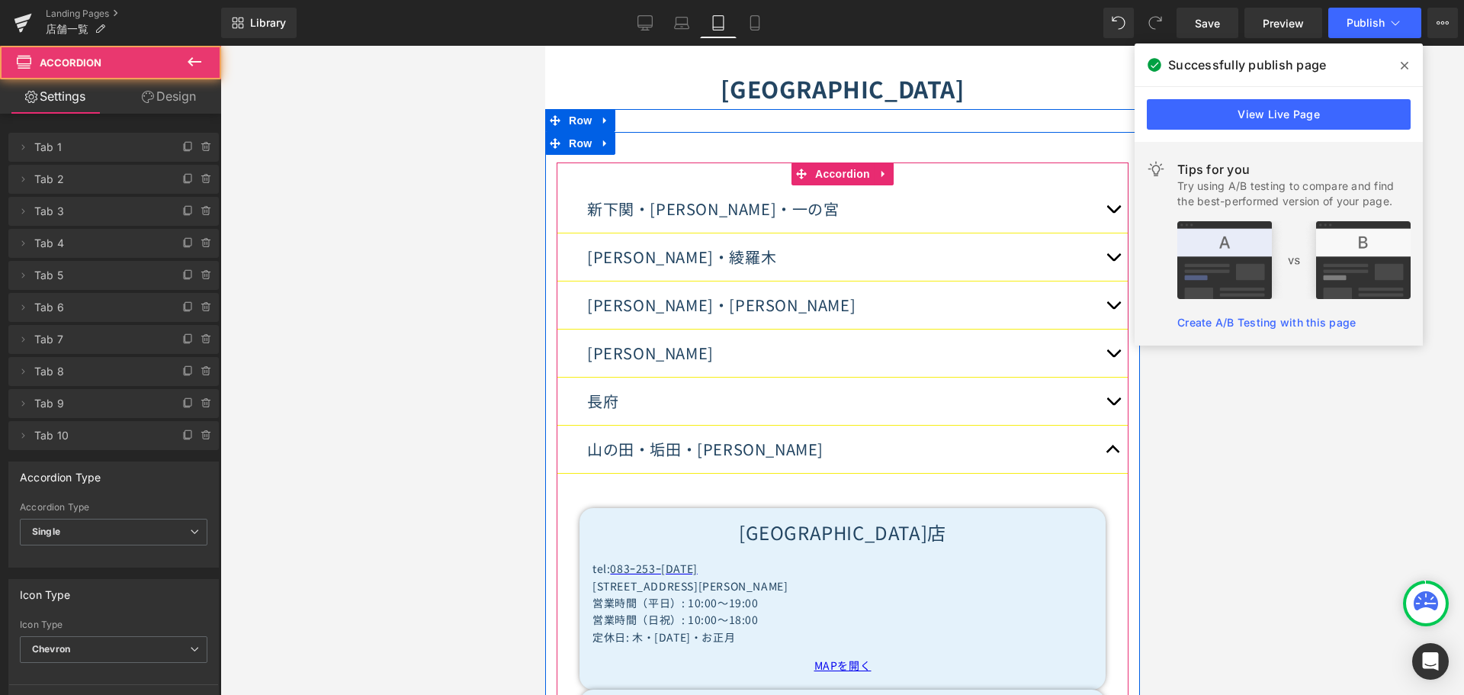
click at [1112, 405] on span "button" at bounding box center [1112, 405] width 0 height 0
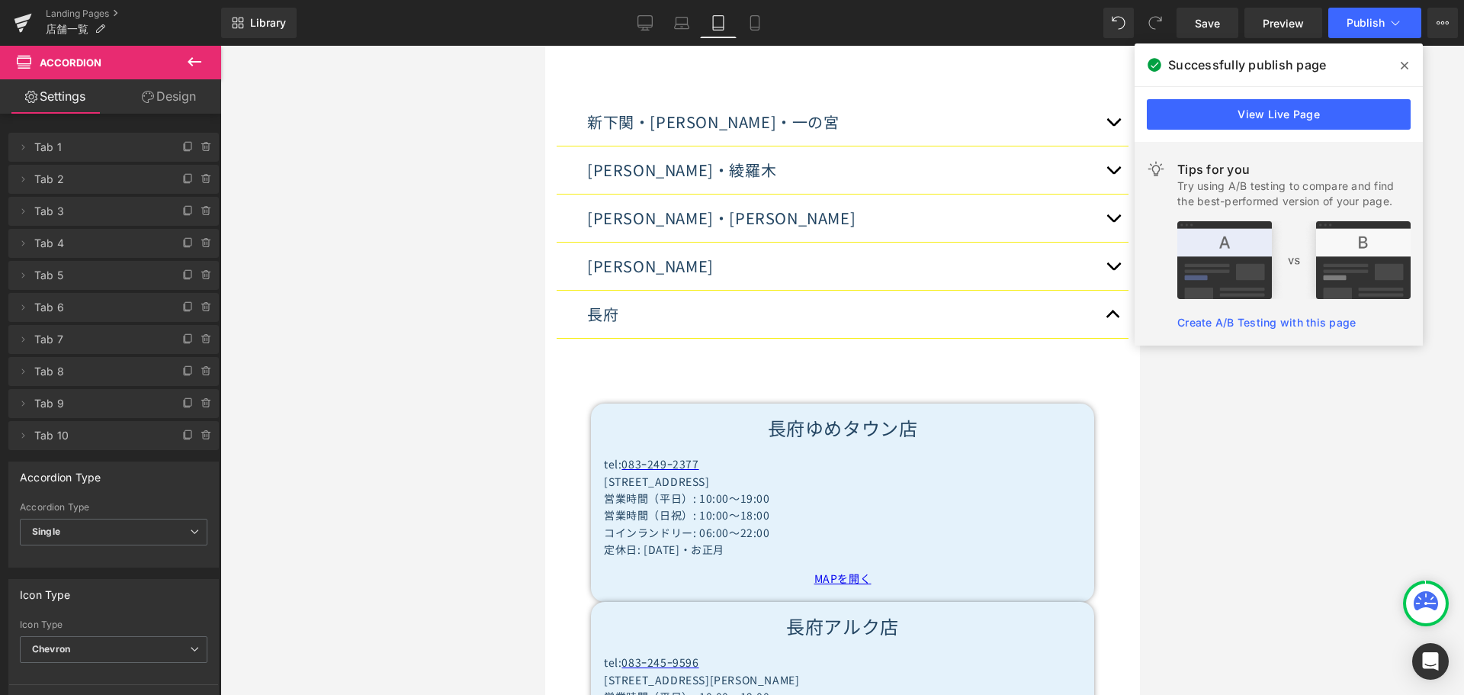
scroll to position [474, 0]
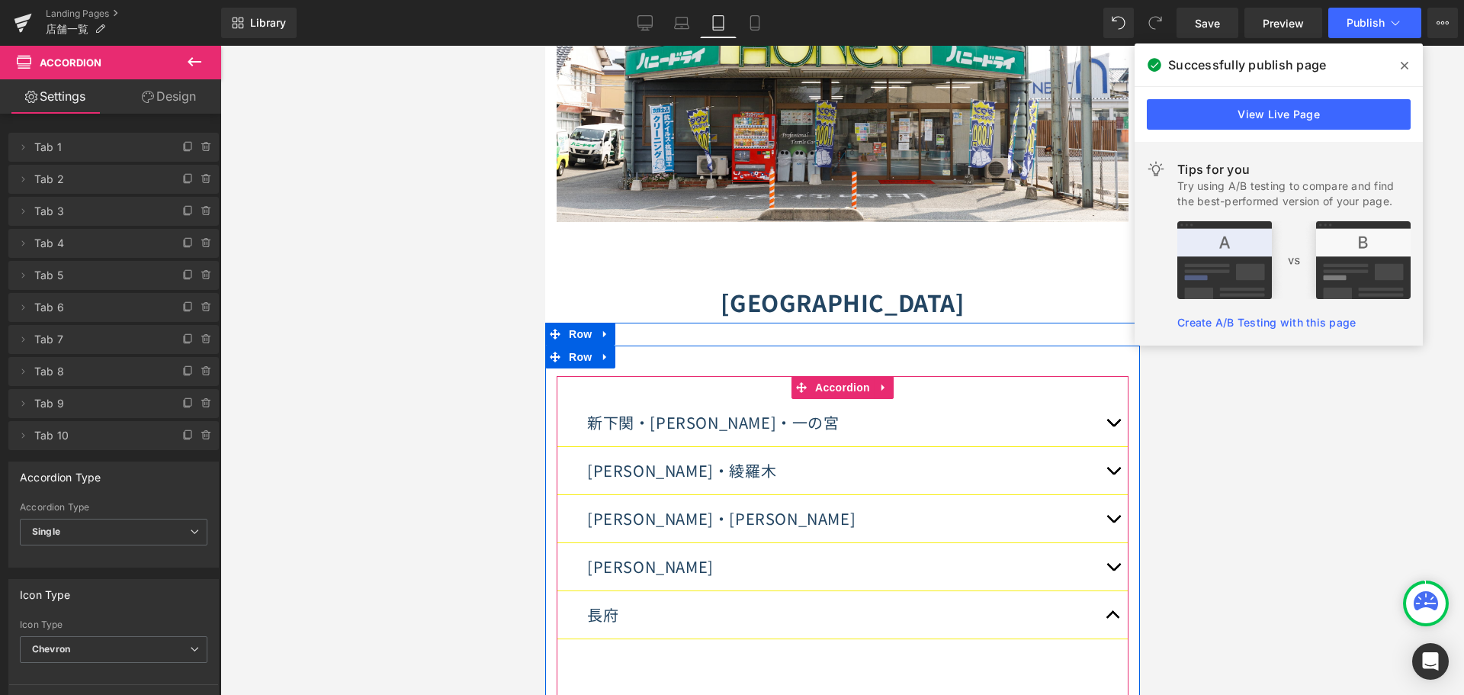
click at [1107, 399] on button "button" at bounding box center [1112, 422] width 30 height 47
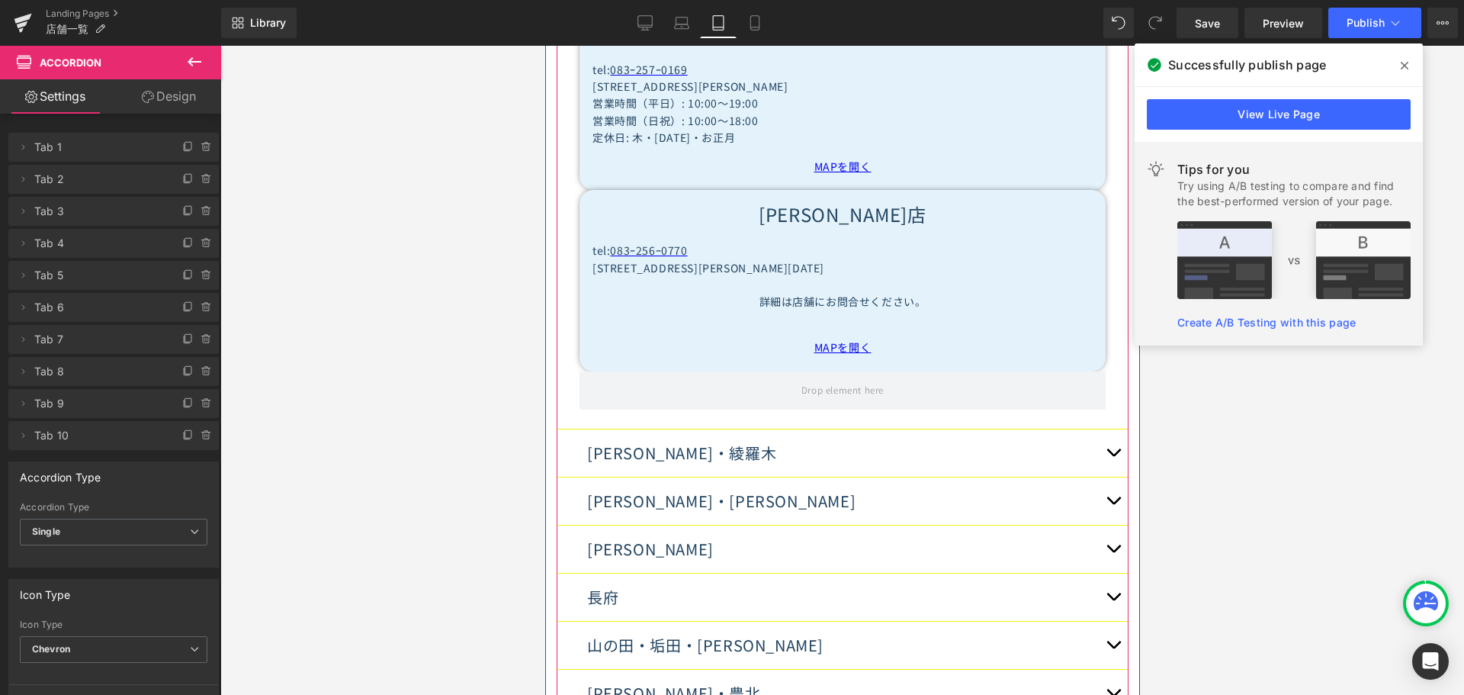
scroll to position [1542, 0]
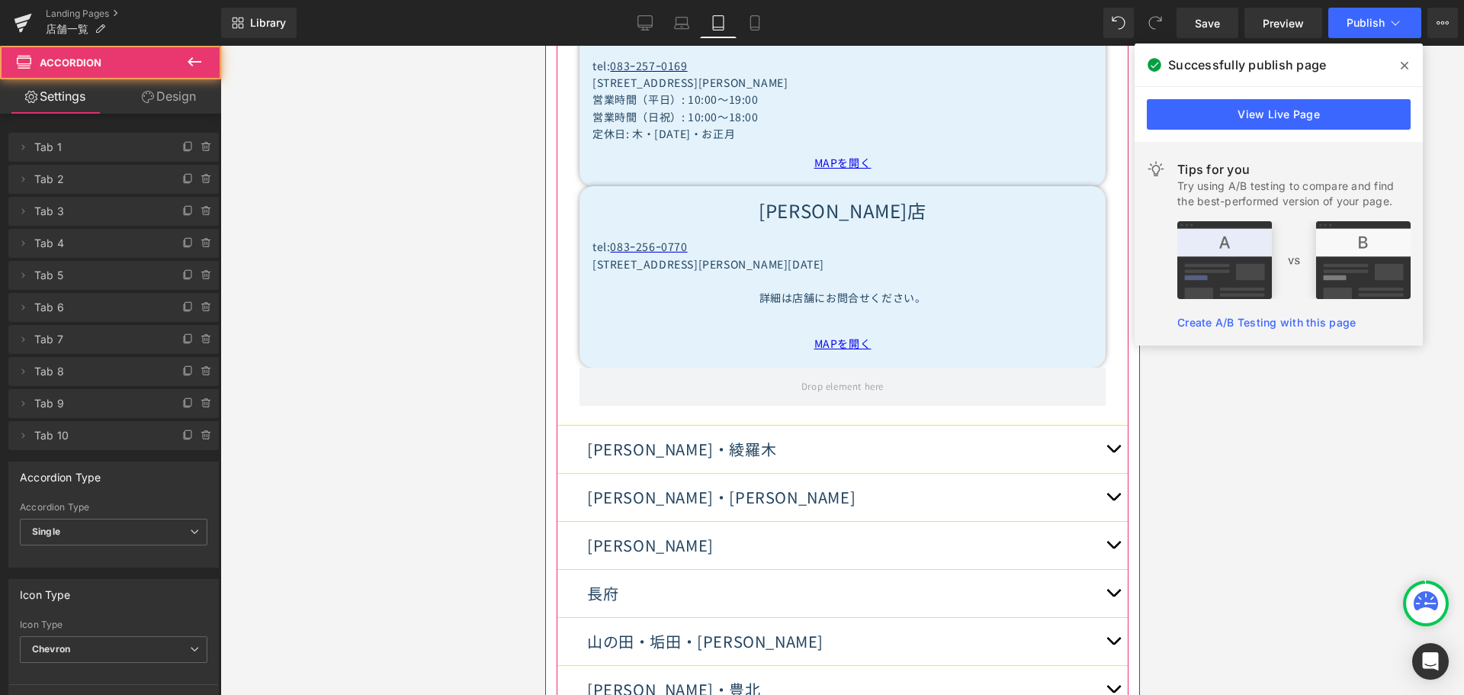
click at [1112, 452] on span "button" at bounding box center [1112, 452] width 0 height 0
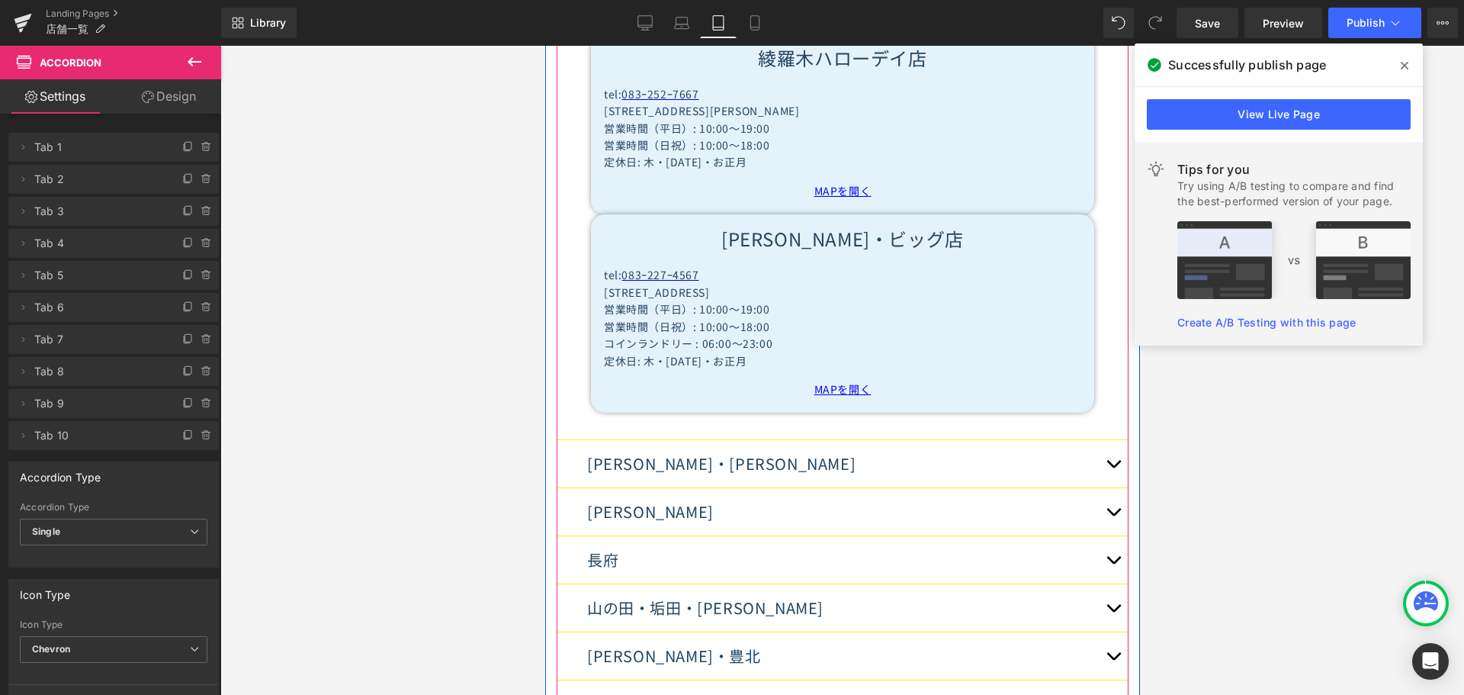
click at [1112, 467] on span "button" at bounding box center [1112, 467] width 0 height 0
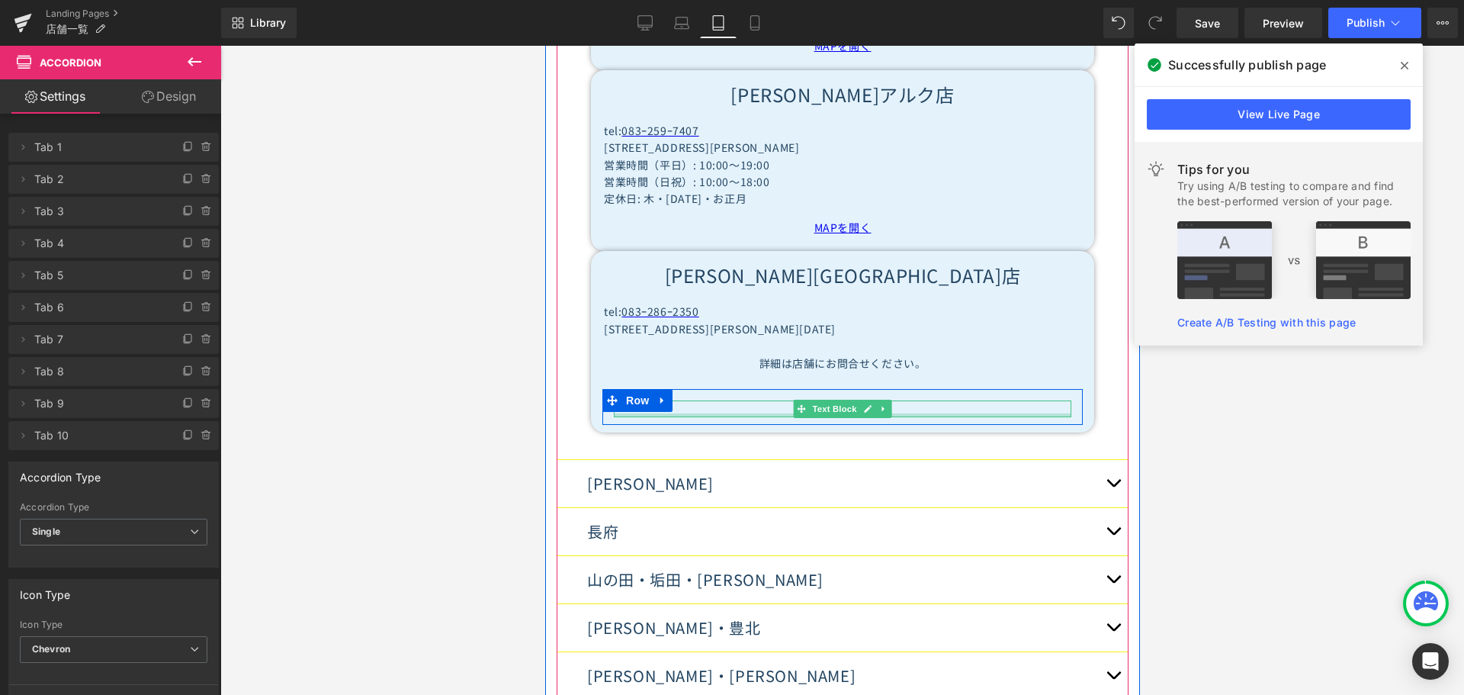
scroll to position [1281, 0]
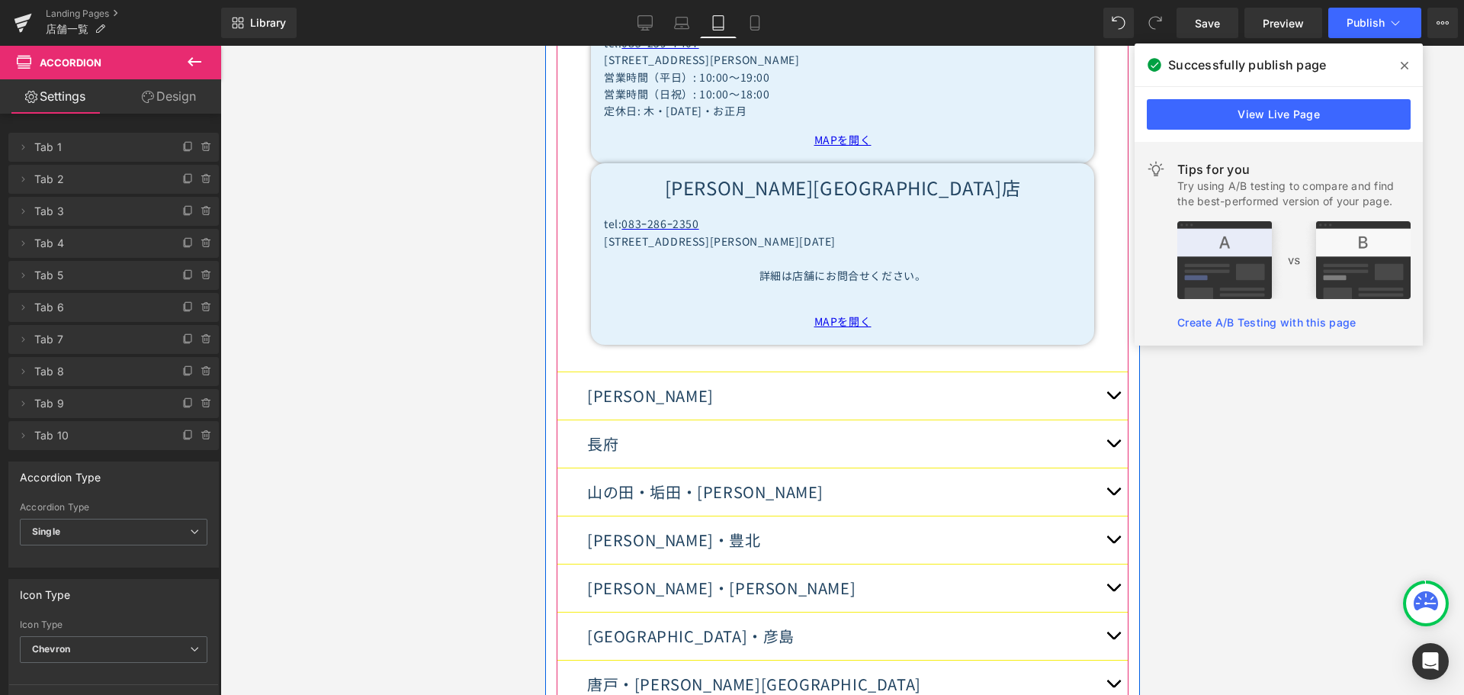
click at [1109, 372] on button "button" at bounding box center [1112, 395] width 30 height 47
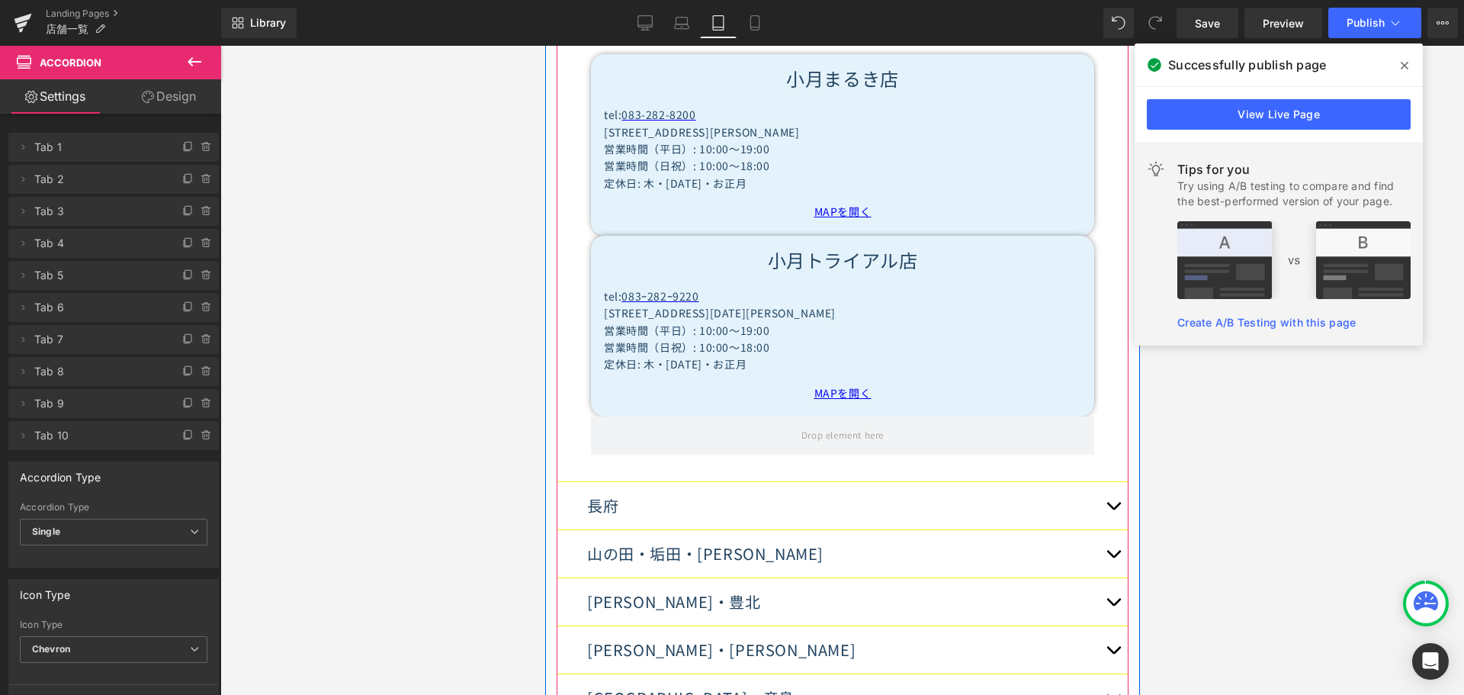
scroll to position [1085, 0]
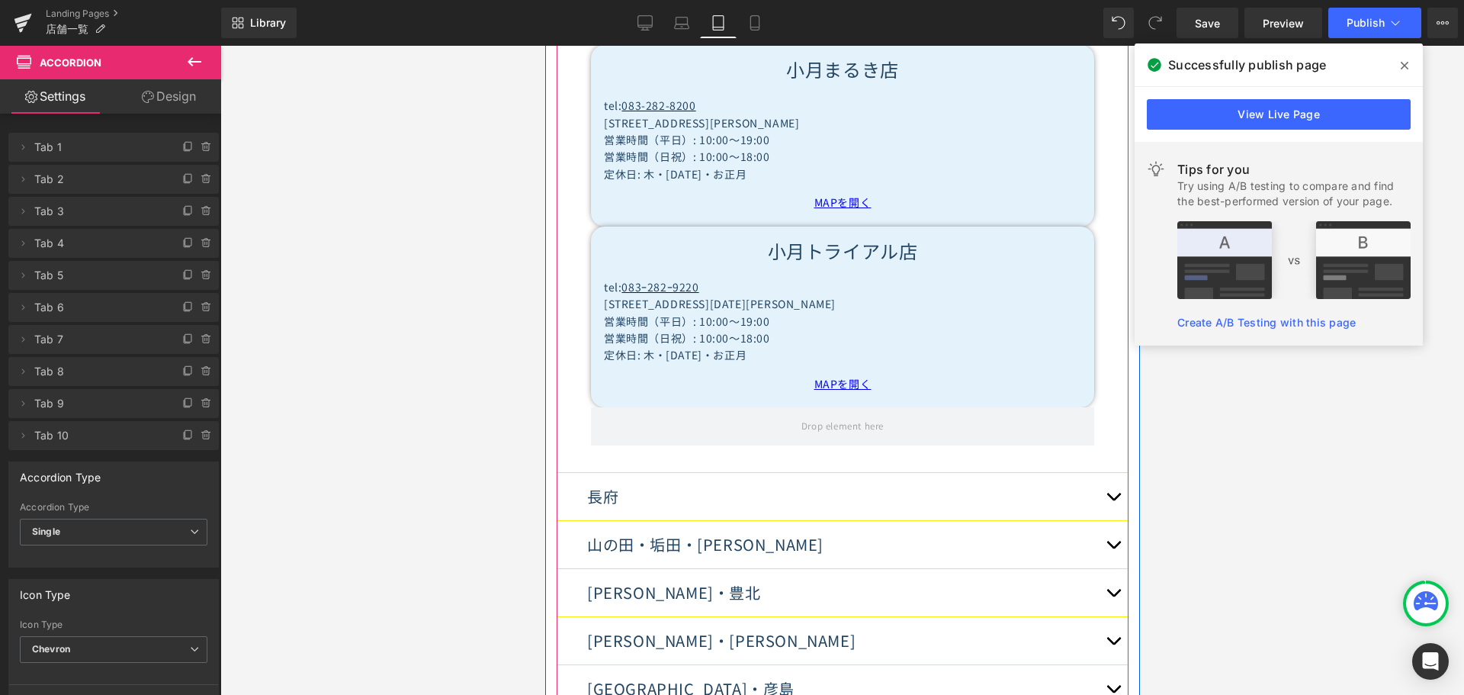
click at [1105, 473] on button "button" at bounding box center [1112, 496] width 30 height 47
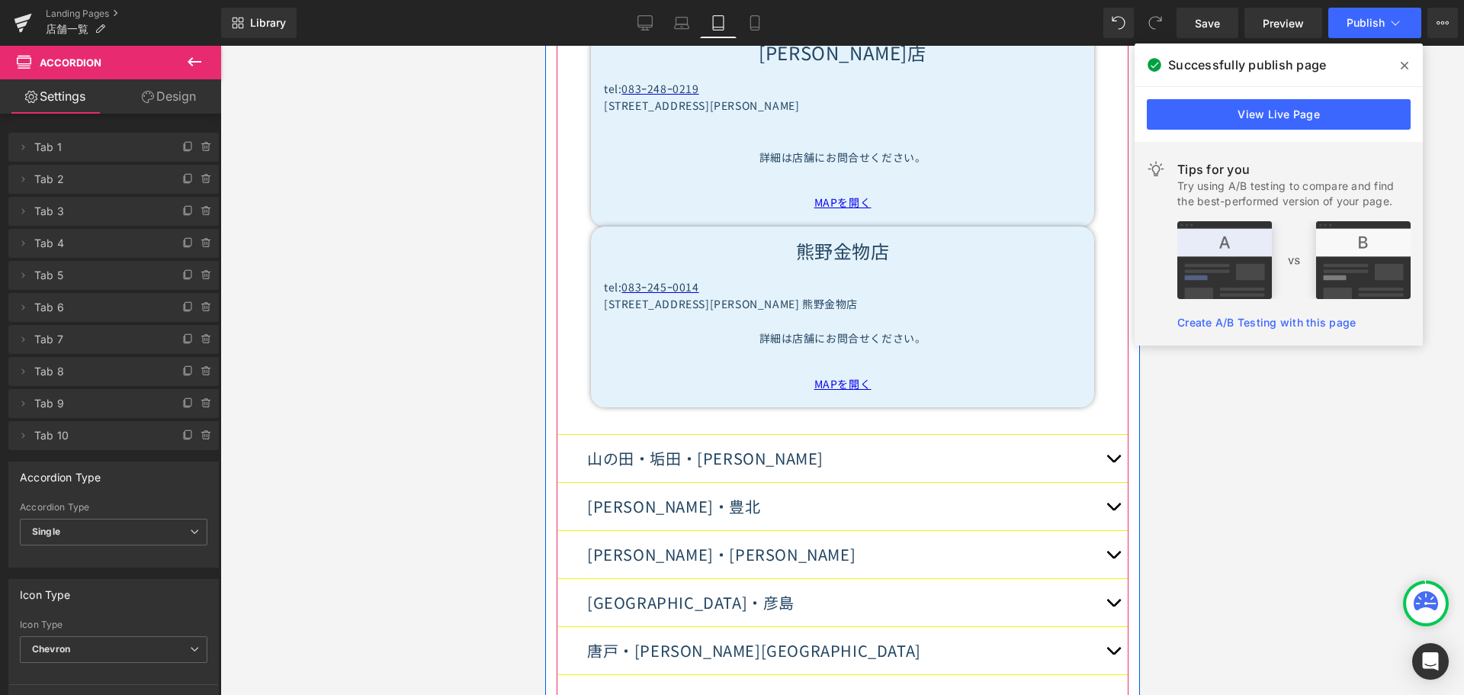
scroll to position [2040, 0]
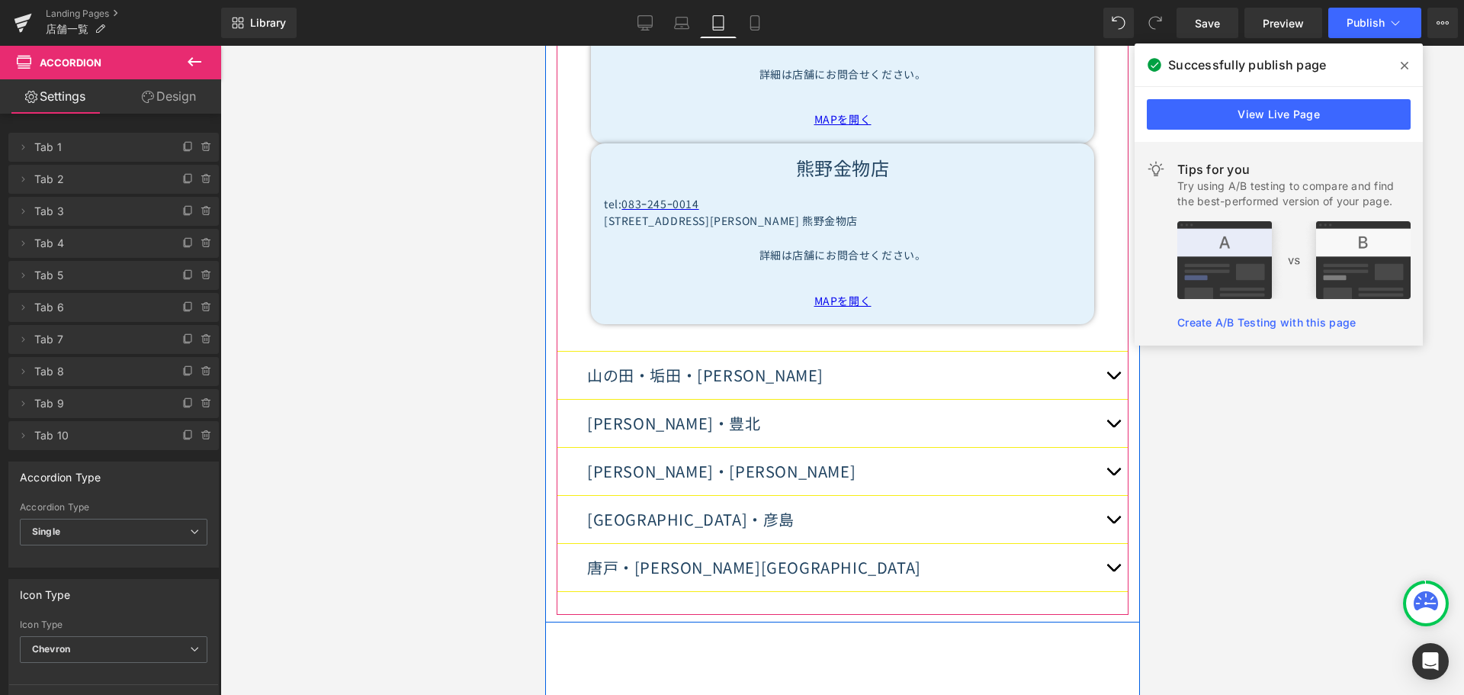
click at [1112, 379] on span "button" at bounding box center [1112, 379] width 0 height 0
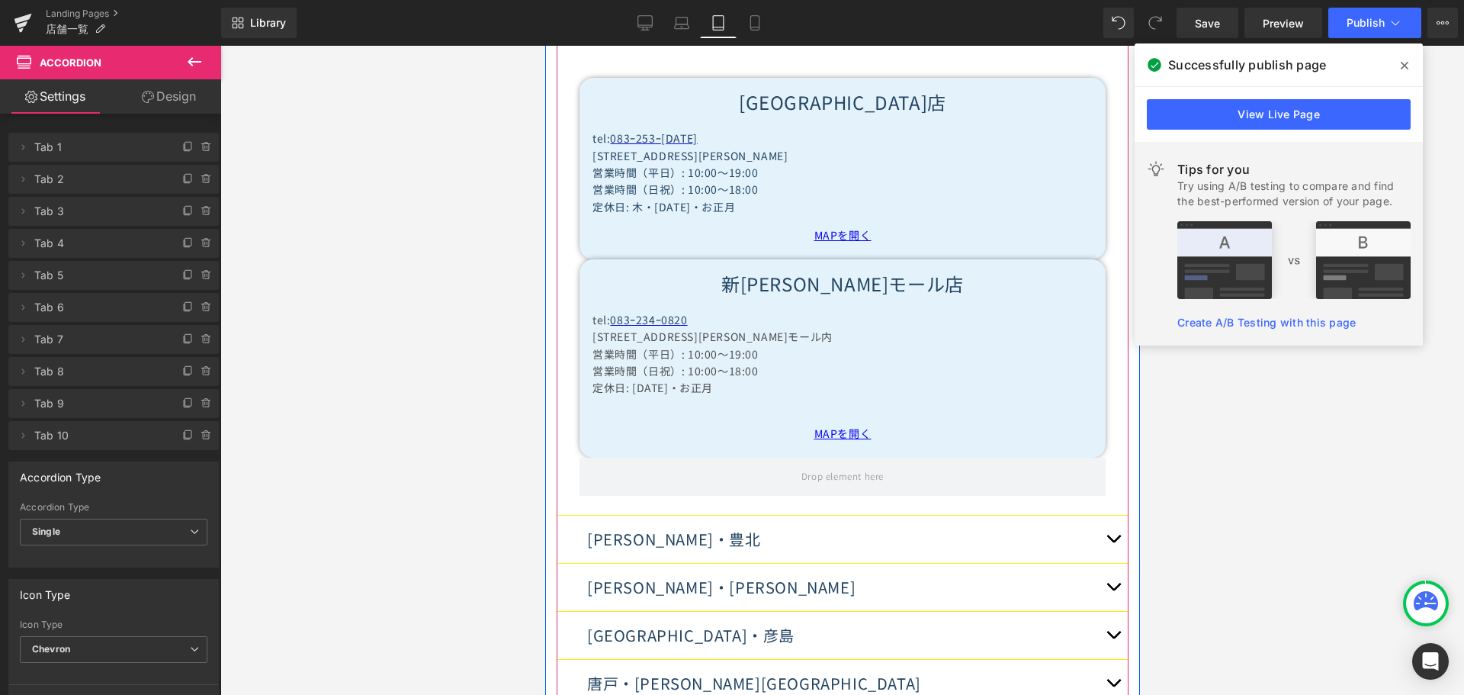
scroll to position [1143, 0]
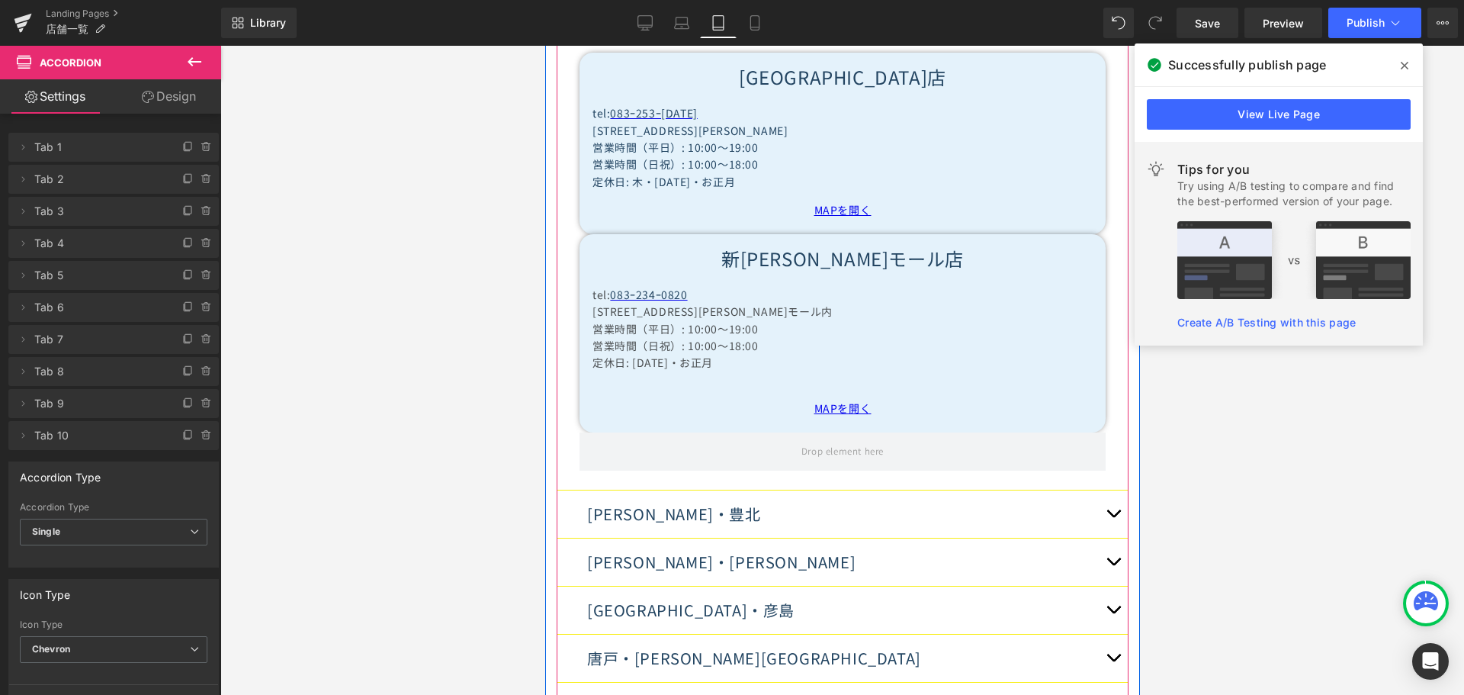
click at [1109, 490] on button "button" at bounding box center [1112, 513] width 30 height 47
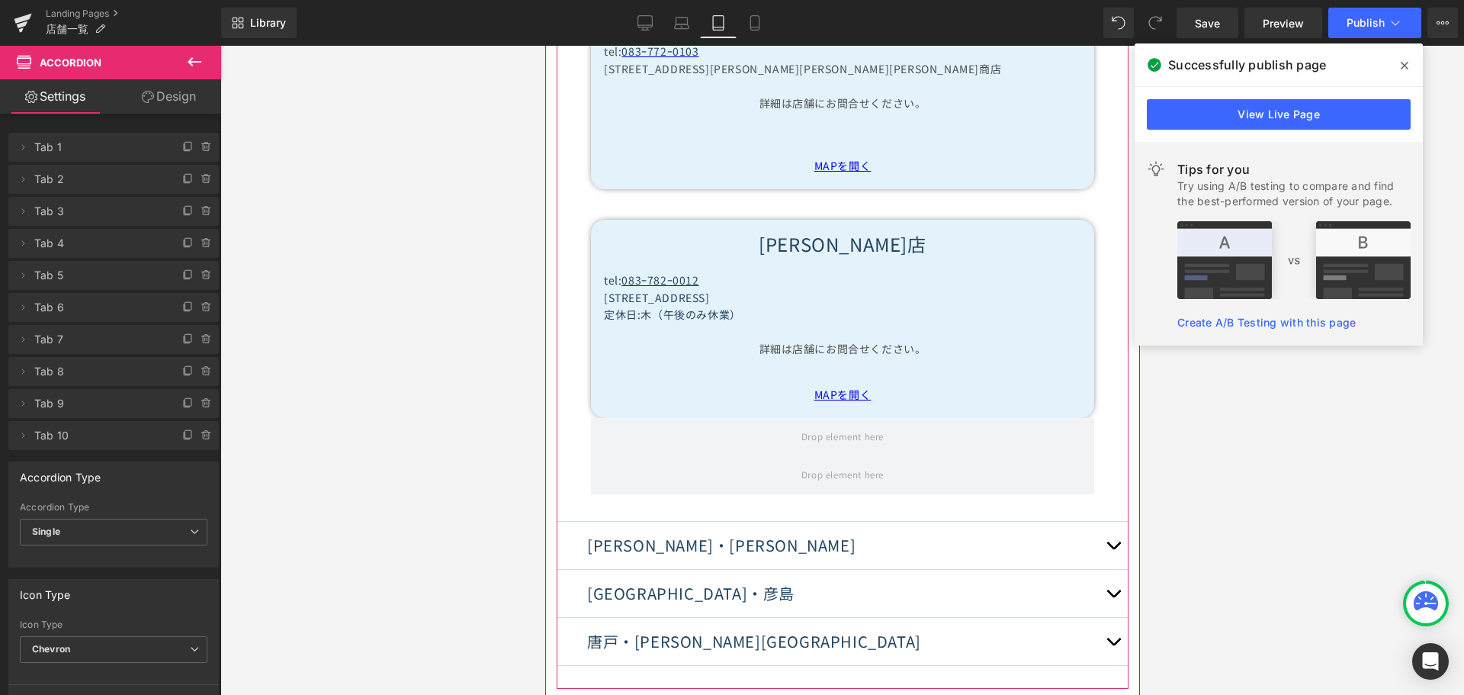
scroll to position [1767, 0]
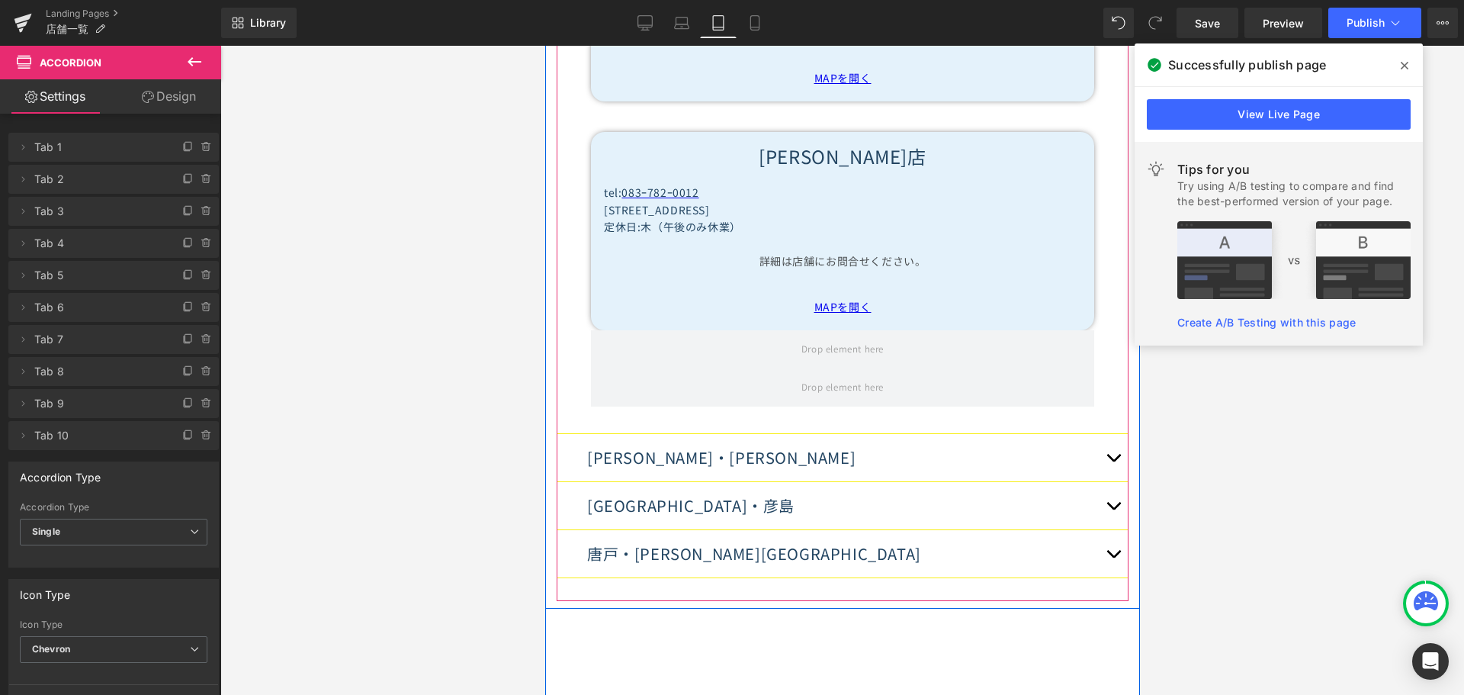
click at [1112, 461] on span "button" at bounding box center [1112, 461] width 0 height 0
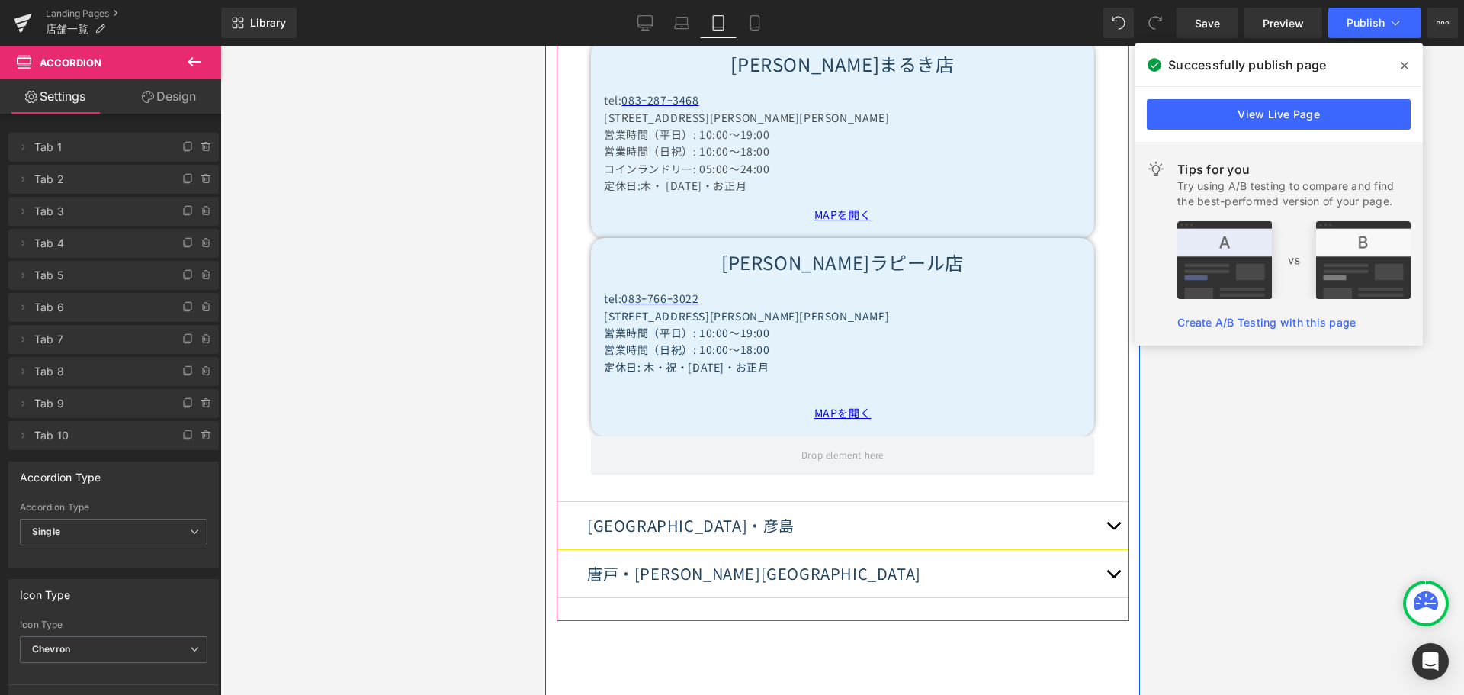
scroll to position [1309, 0]
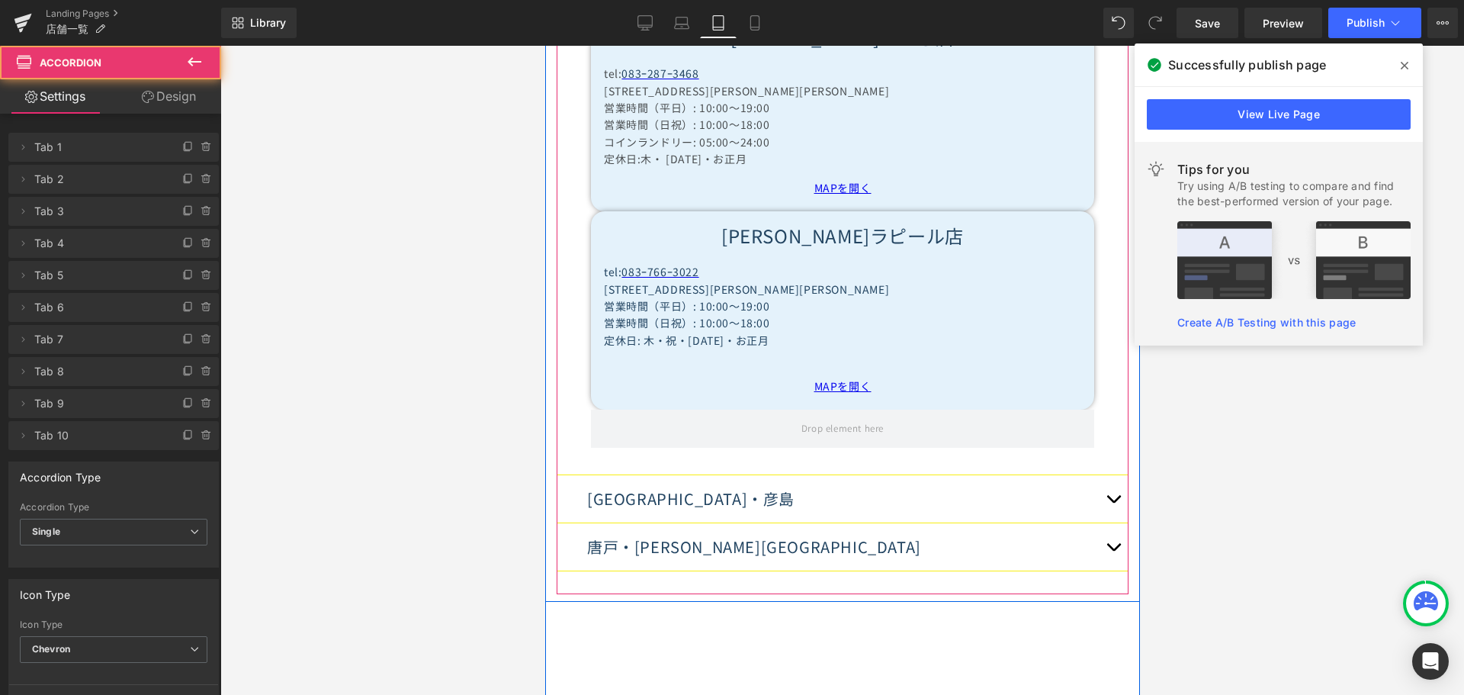
click at [1106, 475] on button "button" at bounding box center [1112, 498] width 30 height 47
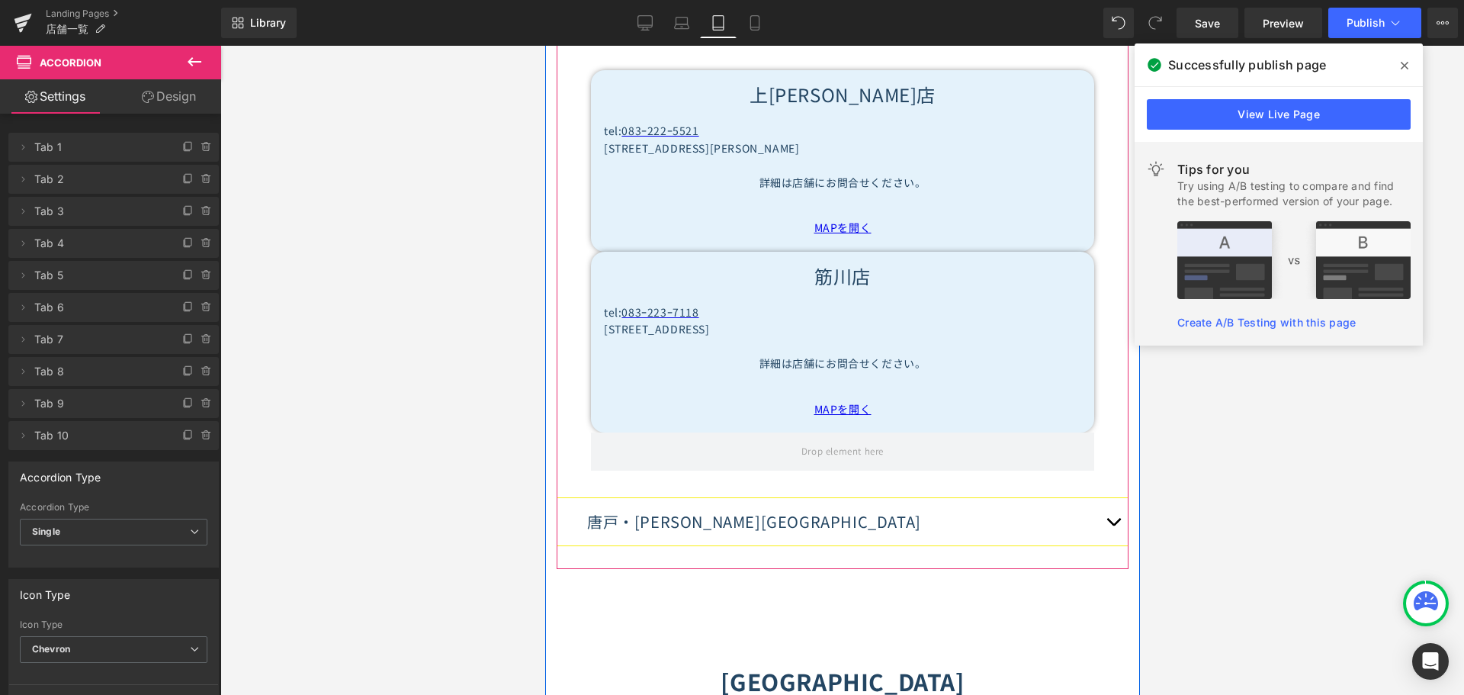
scroll to position [1926, 0]
click at [1107, 497] on button "button" at bounding box center [1112, 520] width 30 height 47
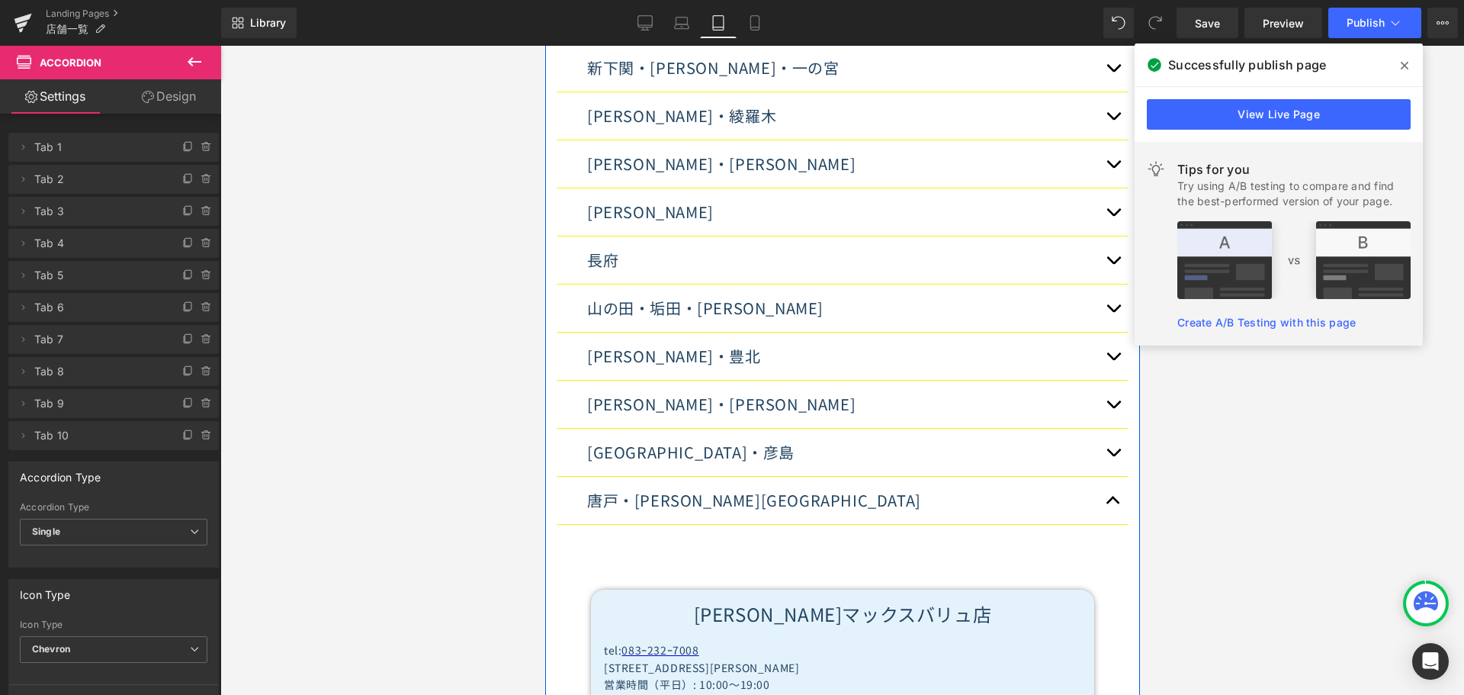
scroll to position [846, 0]
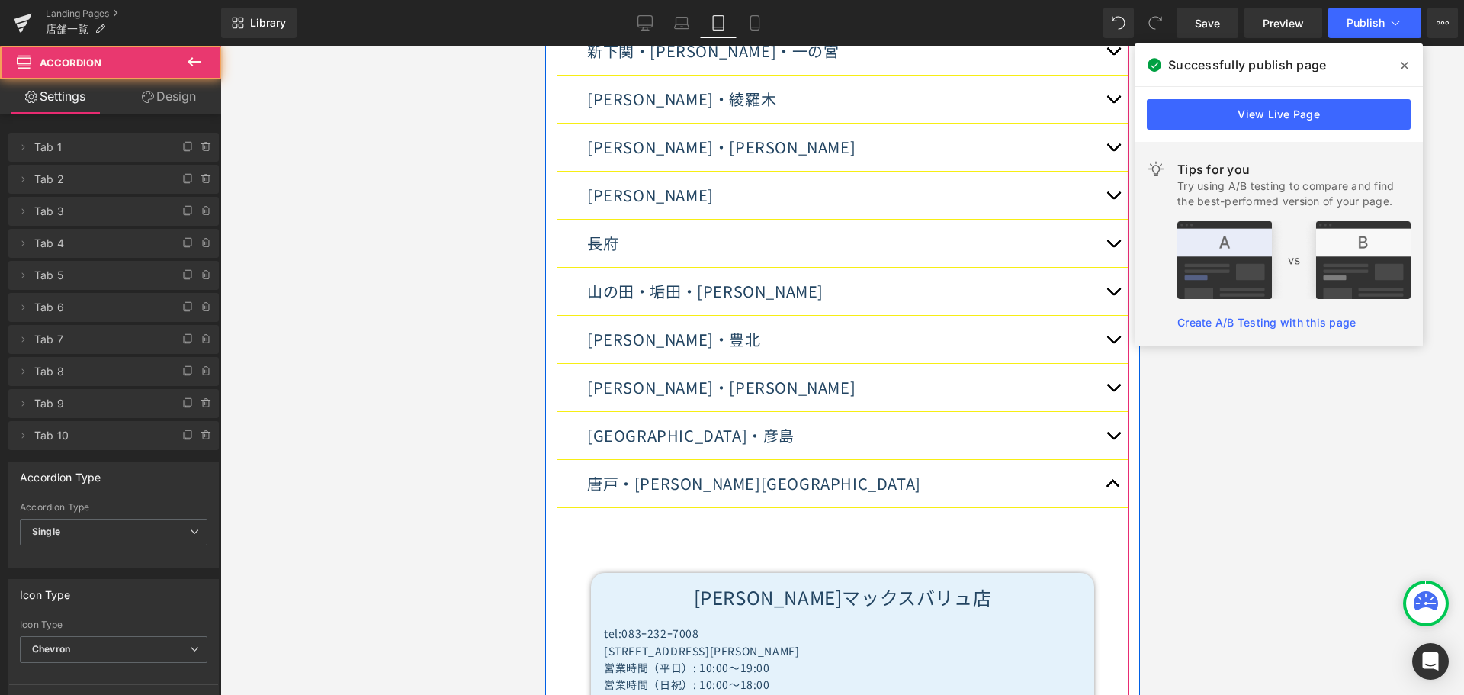
click at [1108, 364] on button "button" at bounding box center [1112, 387] width 30 height 47
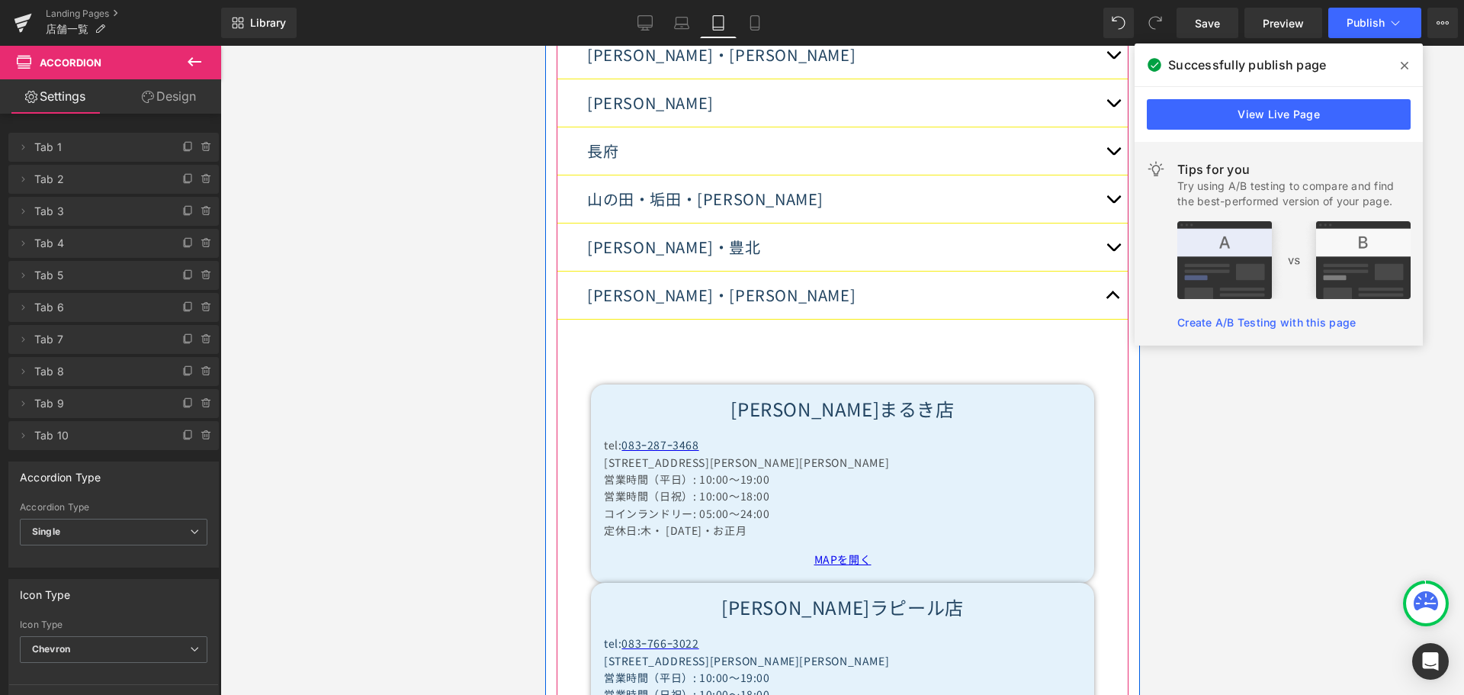
scroll to position [769, 0]
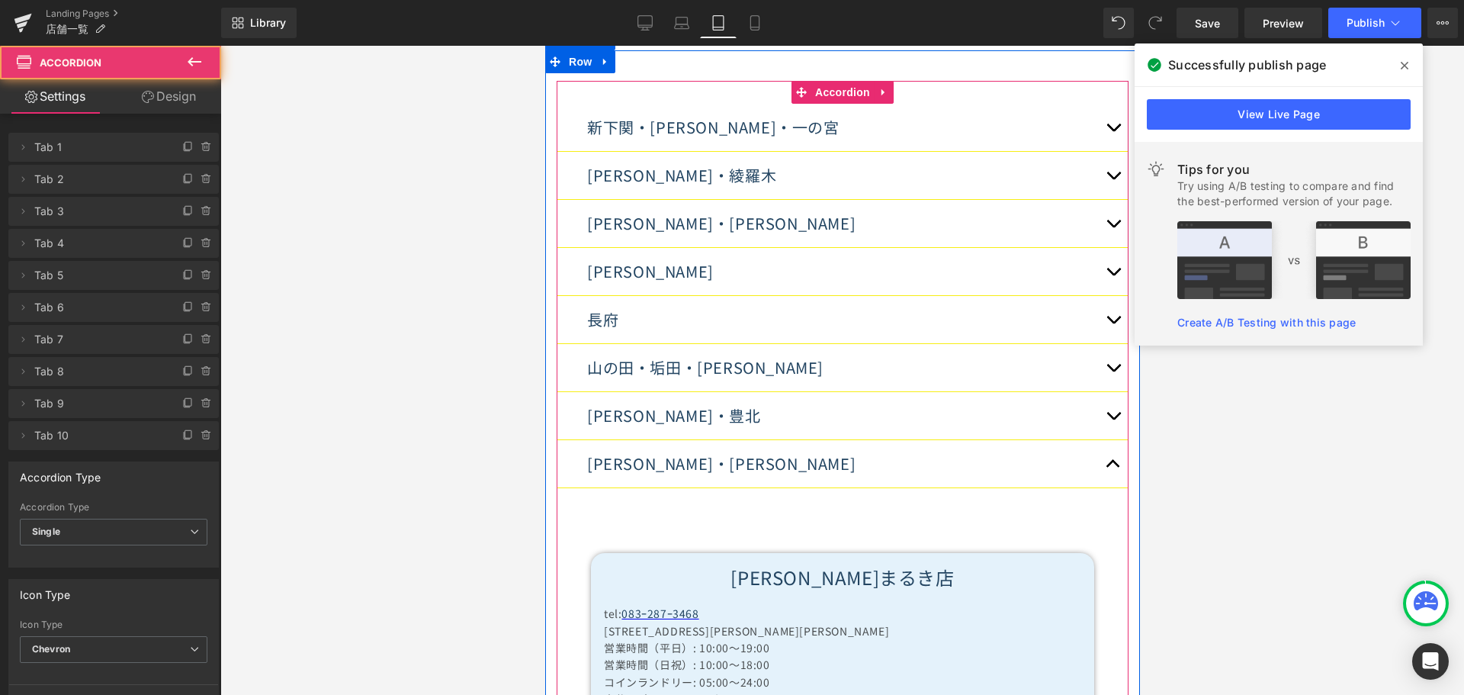
click at [1109, 392] on button "button" at bounding box center [1112, 415] width 30 height 47
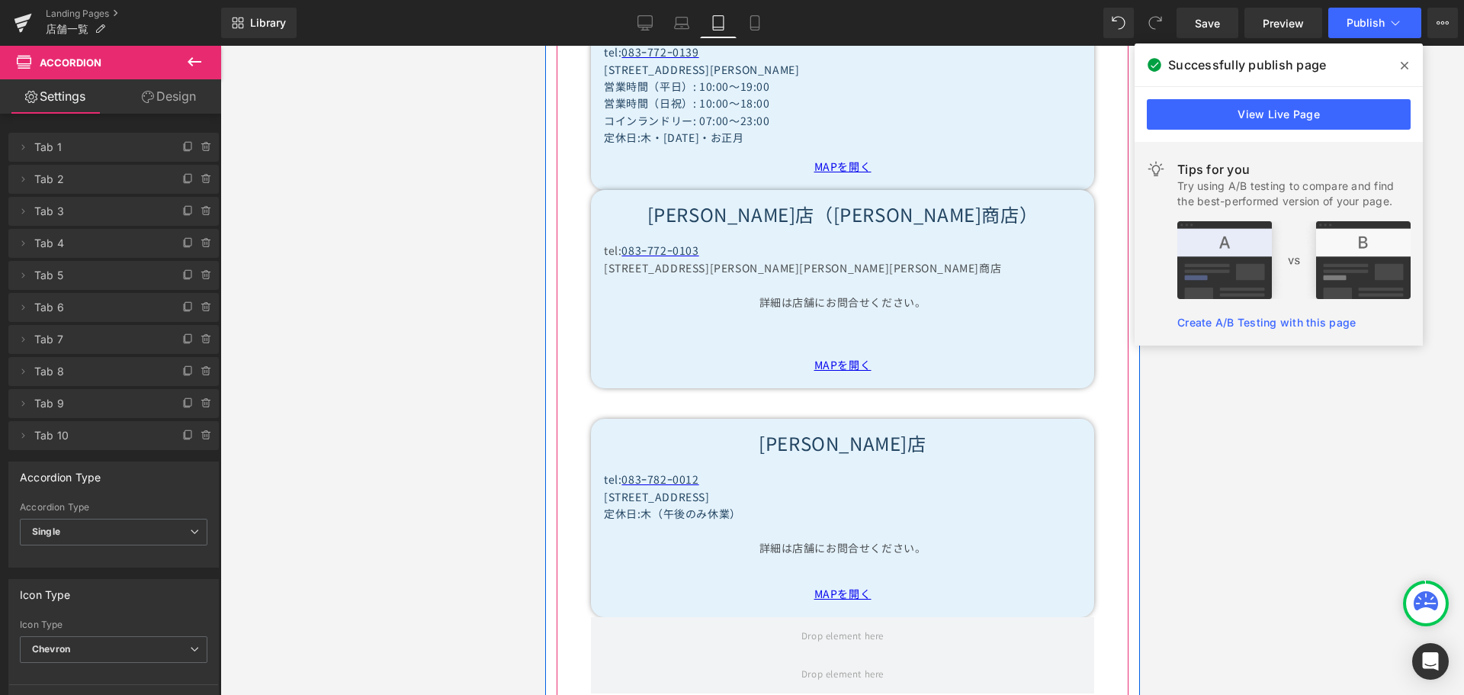
scroll to position [1608, 0]
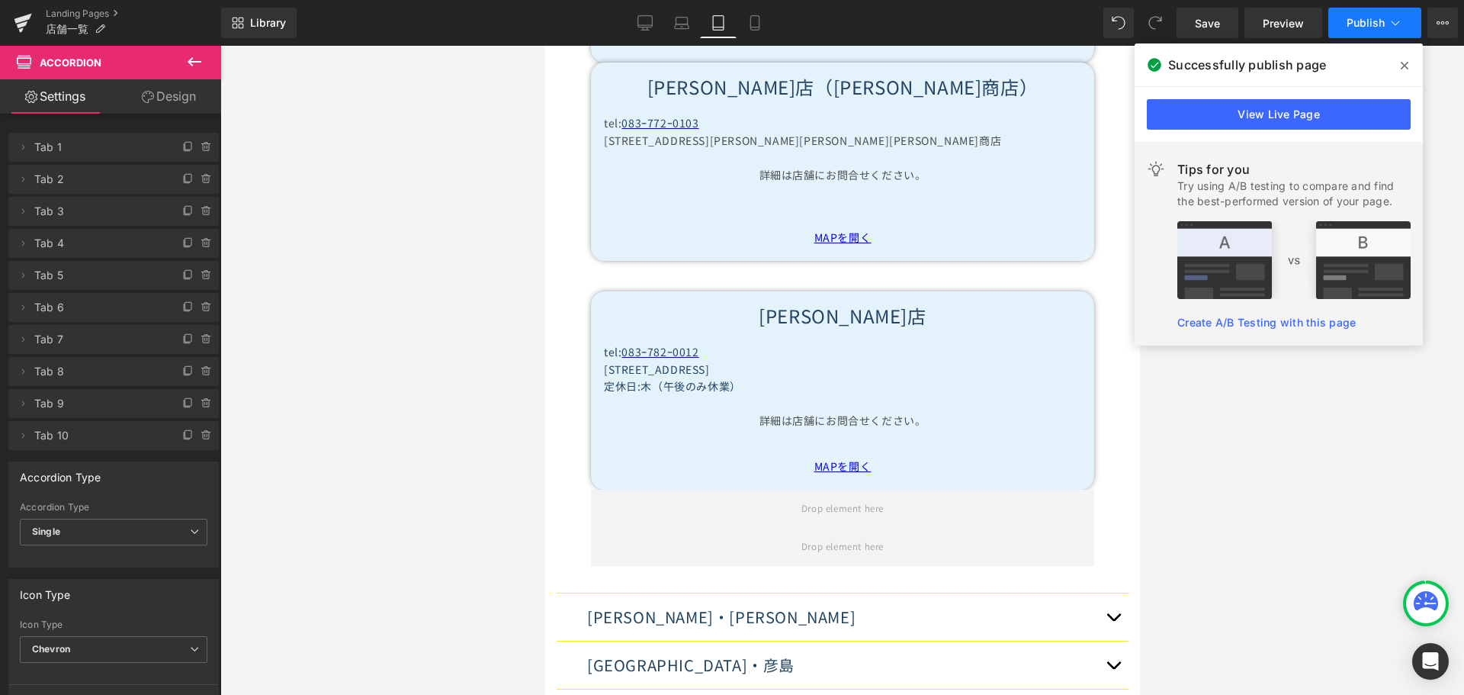
click at [1394, 23] on icon at bounding box center [1395, 22] width 15 height 15
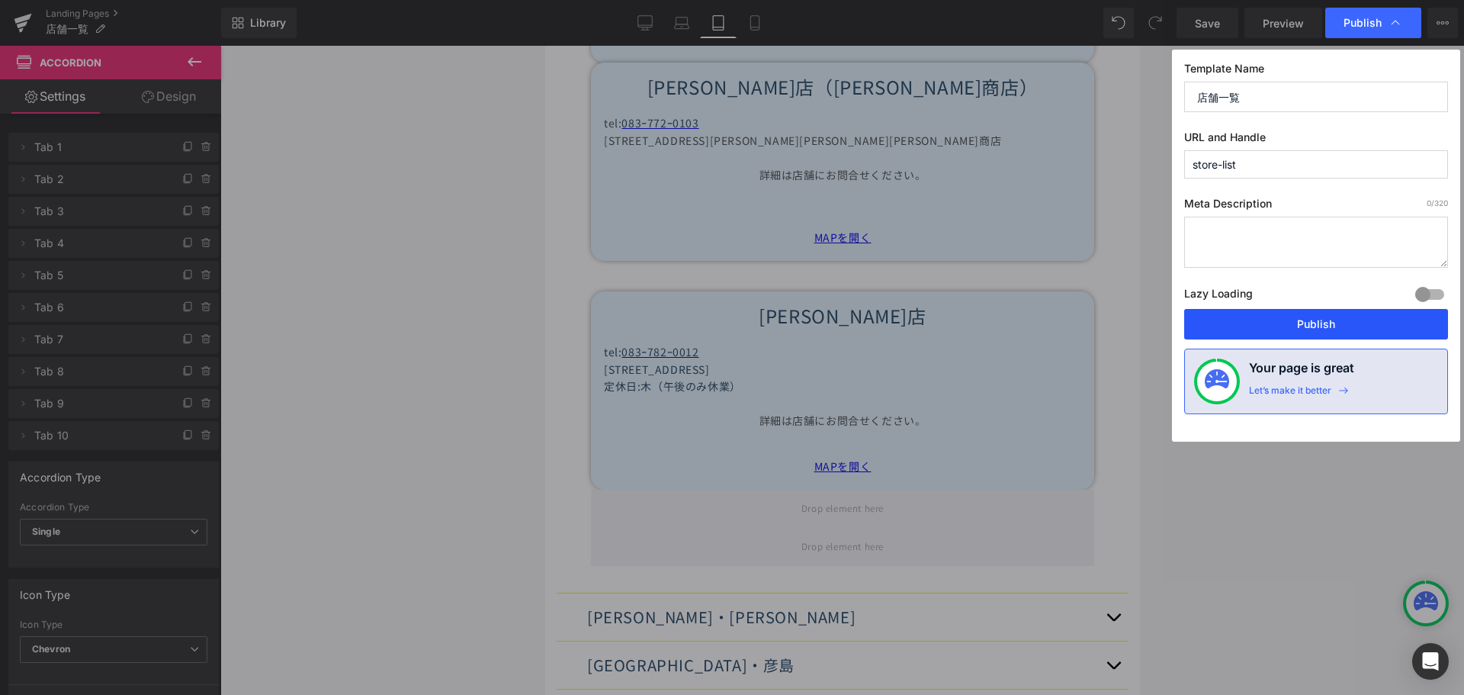
click at [1295, 323] on button "Publish" at bounding box center [1316, 324] width 264 height 30
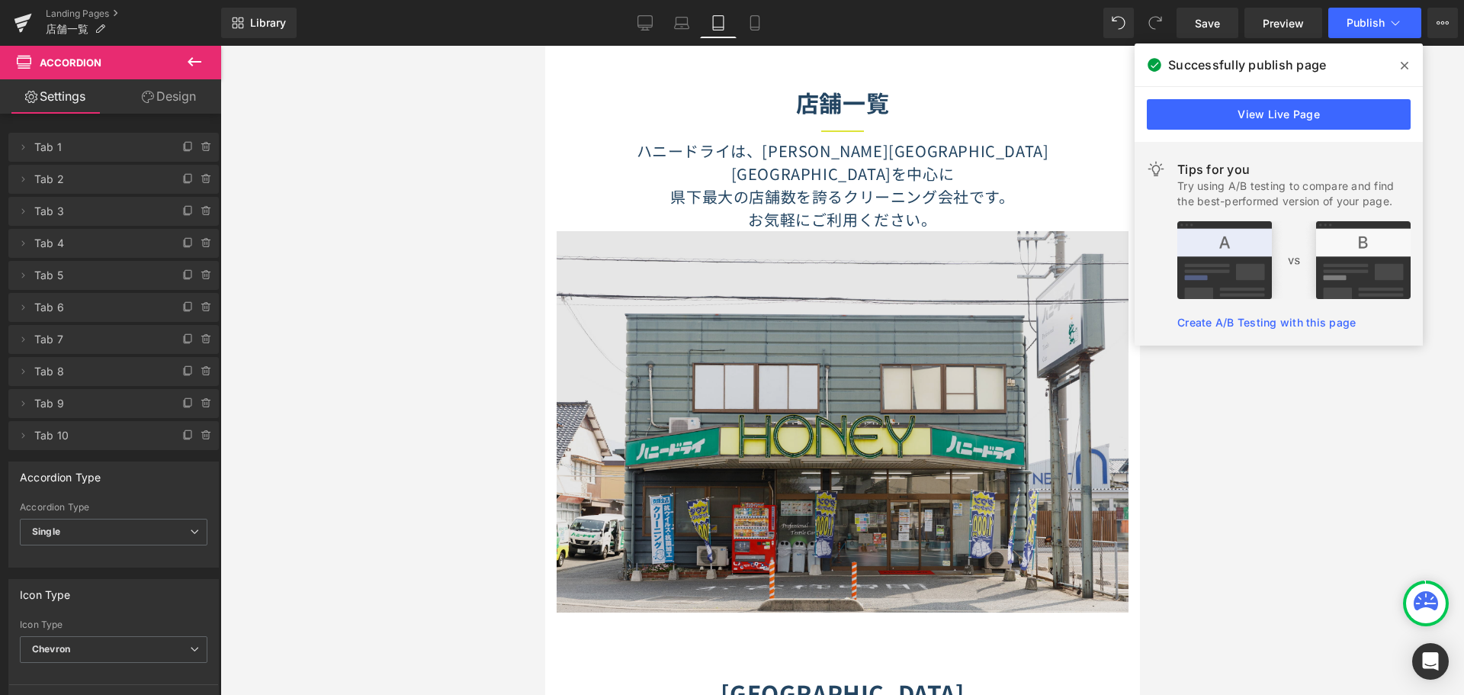
scroll to position [0, 0]
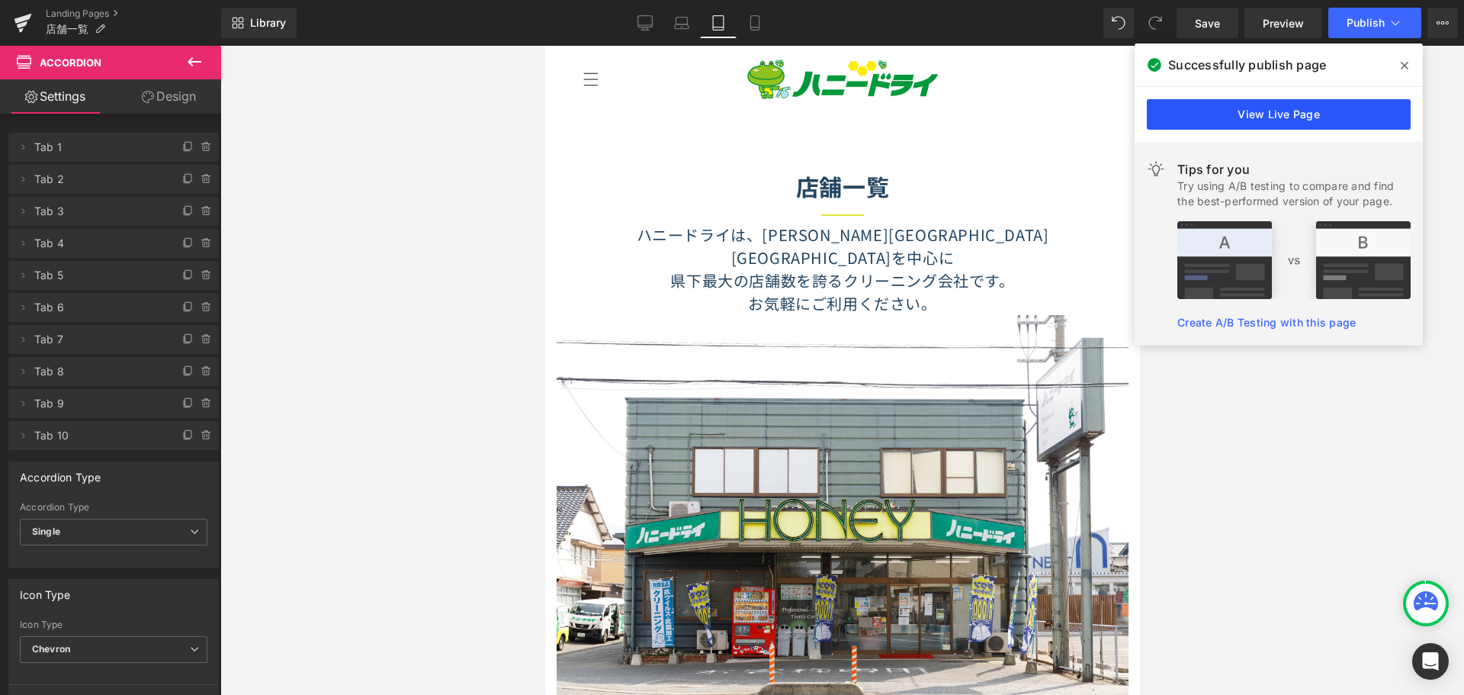
click at [1337, 117] on link "View Live Page" at bounding box center [1279, 114] width 264 height 30
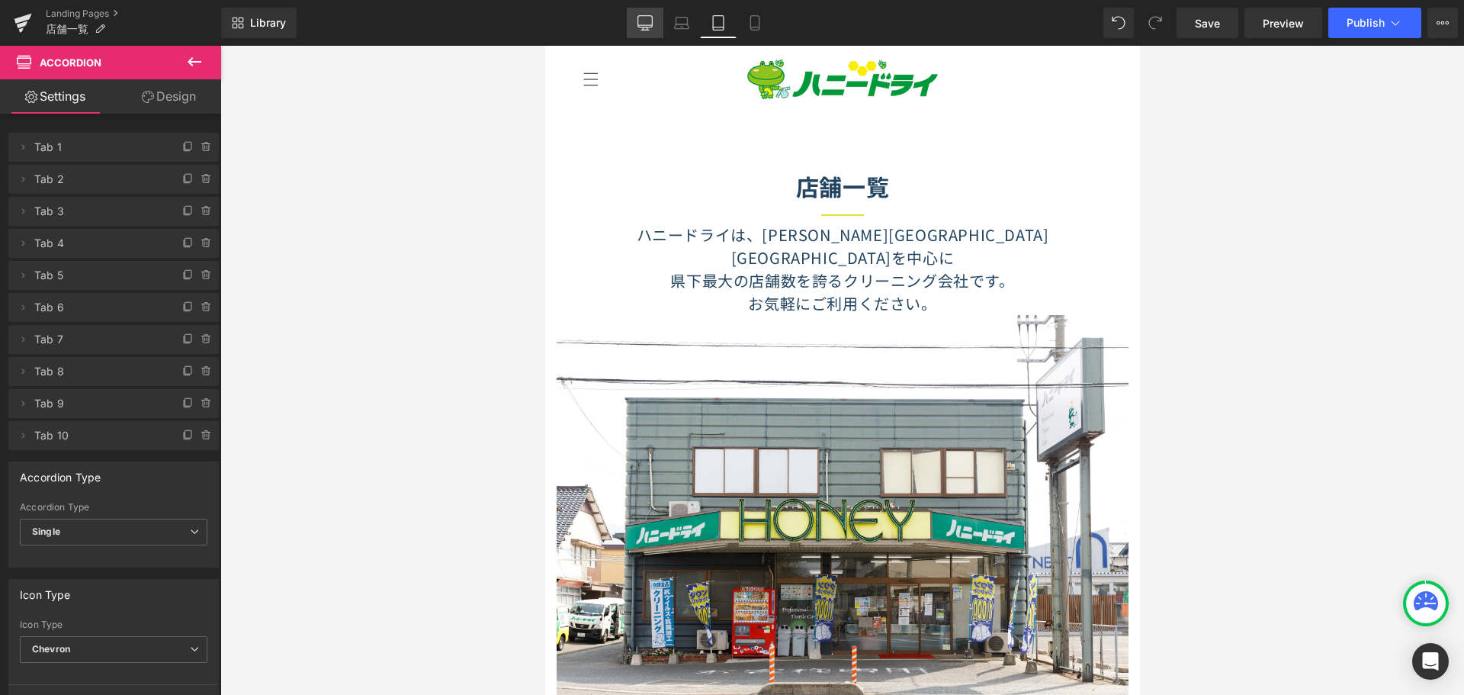
click at [643, 20] on icon at bounding box center [644, 22] width 15 height 15
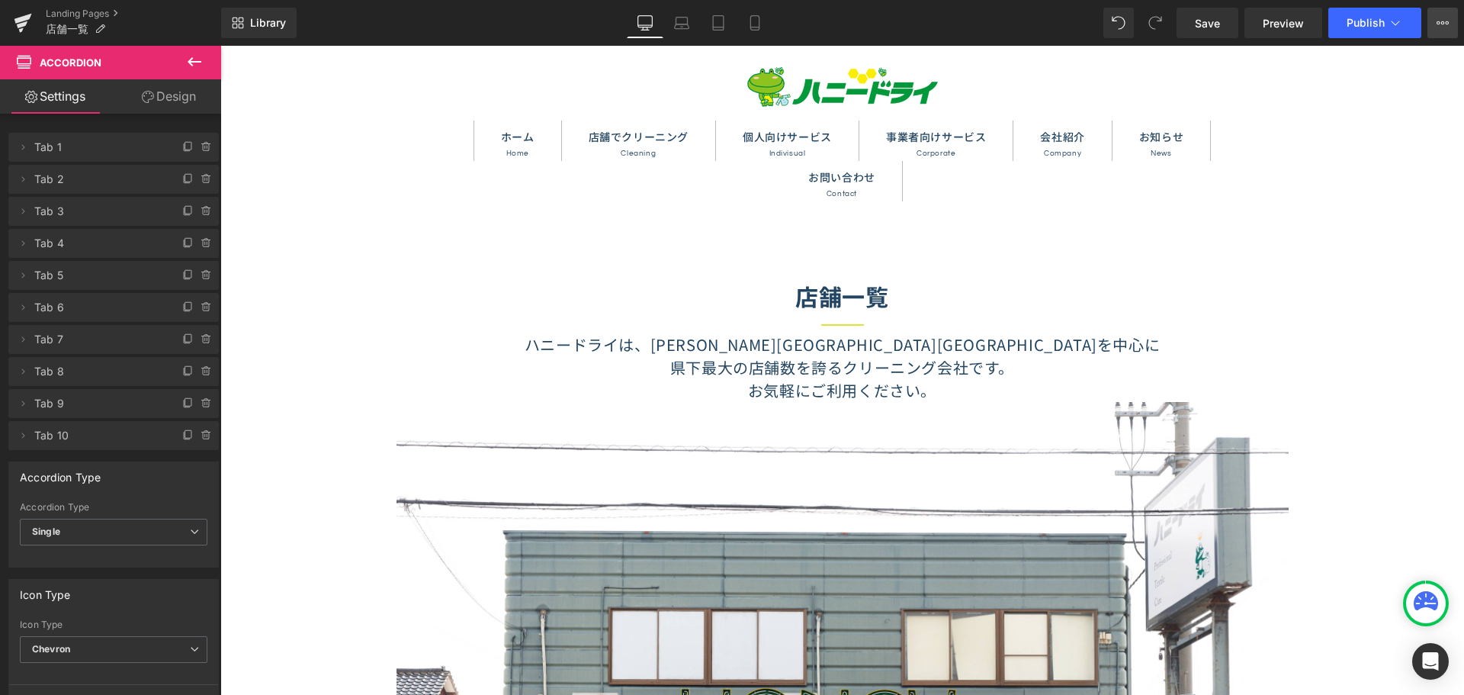
click at [1440, 20] on icon at bounding box center [1442, 23] width 12 height 12
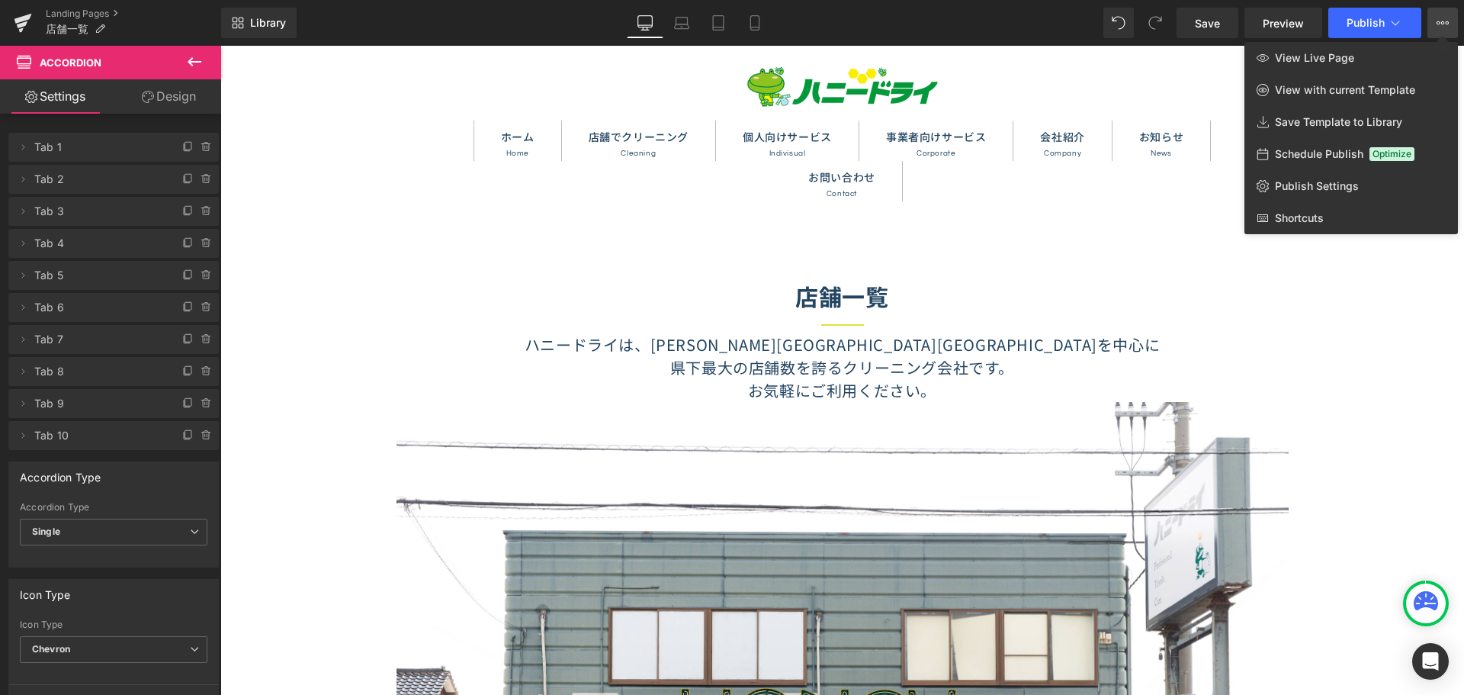
click at [1441, 21] on icon at bounding box center [1442, 23] width 12 height 12
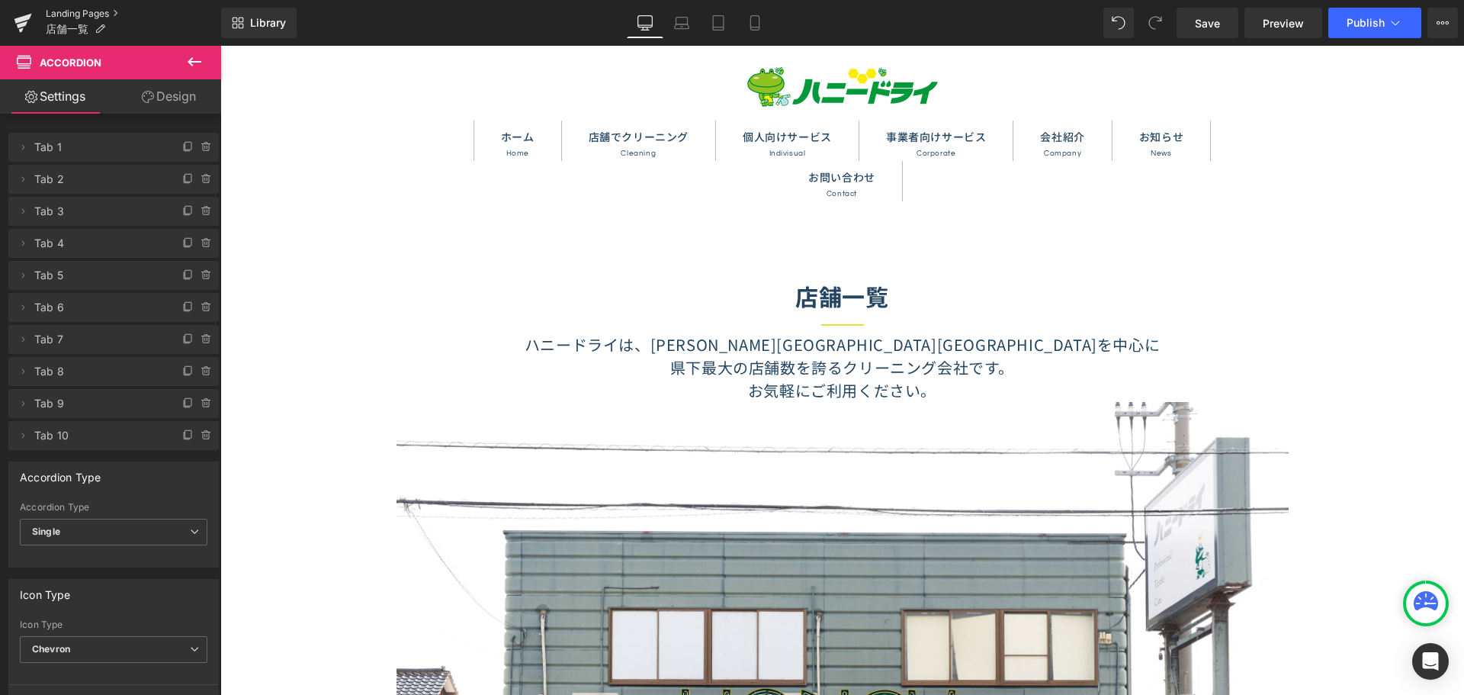
click at [67, 11] on link "Landing Pages" at bounding box center [133, 14] width 175 height 12
